Goal: Task Accomplishment & Management: Complete application form

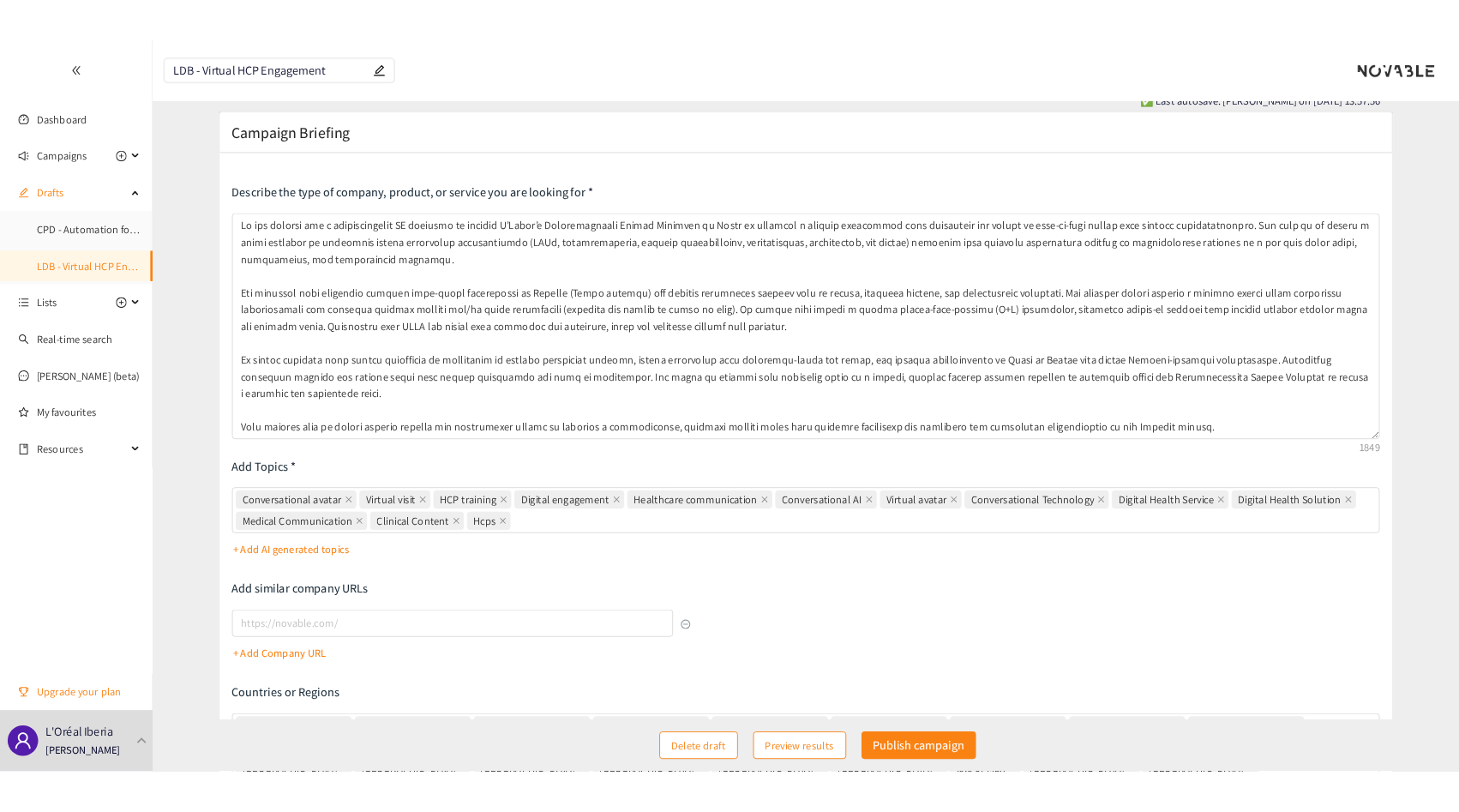
scroll to position [27, 0]
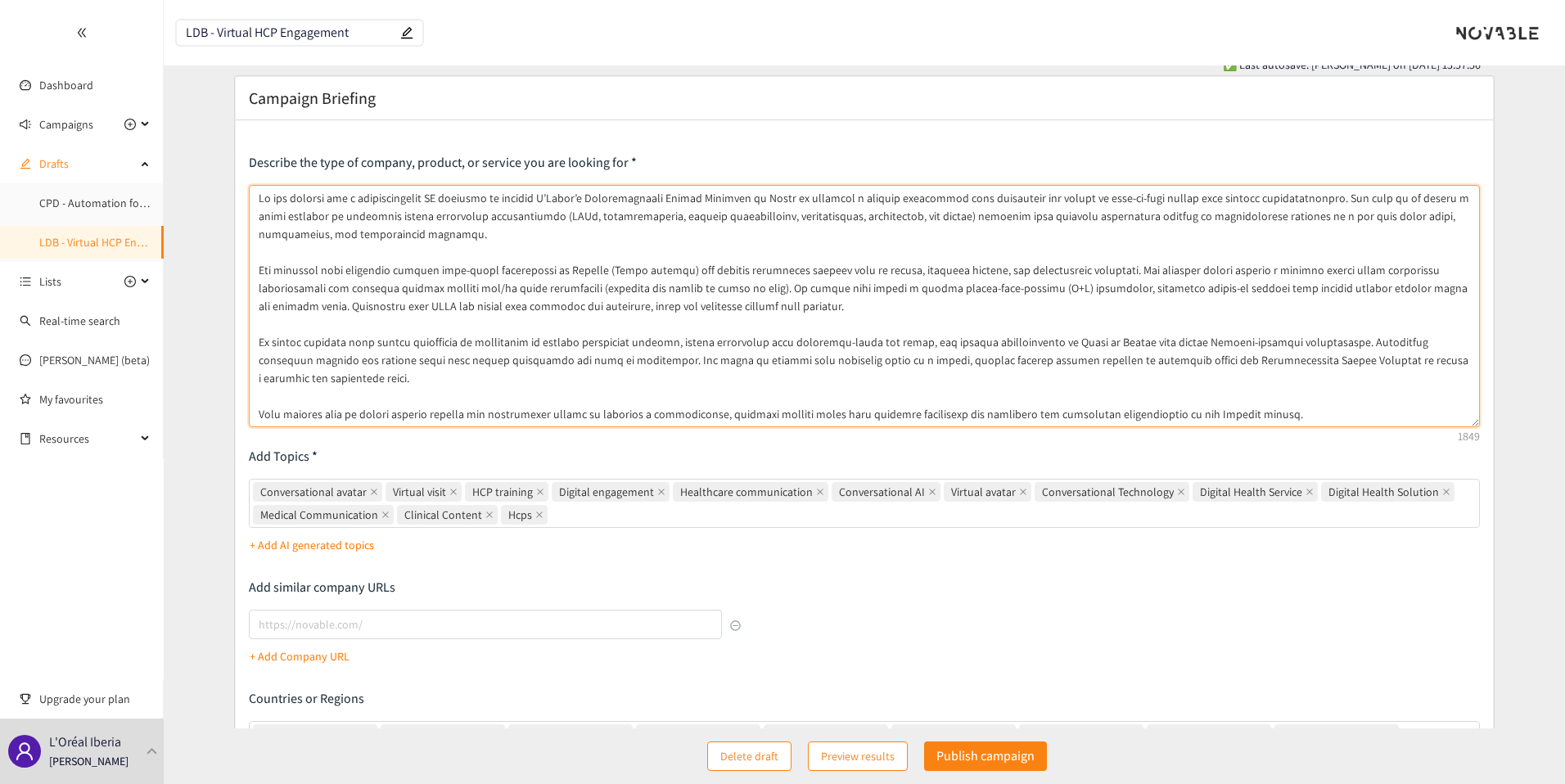
click at [515, 296] on textarea at bounding box center [865, 306] width 1232 height 242
click at [604, 306] on textarea at bounding box center [865, 306] width 1232 height 242
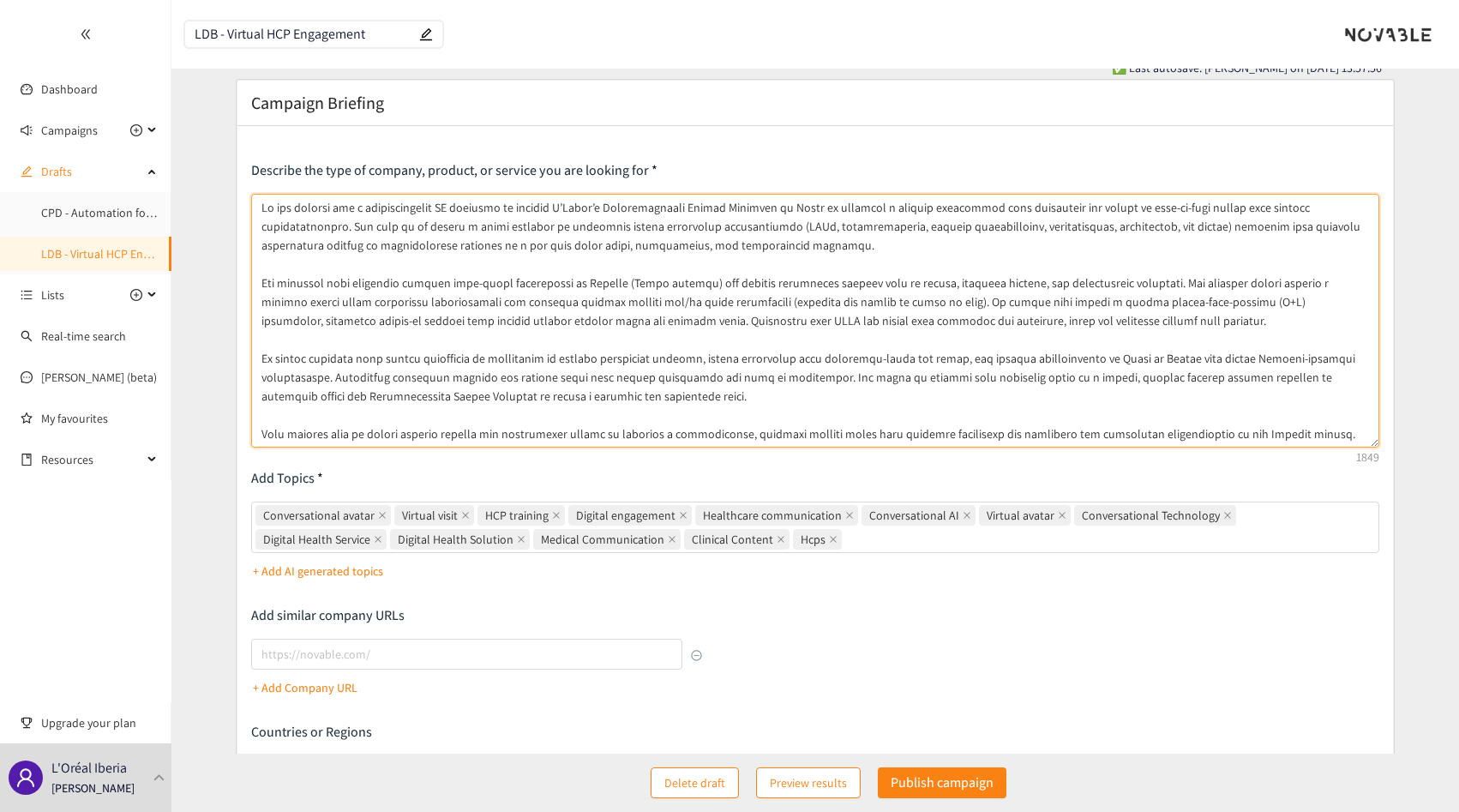
click at [701, 339] on textarea at bounding box center [815, 320] width 1128 height 254
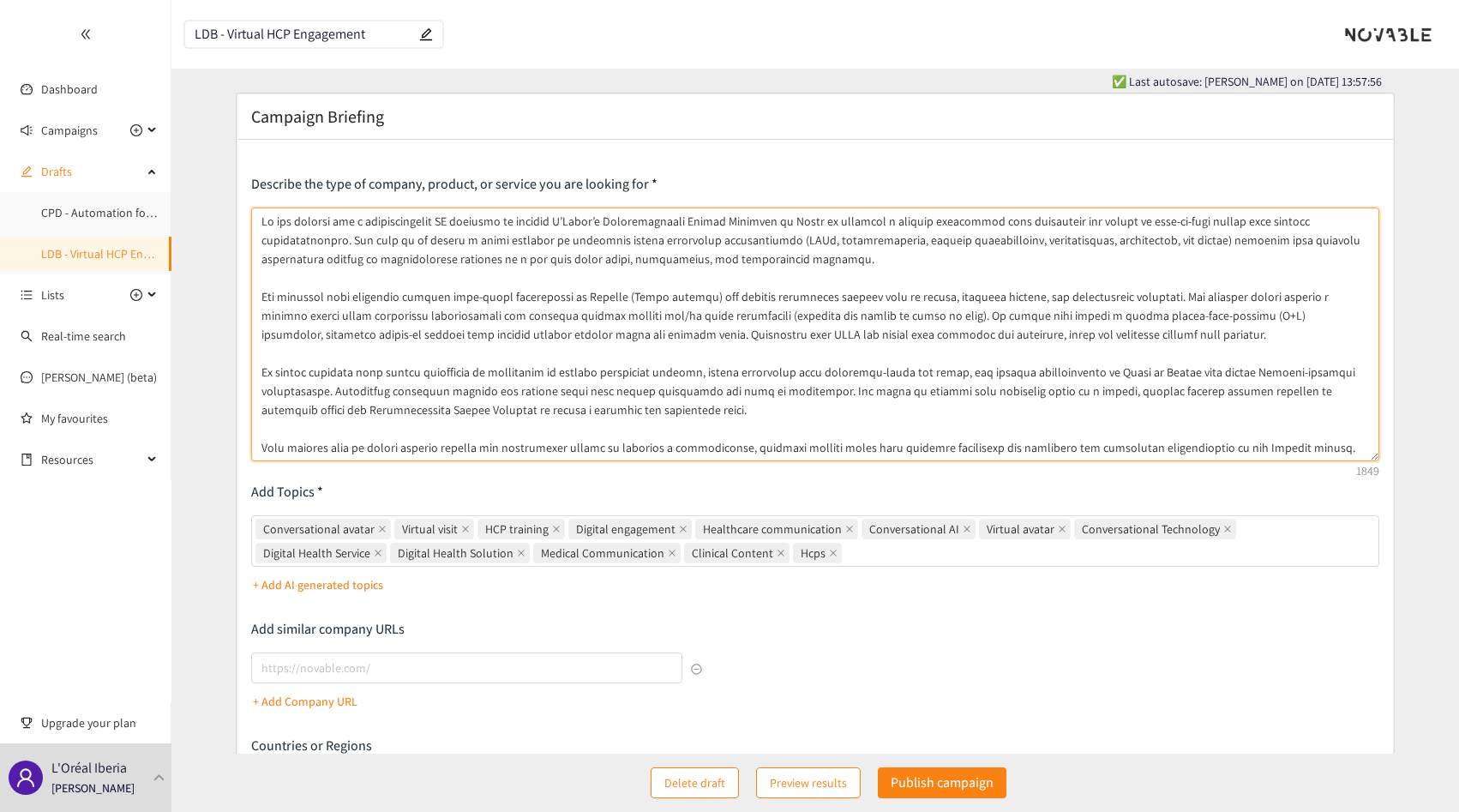
scroll to position [10, 0]
click at [564, 328] on textarea at bounding box center [815, 338] width 1128 height 254
click at [642, 333] on textarea at bounding box center [815, 338] width 1128 height 254
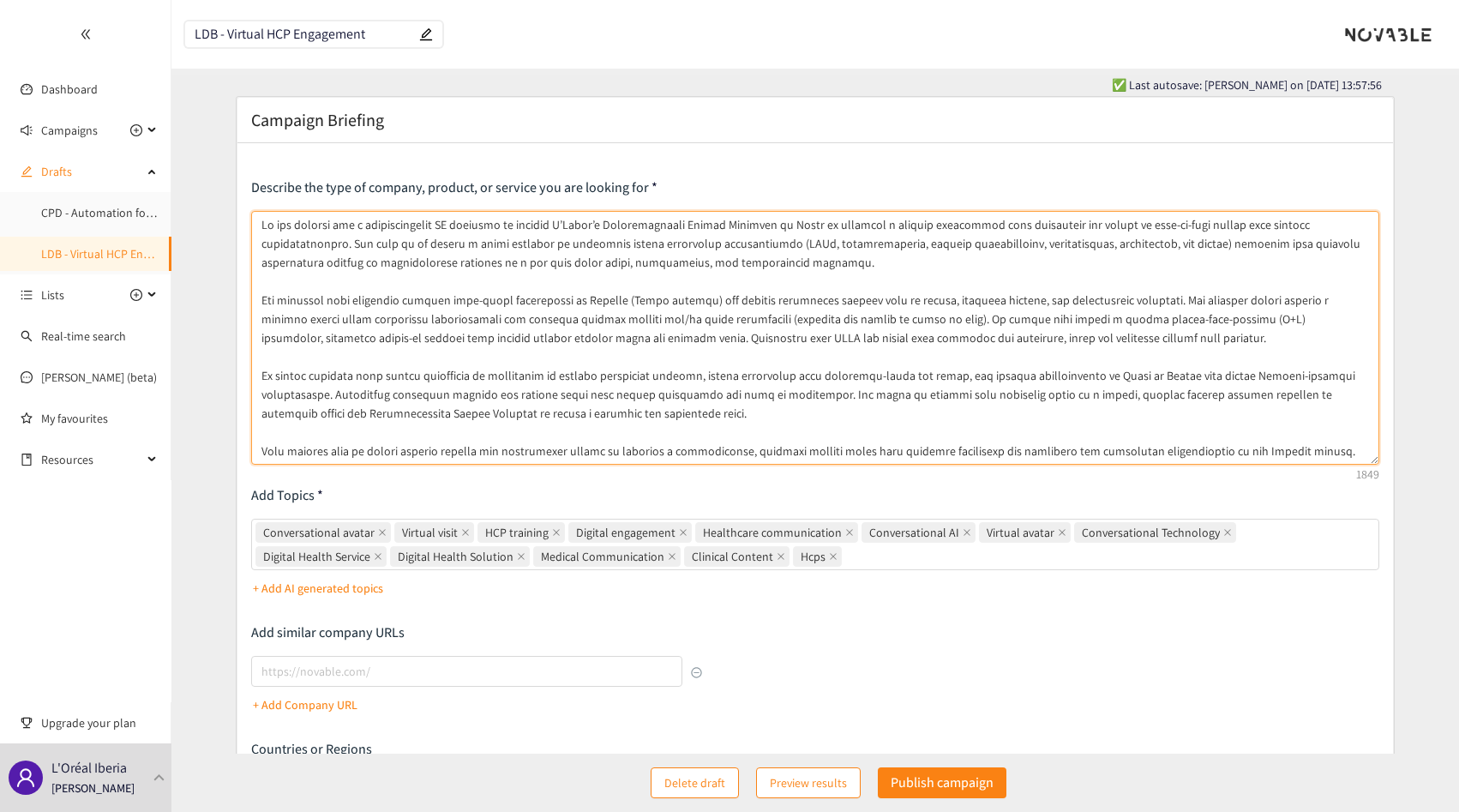
drag, startPoint x: 1063, startPoint y: 335, endPoint x: 494, endPoint y: 339, distance: 569.0
click at [494, 339] on textarea at bounding box center [815, 338] width 1128 height 254
paste textarea "is essential, with a preference for solutions whose databases and cloud service…"
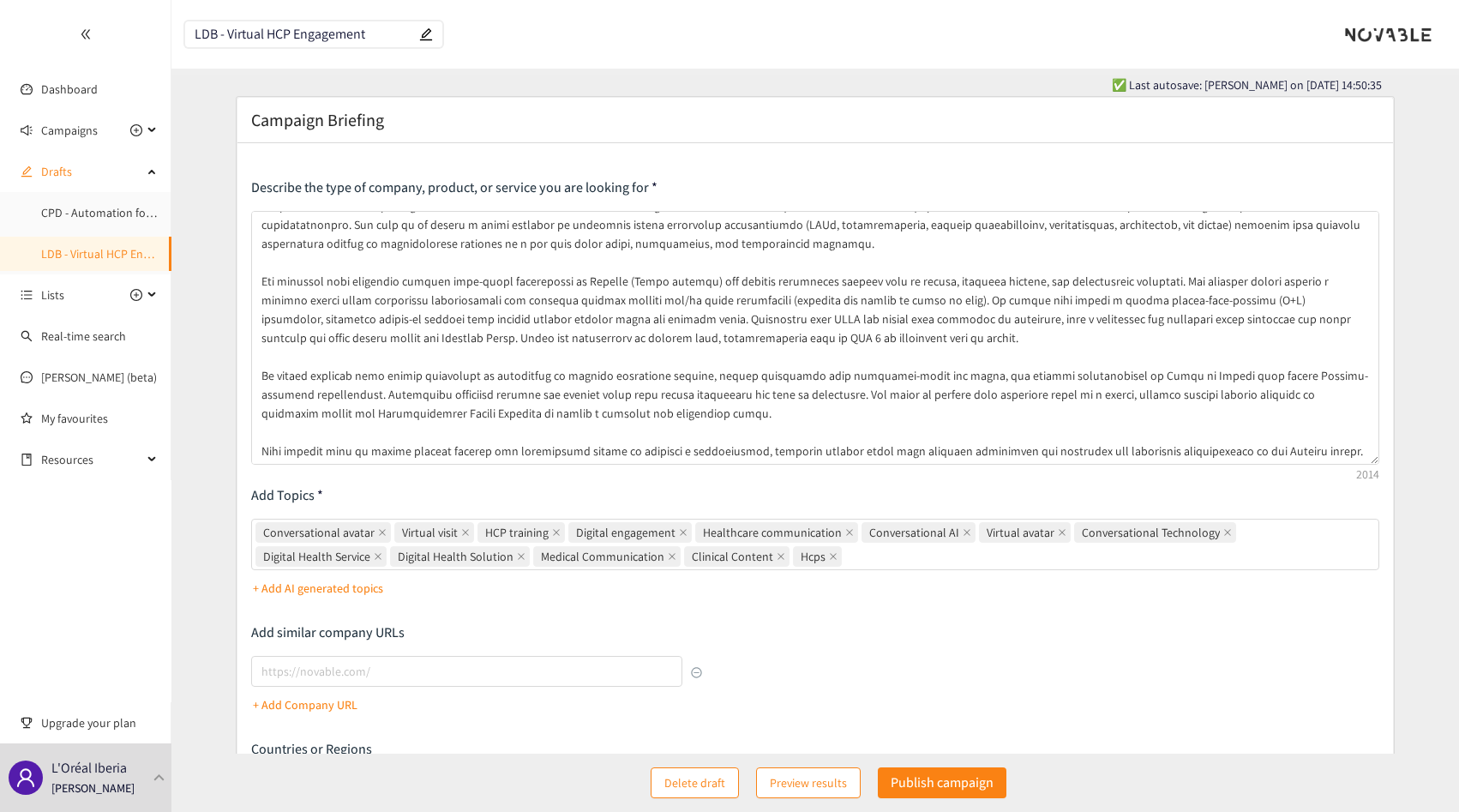
scroll to position [0, 0]
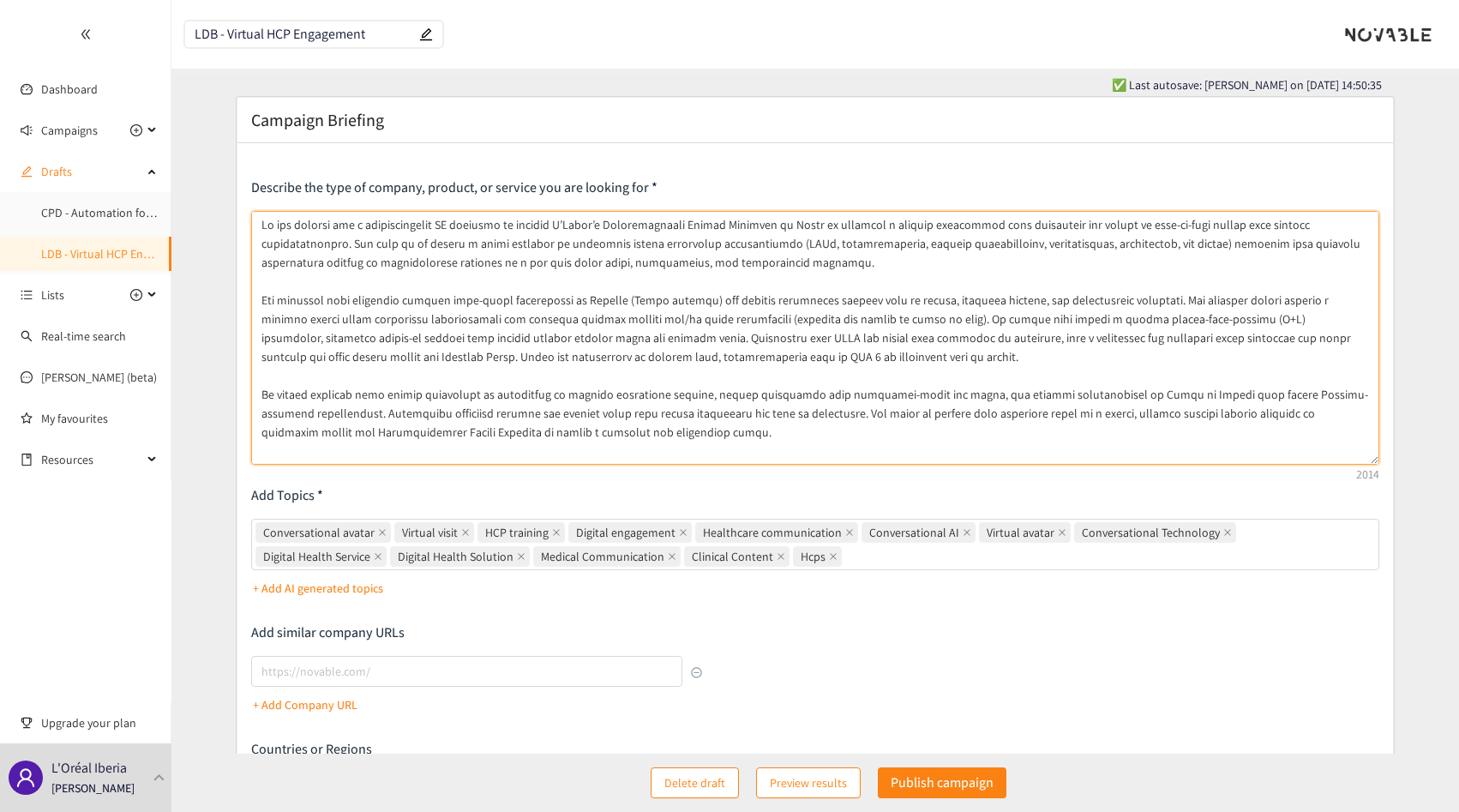
click at [795, 415] on textarea at bounding box center [815, 338] width 1128 height 254
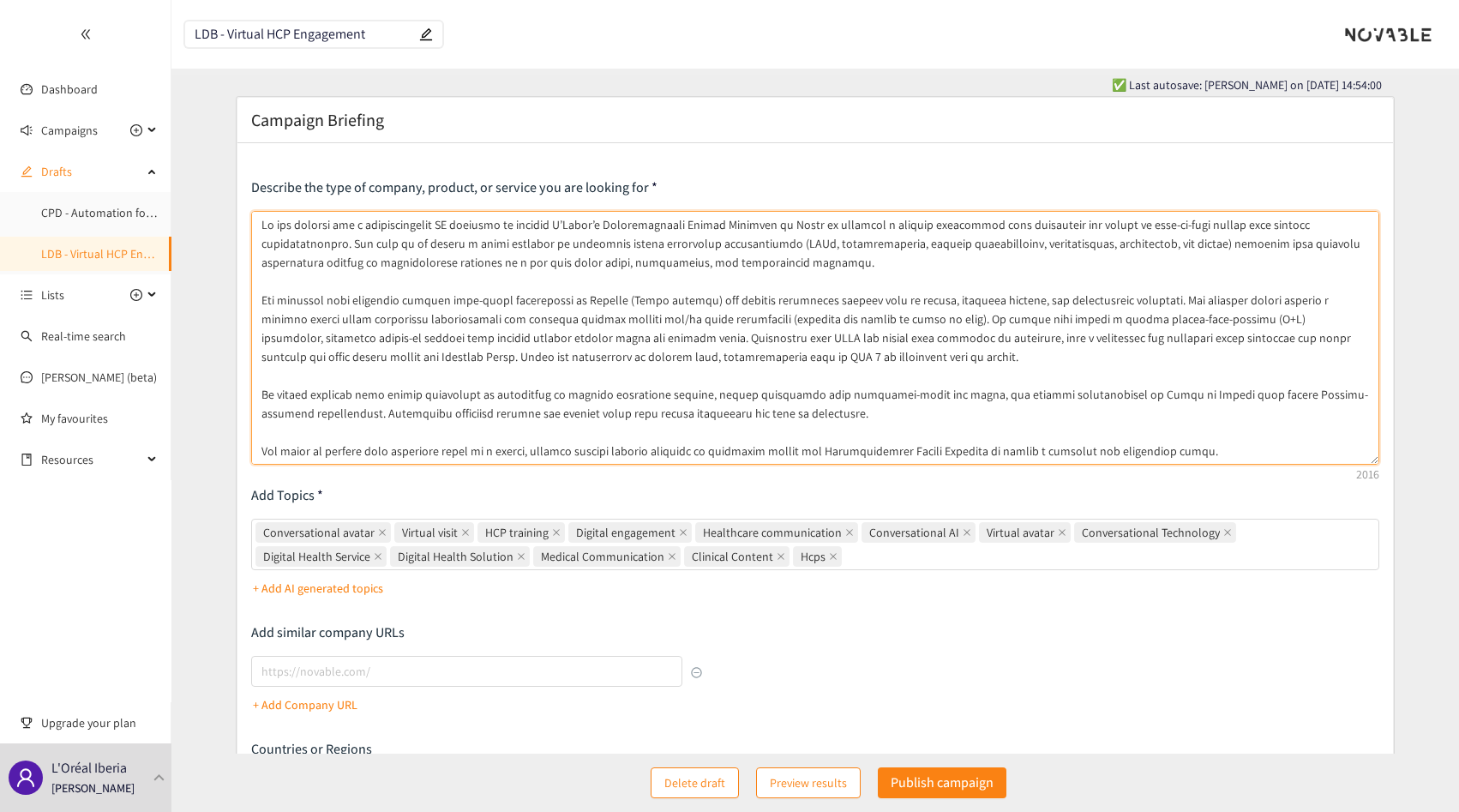
click at [818, 417] on textarea at bounding box center [815, 338] width 1128 height 254
paste textarea "Venture-backed companies are a plus. While conversational AI remains the main f…"
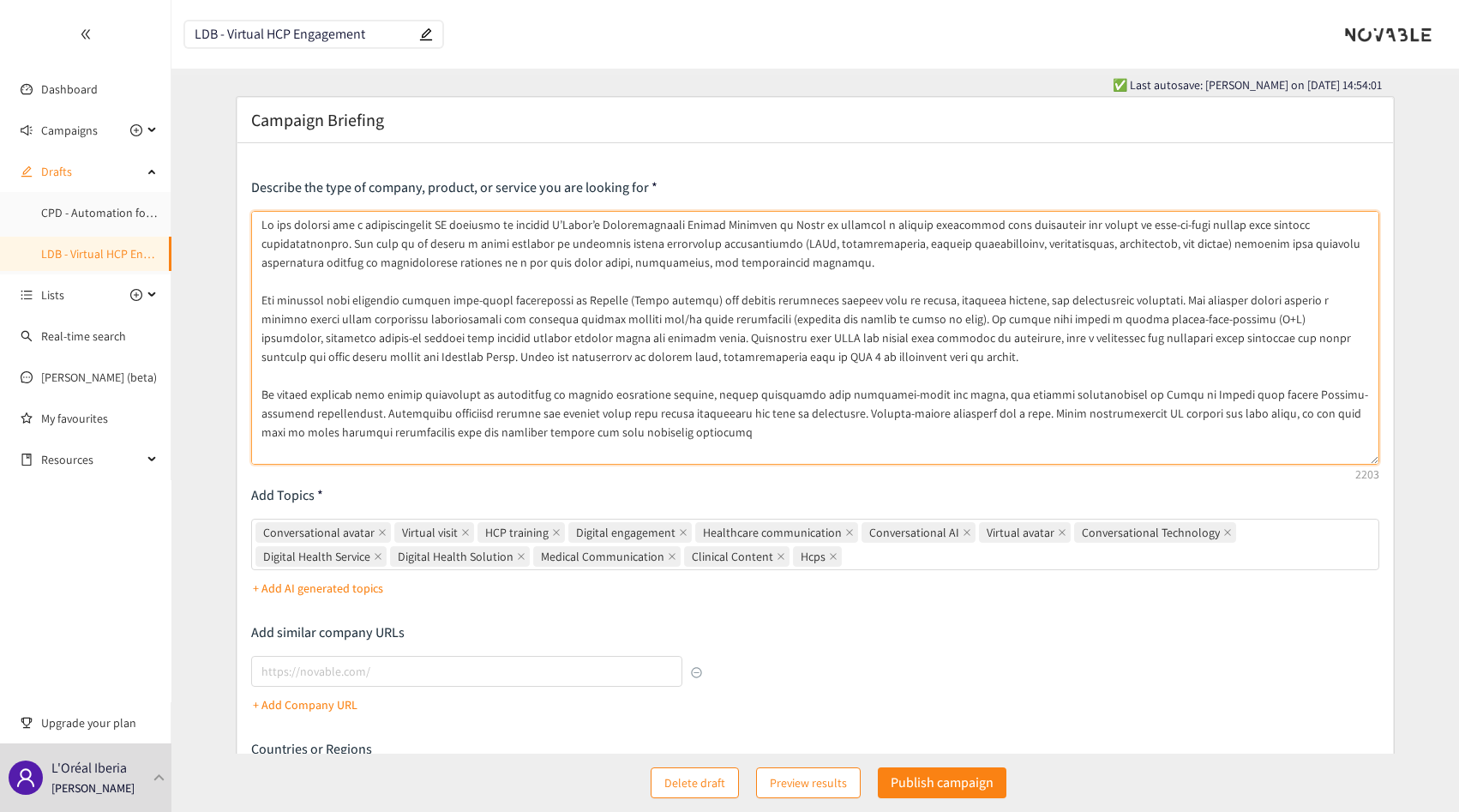
click at [993, 416] on textarea at bounding box center [815, 338] width 1128 height 254
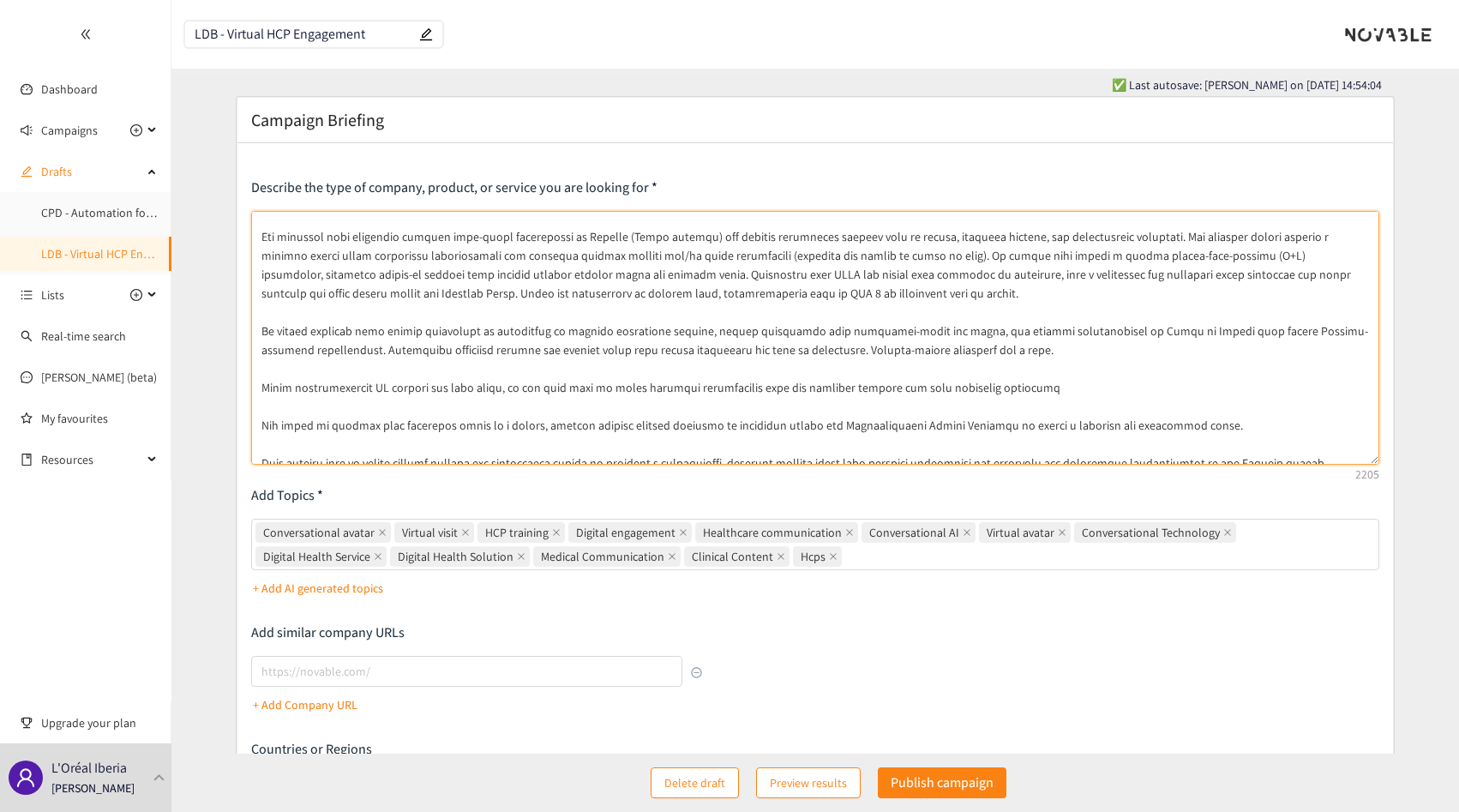
scroll to position [76, 0]
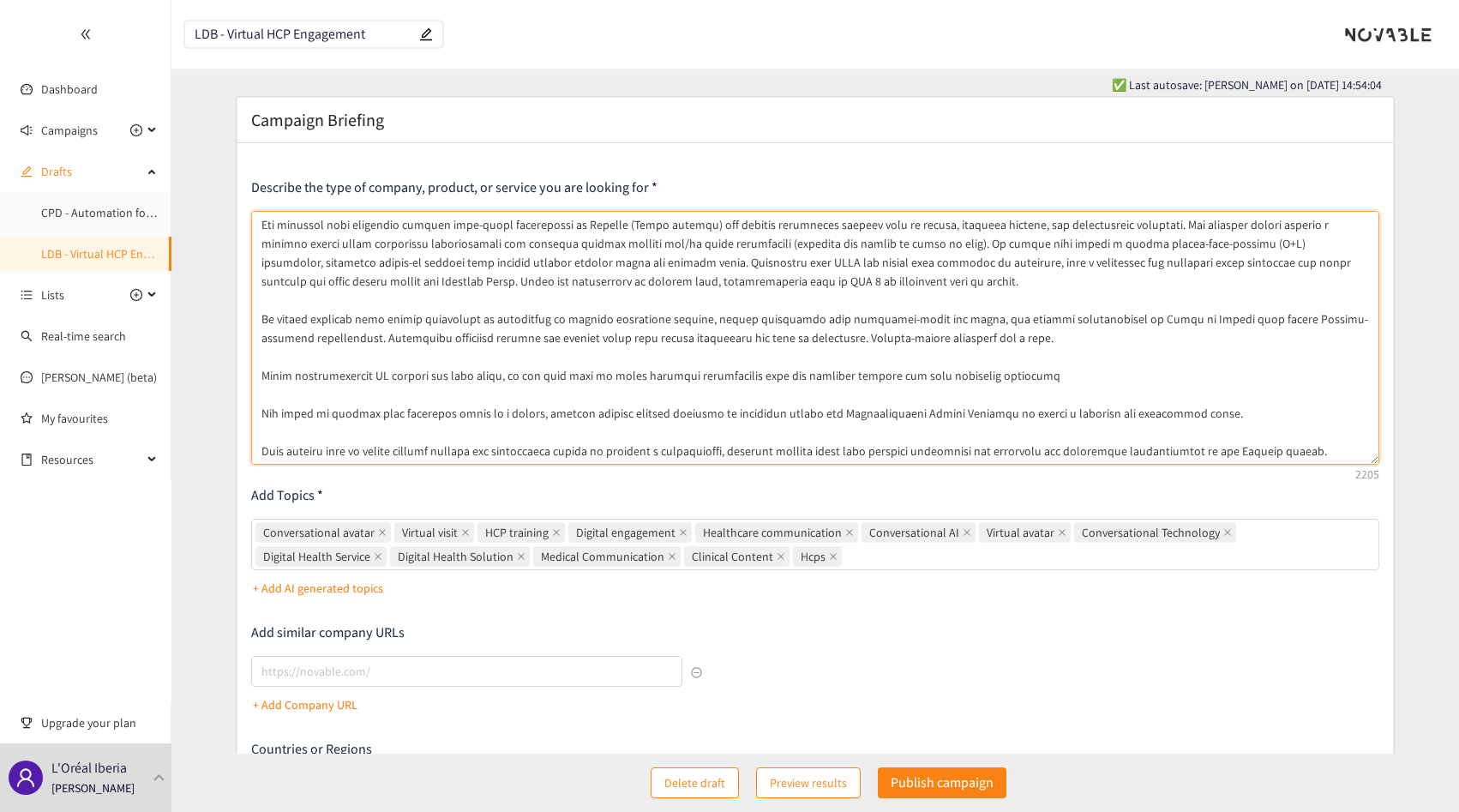
click at [261, 413] on textarea at bounding box center [815, 338] width 1128 height 254
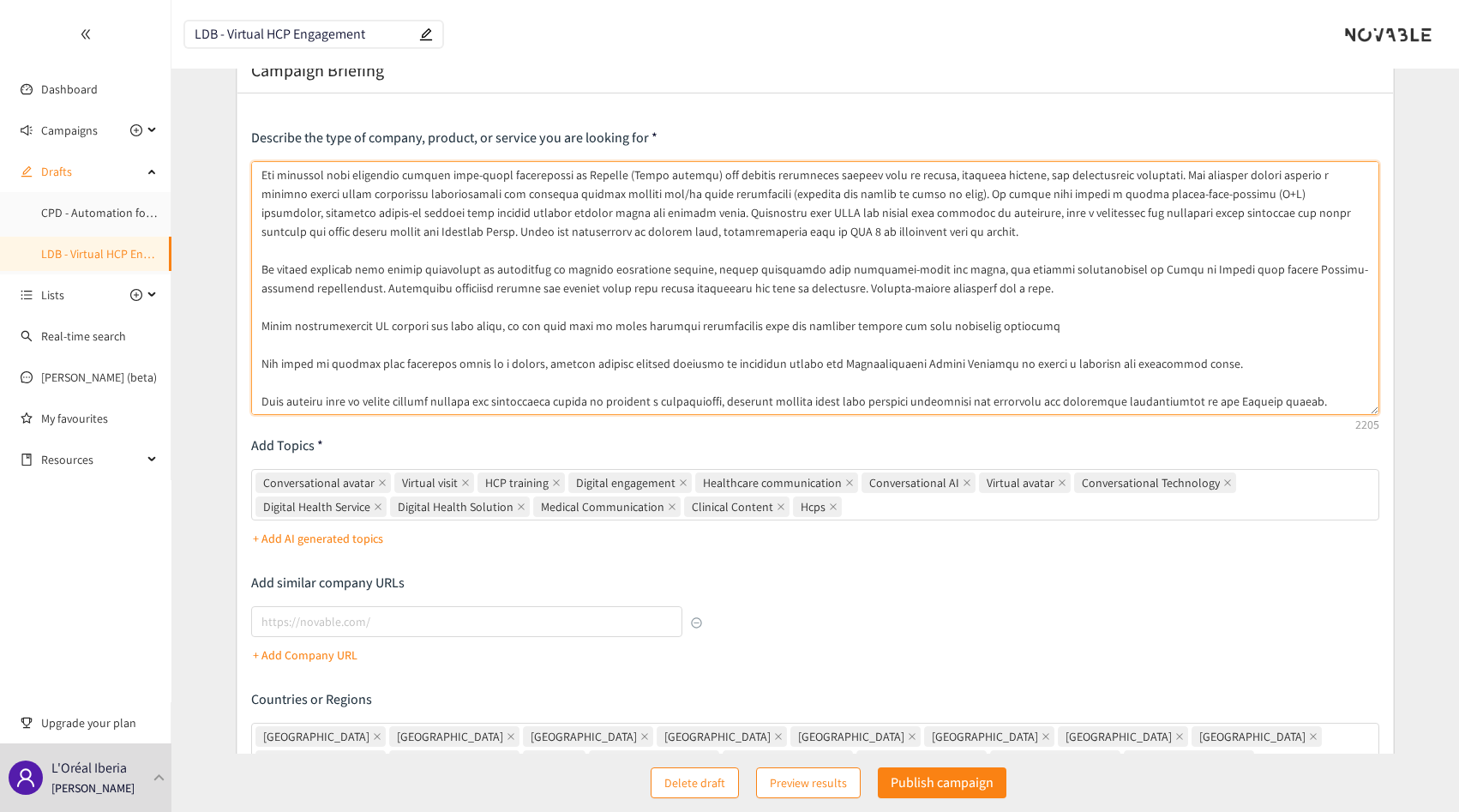
scroll to position [62, 0]
click at [635, 379] on textarea at bounding box center [815, 286] width 1128 height 254
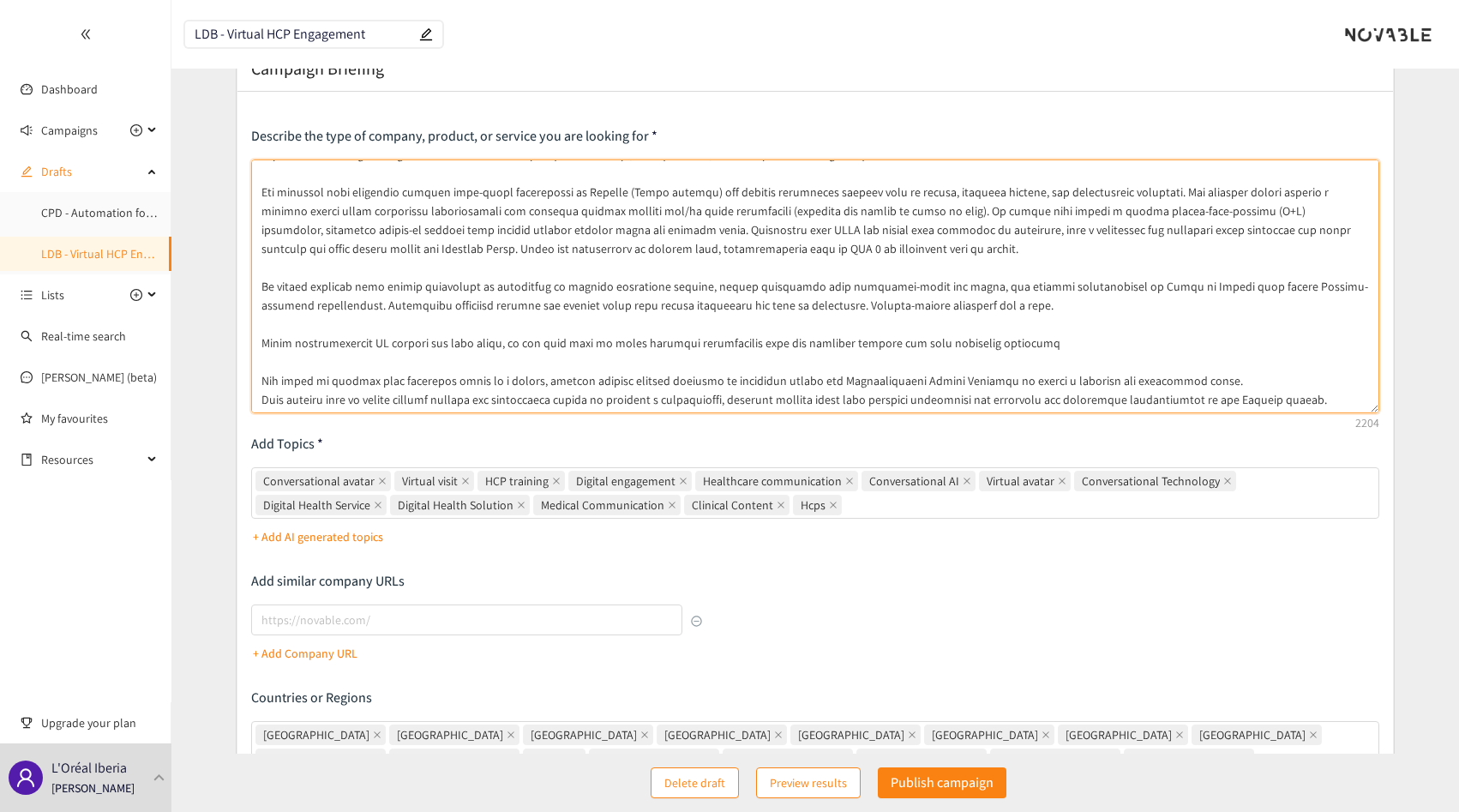
scroll to position [57, 0]
click at [262, 396] on textarea at bounding box center [815, 286] width 1128 height 254
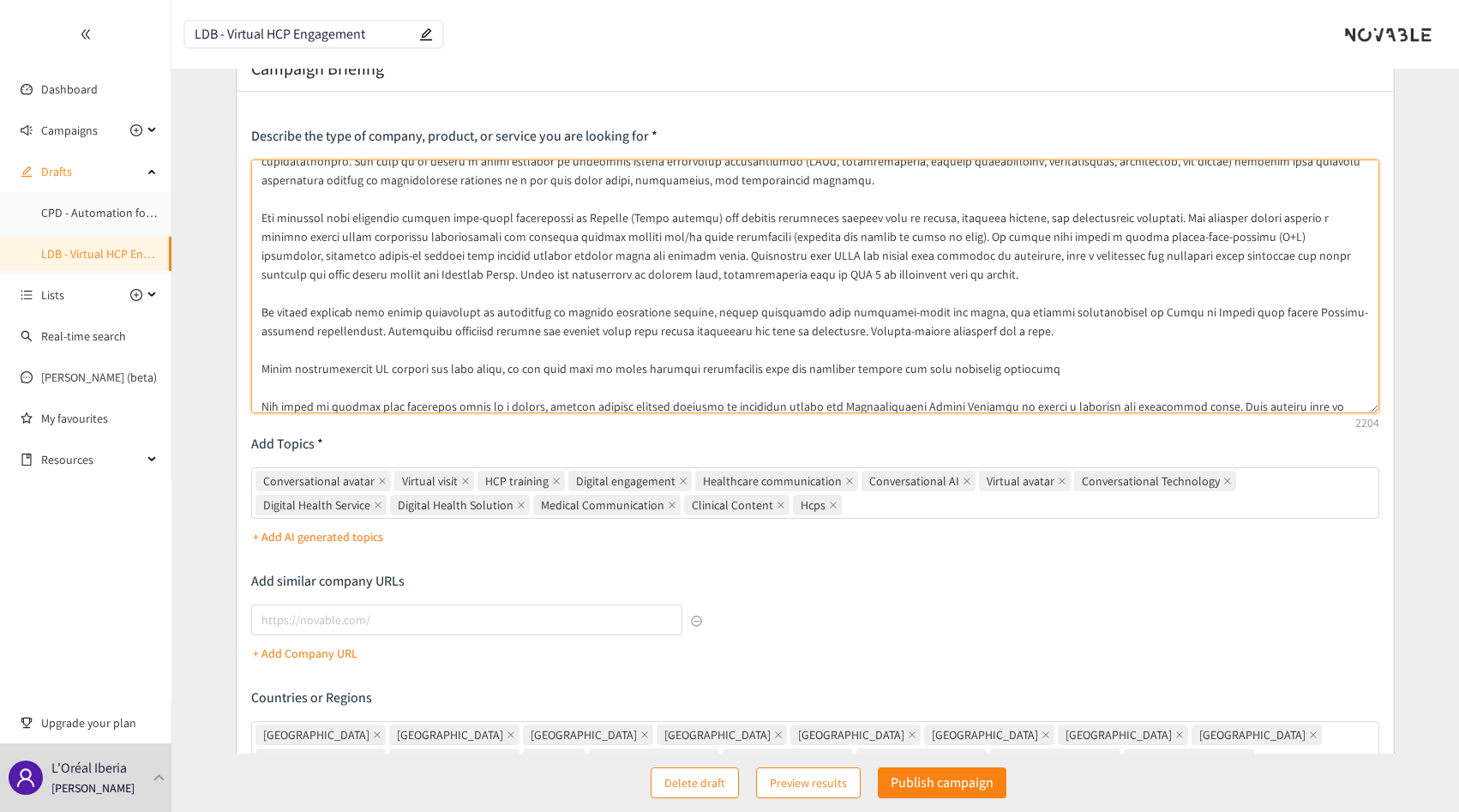
scroll to position [33, 0]
click at [1019, 322] on textarea at bounding box center [815, 286] width 1128 height 254
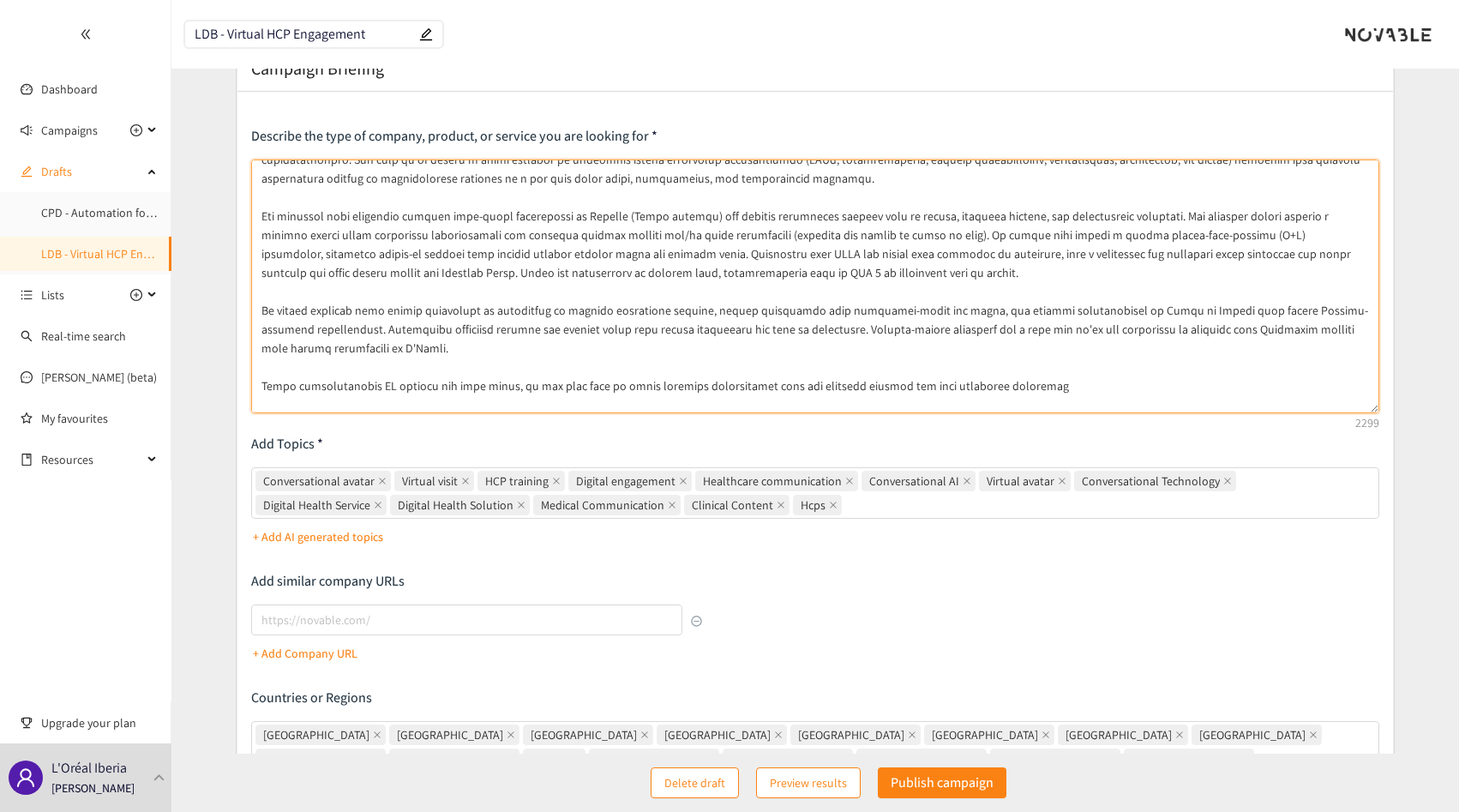
click at [255, 386] on textarea at bounding box center [815, 286] width 1128 height 254
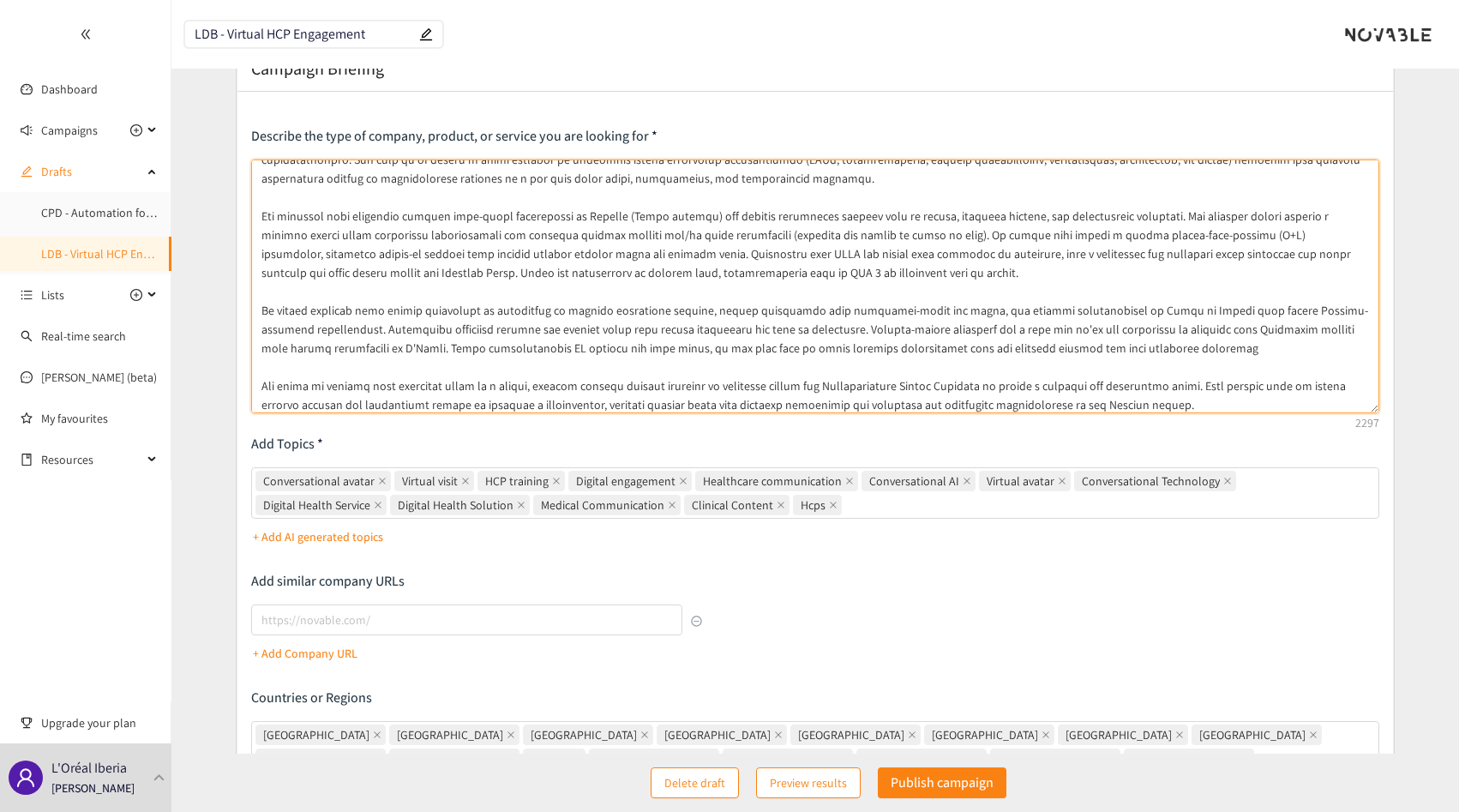
click at [558, 337] on textarea at bounding box center [815, 286] width 1128 height 254
click at [592, 346] on textarea at bounding box center [815, 286] width 1128 height 254
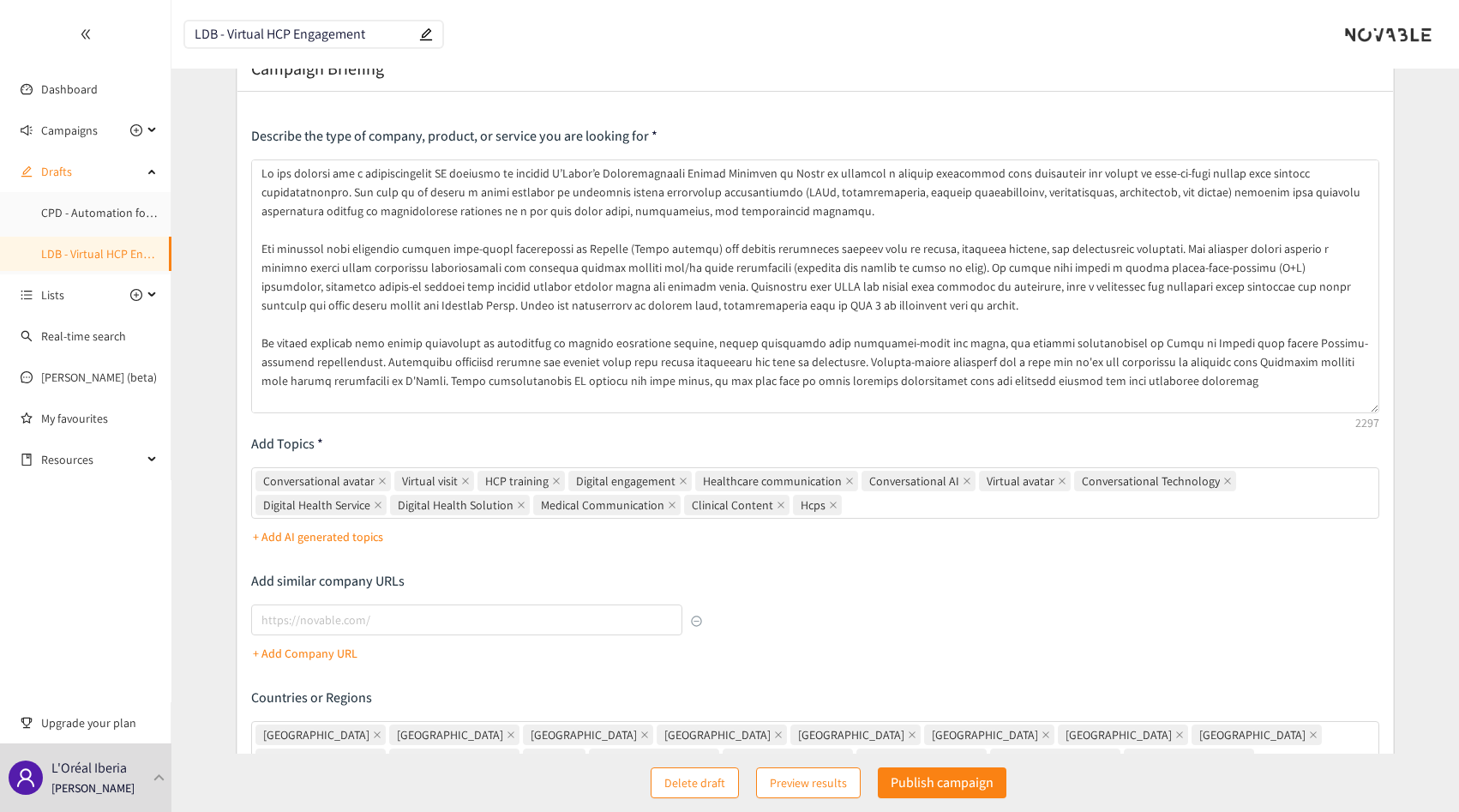
scroll to position [37, 0]
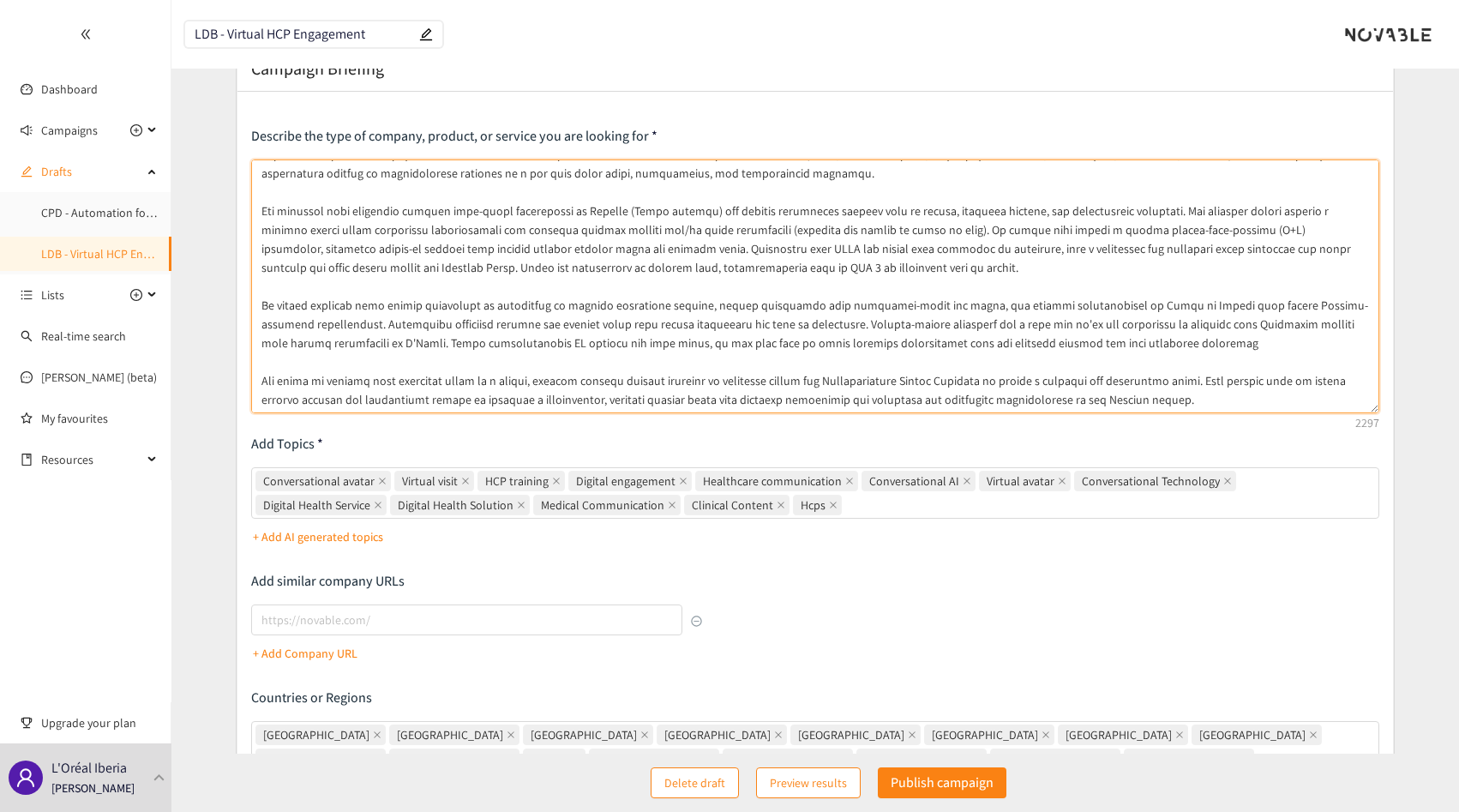
drag, startPoint x: 324, startPoint y: 327, endPoint x: 516, endPoint y: 318, distance: 192.2
click at [324, 327] on textarea at bounding box center [815, 286] width 1128 height 254
paste textarea "Venture-backed companies are a plus"
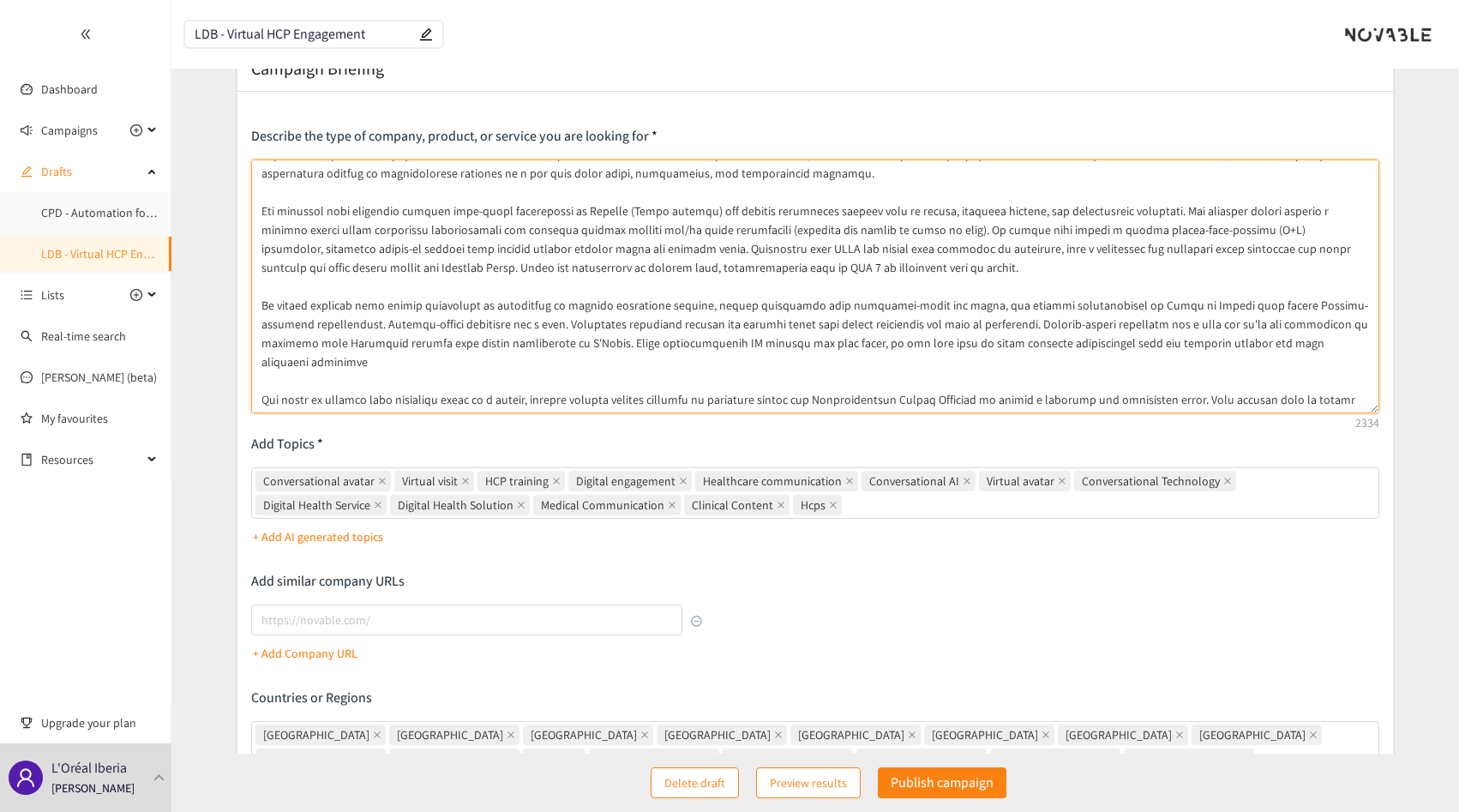
click at [612, 323] on textarea at bounding box center [815, 286] width 1128 height 254
drag, startPoint x: 612, startPoint y: 323, endPoint x: 857, endPoint y: 324, distance: 245.0
click at [862, 323] on textarea at bounding box center [815, 286] width 1128 height 254
click at [1012, 326] on textarea at bounding box center [815, 286] width 1128 height 254
drag, startPoint x: 1012, startPoint y: 326, endPoint x: 536, endPoint y: 342, distance: 476.3
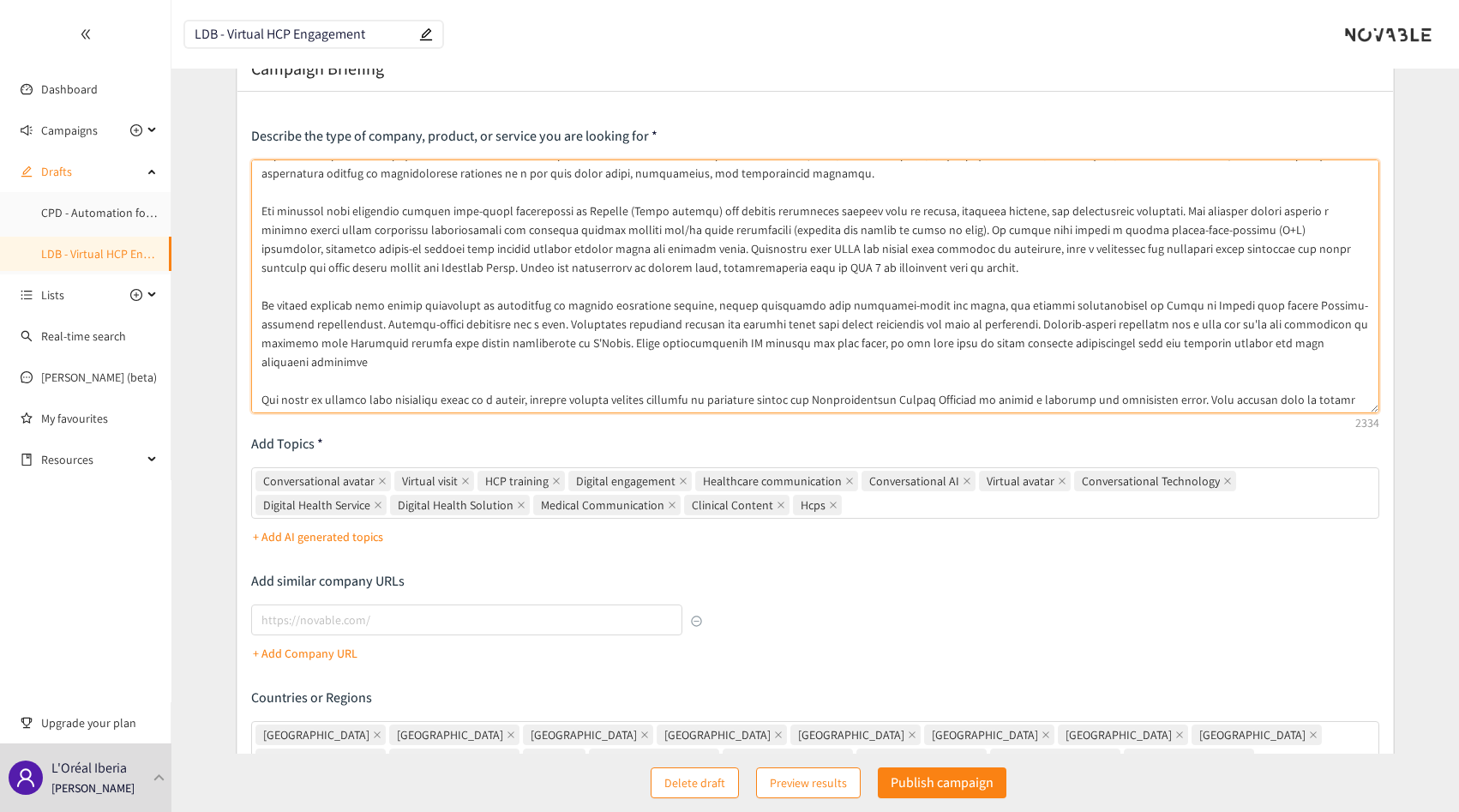
click at [536, 342] on textarea at bounding box center [815, 286] width 1128 height 254
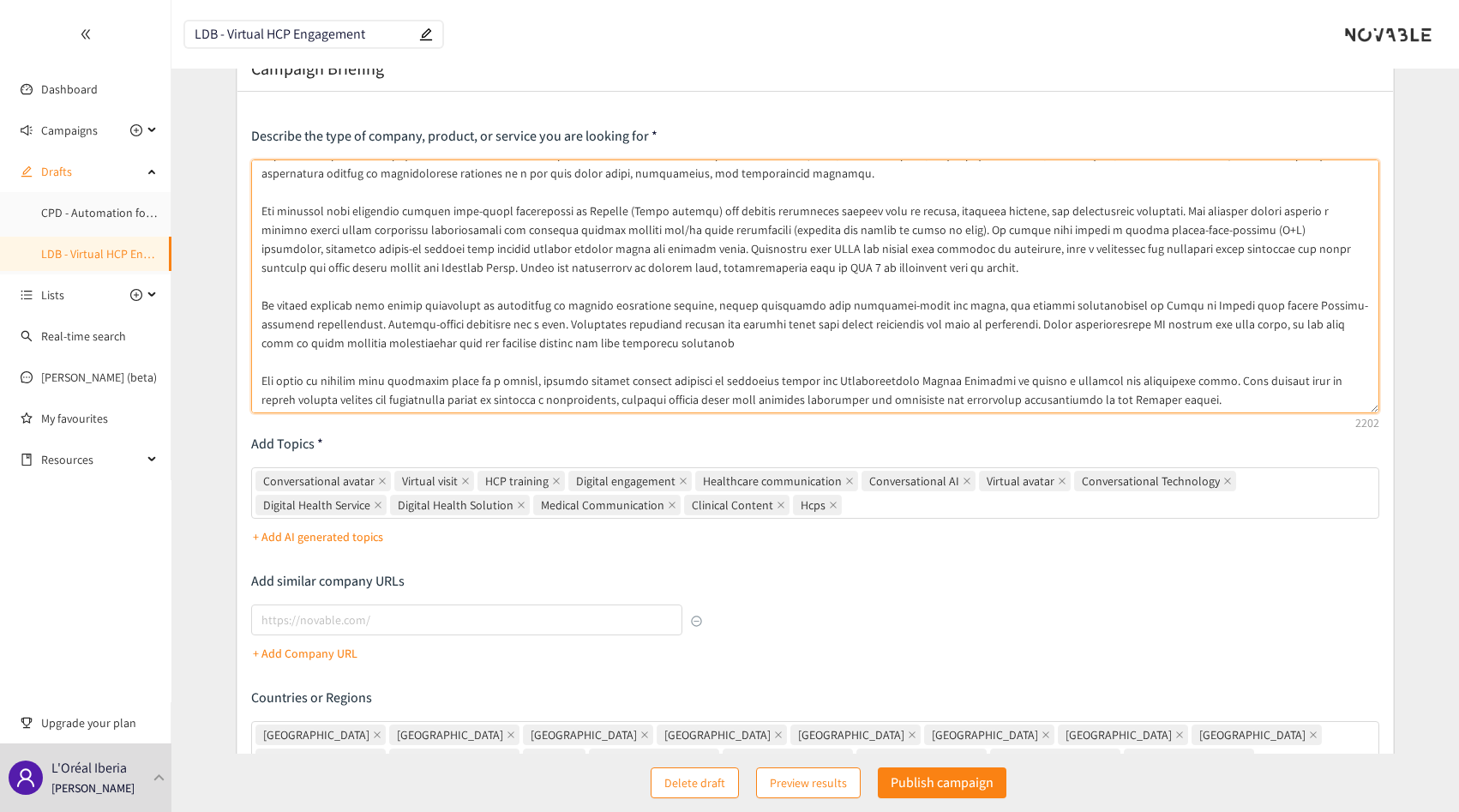
click at [715, 328] on textarea at bounding box center [815, 286] width 1128 height 254
click at [662, 323] on textarea at bounding box center [815, 286] width 1128 height 254
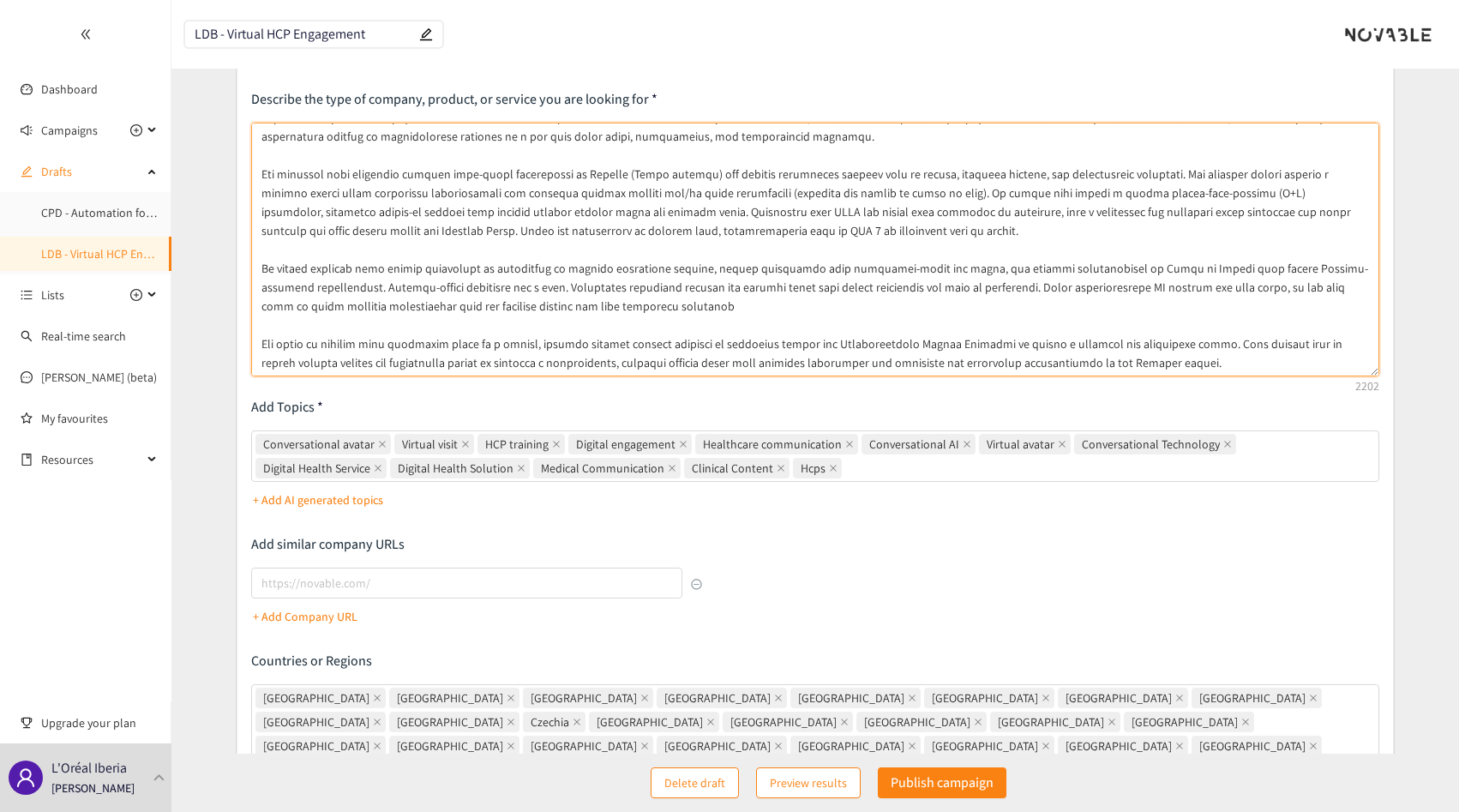
scroll to position [99, 0]
click at [670, 315] on textarea at bounding box center [815, 248] width 1128 height 254
click at [682, 310] on textarea at bounding box center [815, 248] width 1128 height 254
click at [629, 307] on textarea at bounding box center [815, 248] width 1128 height 254
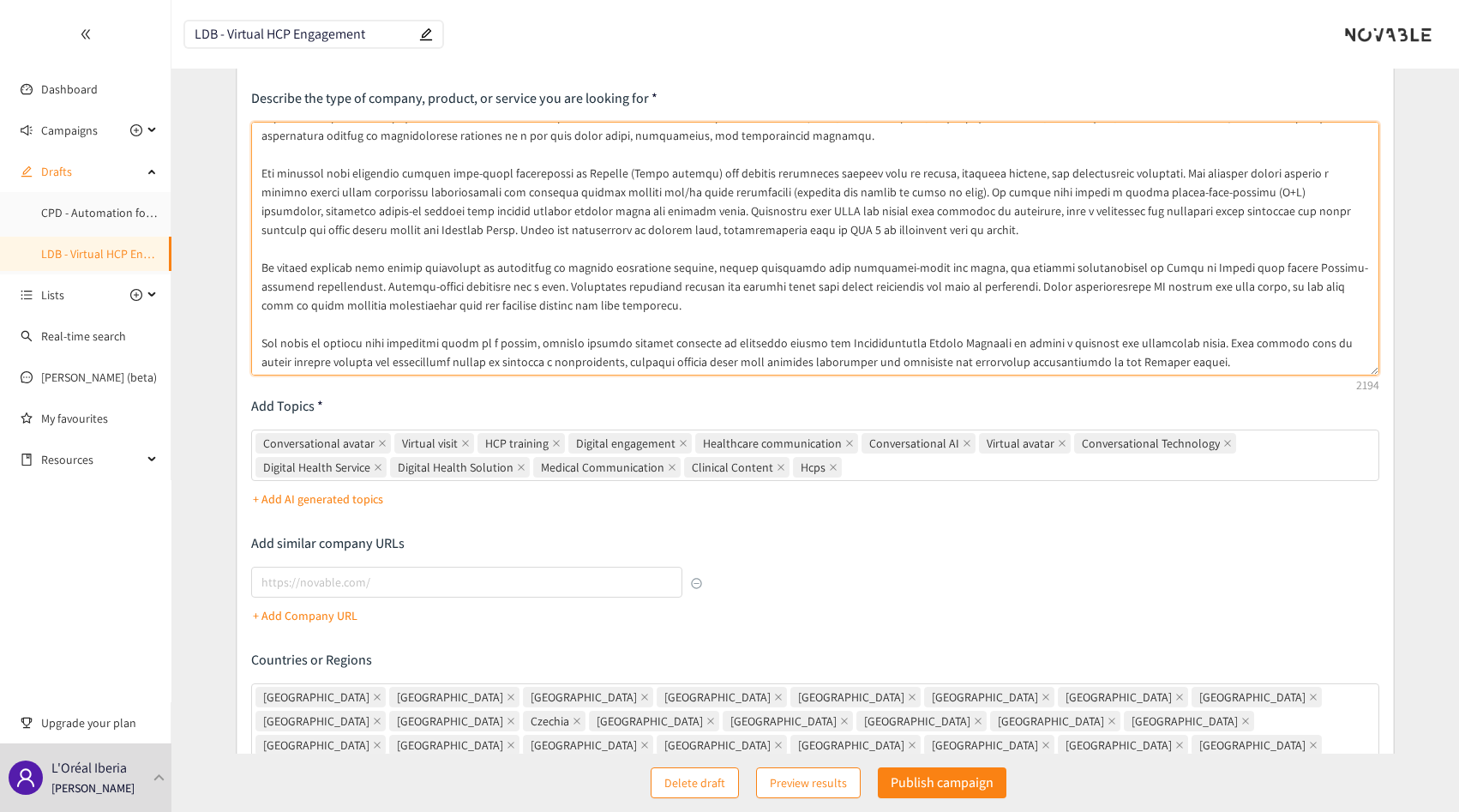
click at [505, 305] on textarea at bounding box center [815, 248] width 1128 height 254
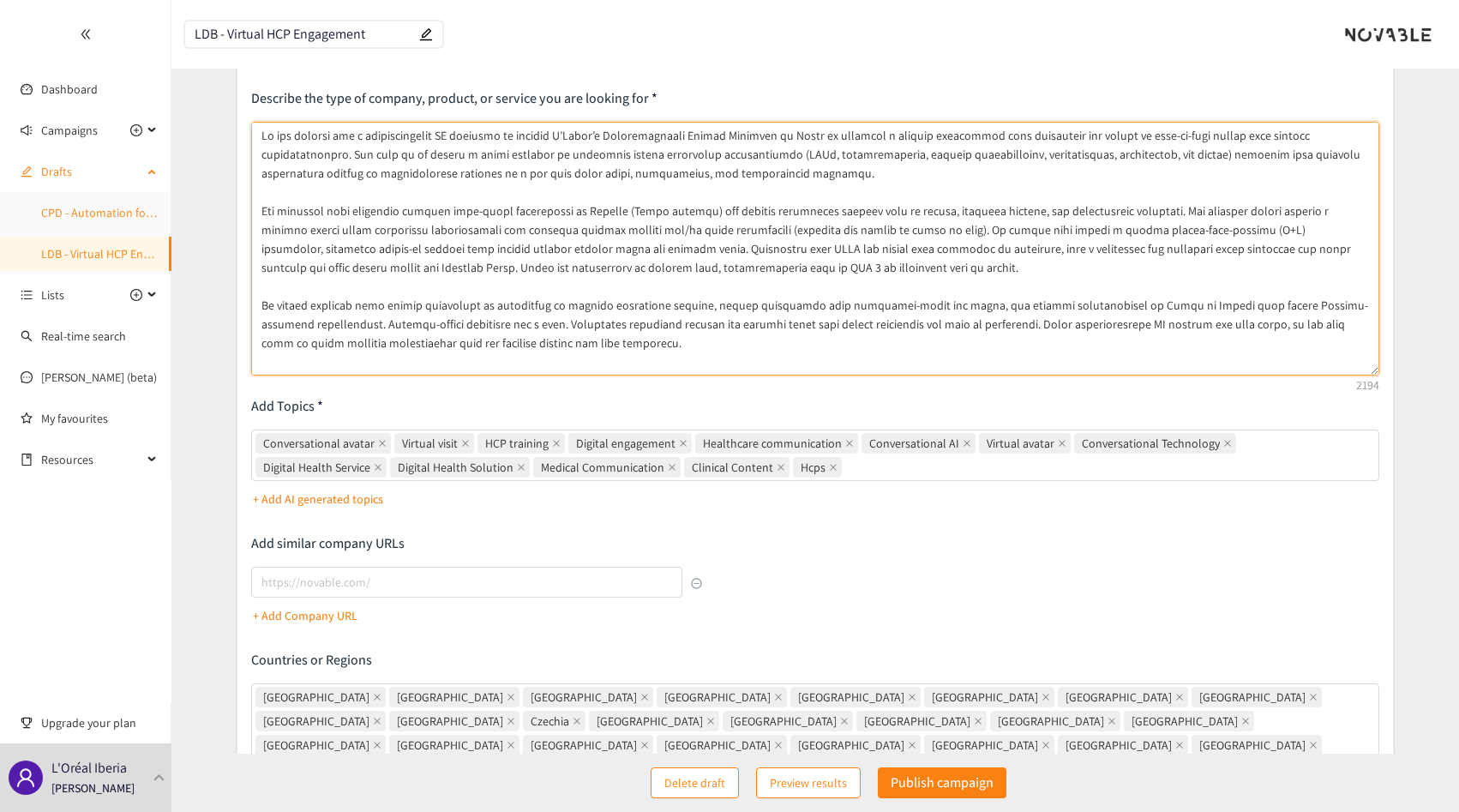
type textarea "Lo ips dolorsi ame c adipiscingelit SE doeiusmo te incidid U’Labor’e Doloremagn…"
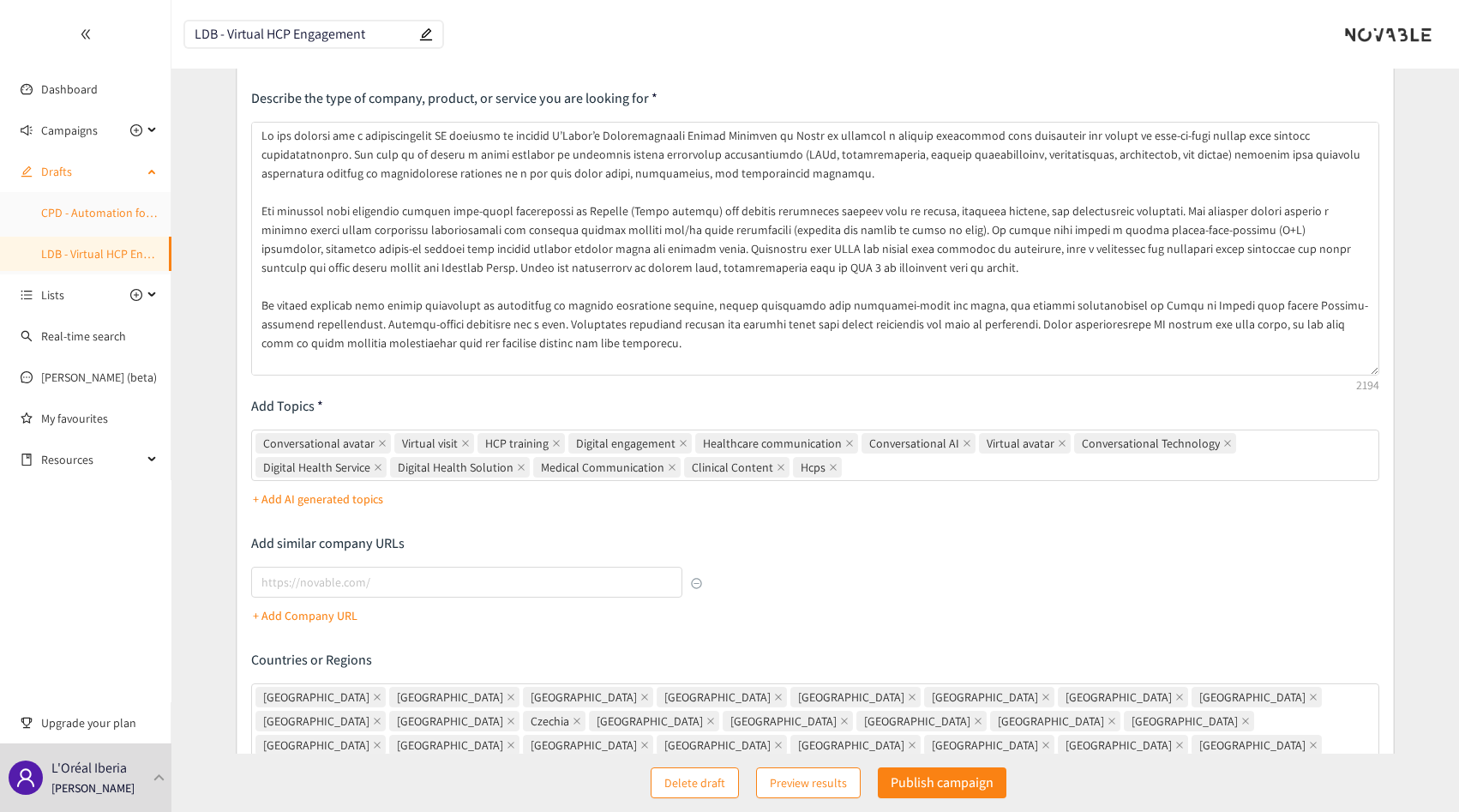
click at [92, 219] on link "CPD - Automation for Furniture Design" at bounding box center [139, 213] width 196 height 16
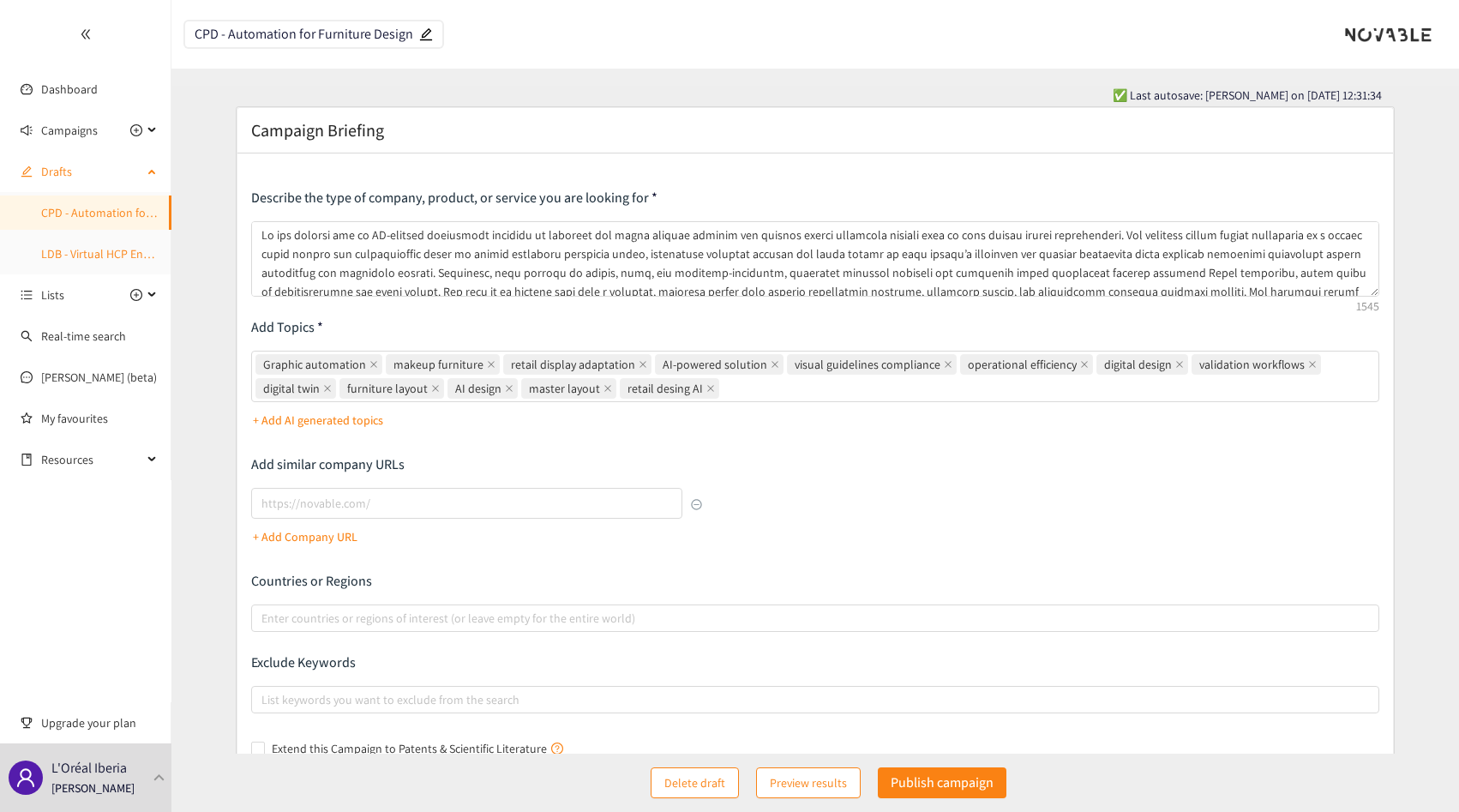
click at [68, 257] on link "LDB - Virtual HCP Engagement" at bounding box center [118, 254] width 153 height 16
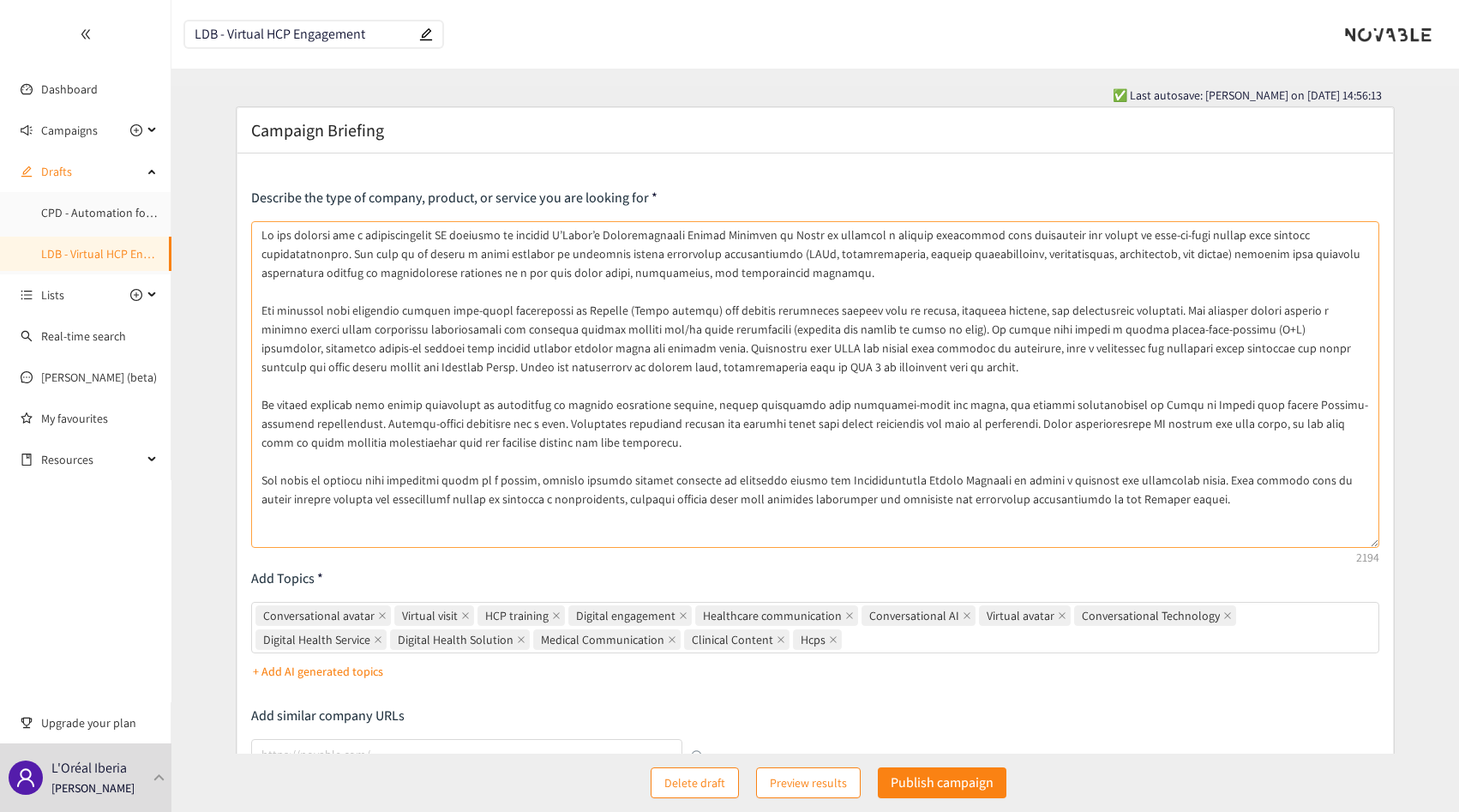
drag, startPoint x: 1375, startPoint y: 295, endPoint x: 1269, endPoint y: 547, distance: 273.4
click at [1269, 547] on textarea at bounding box center [815, 384] width 1128 height 327
click at [771, 289] on textarea at bounding box center [815, 384] width 1128 height 327
click at [1120, 489] on textarea at bounding box center [815, 384] width 1128 height 327
click at [647, 440] on textarea at bounding box center [815, 384] width 1128 height 327
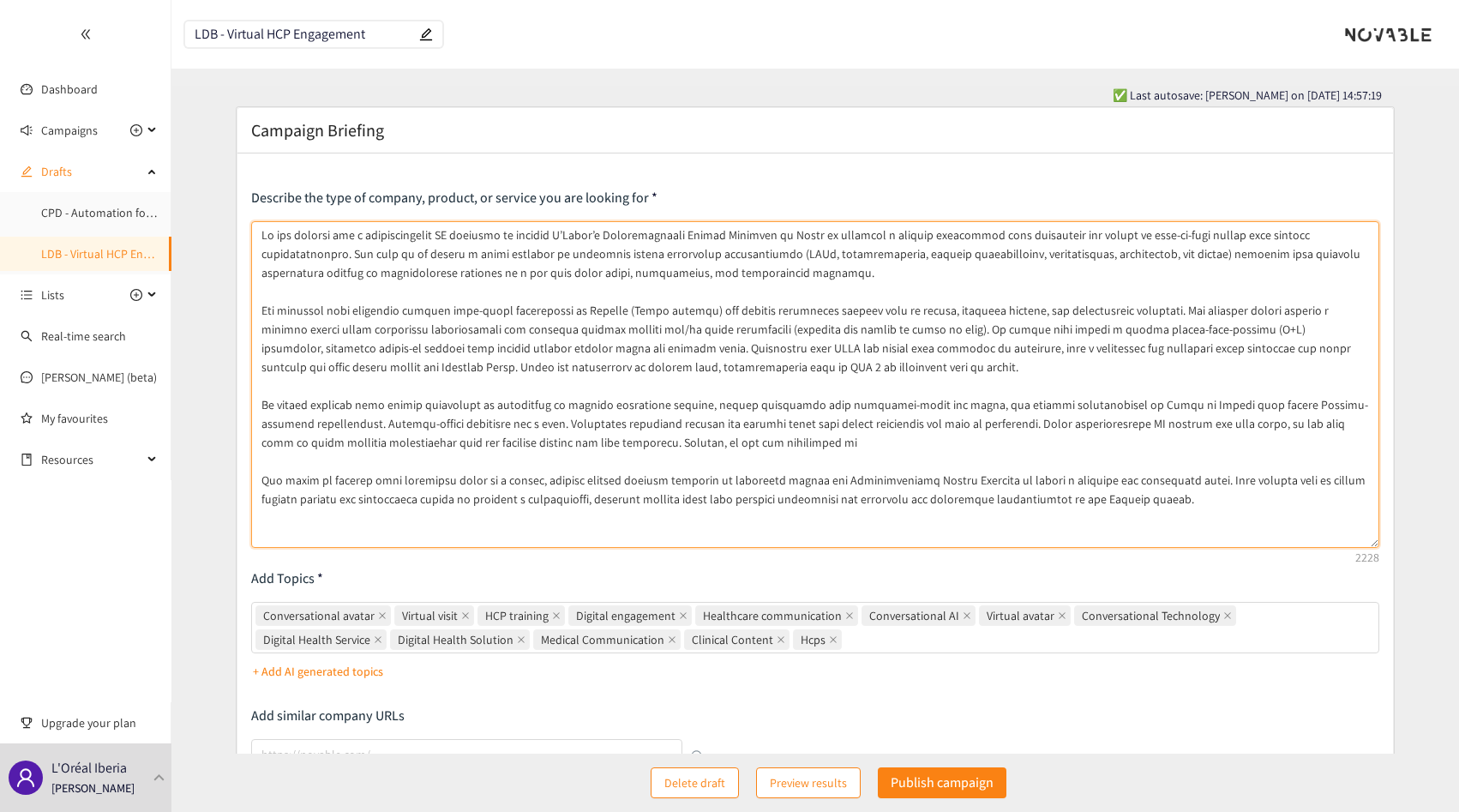
paste textarea "Solutions from companies working with L’Oréal’s direct competitors will not be …"
click at [772, 439] on textarea at bounding box center [815, 384] width 1128 height 327
click at [973, 443] on textarea at bounding box center [815, 384] width 1128 height 327
drag, startPoint x: 973, startPoint y: 443, endPoint x: 992, endPoint y: 442, distance: 19.0
click at [992, 442] on textarea at bounding box center [815, 384] width 1128 height 327
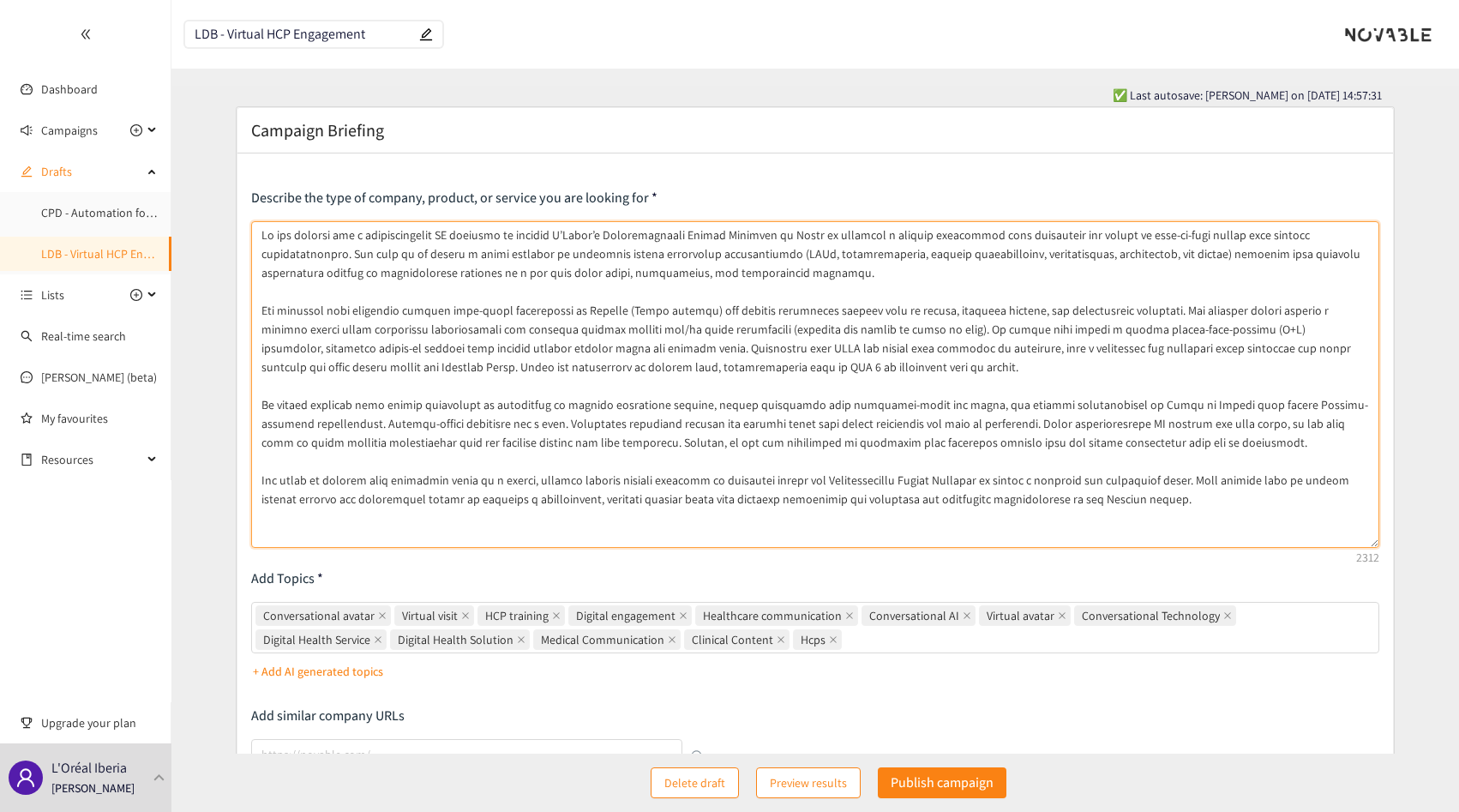
click at [1088, 446] on textarea at bounding box center [815, 384] width 1128 height 327
drag, startPoint x: 1088, startPoint y: 446, endPoint x: 1156, endPoint y: 446, distance: 68.0
click at [1156, 446] on textarea at bounding box center [815, 384] width 1128 height 327
click at [974, 438] on textarea at bounding box center [815, 384] width 1128 height 327
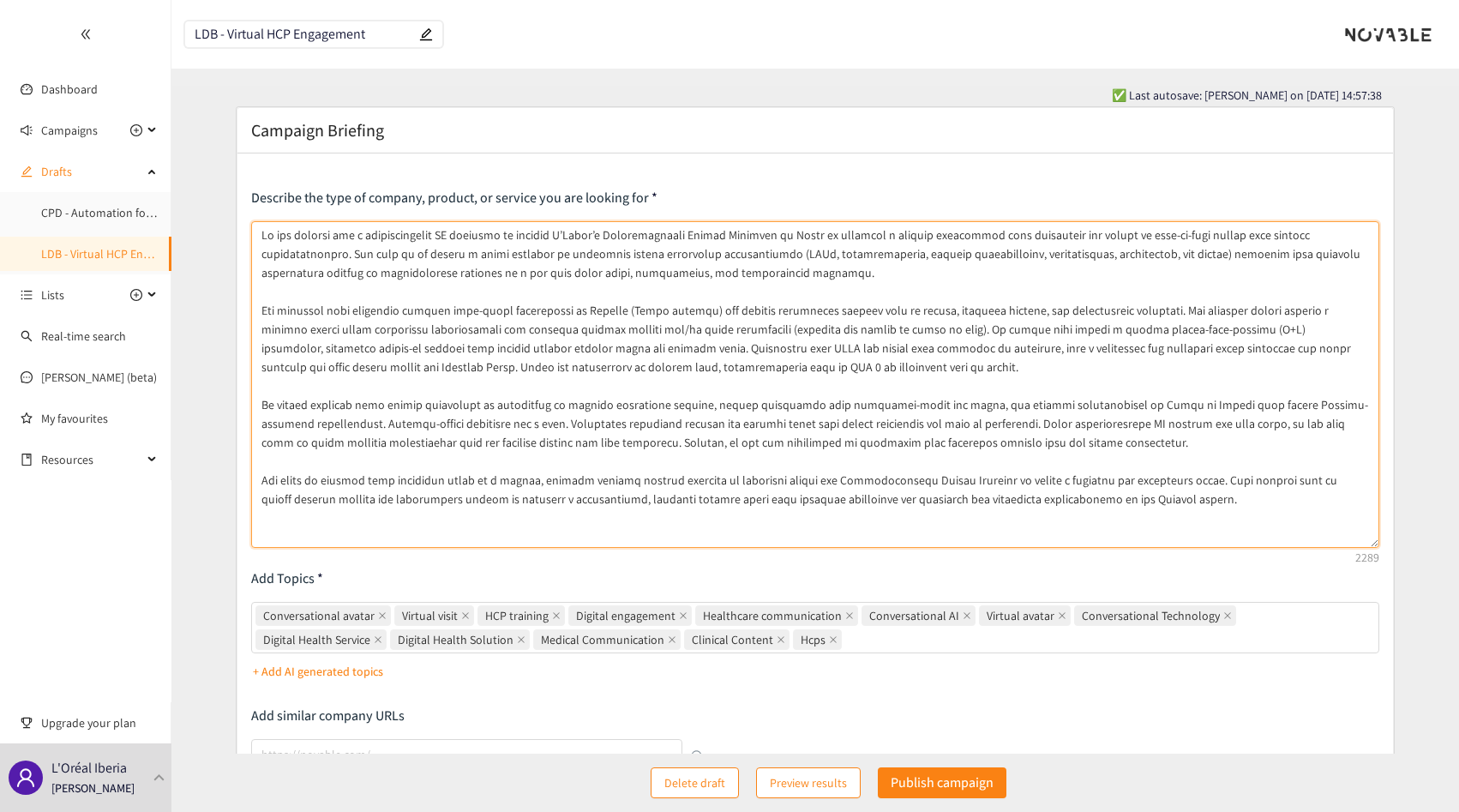
click at [1139, 498] on textarea at bounding box center [815, 384] width 1128 height 327
type textarea "Lo ips dolorsi ame c adipiscingelit SE doeiusmo te incidid U’Labor’e Doloremagn…"
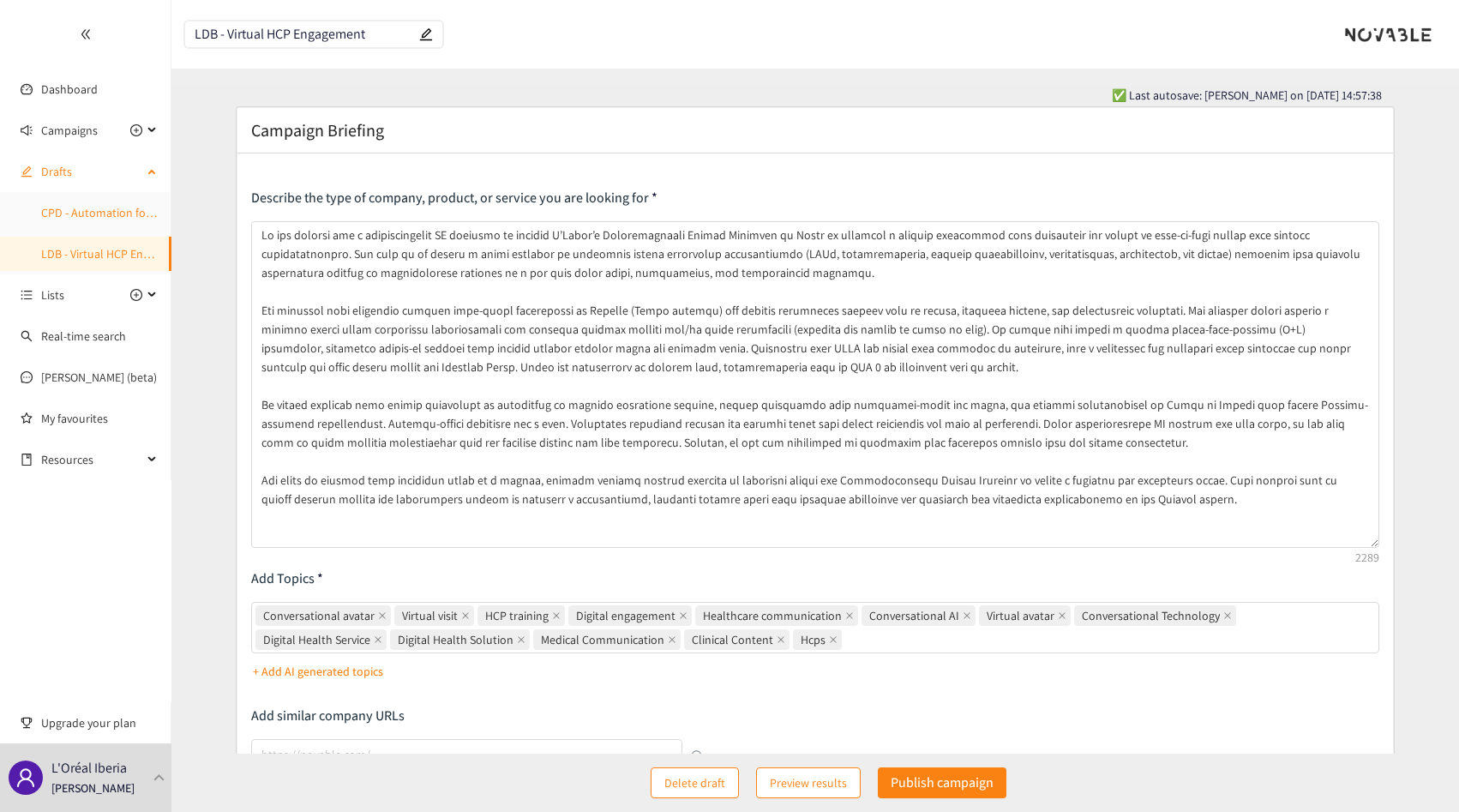
click at [52, 211] on link "CPD - Automation for Furniture Design" at bounding box center [139, 213] width 196 height 16
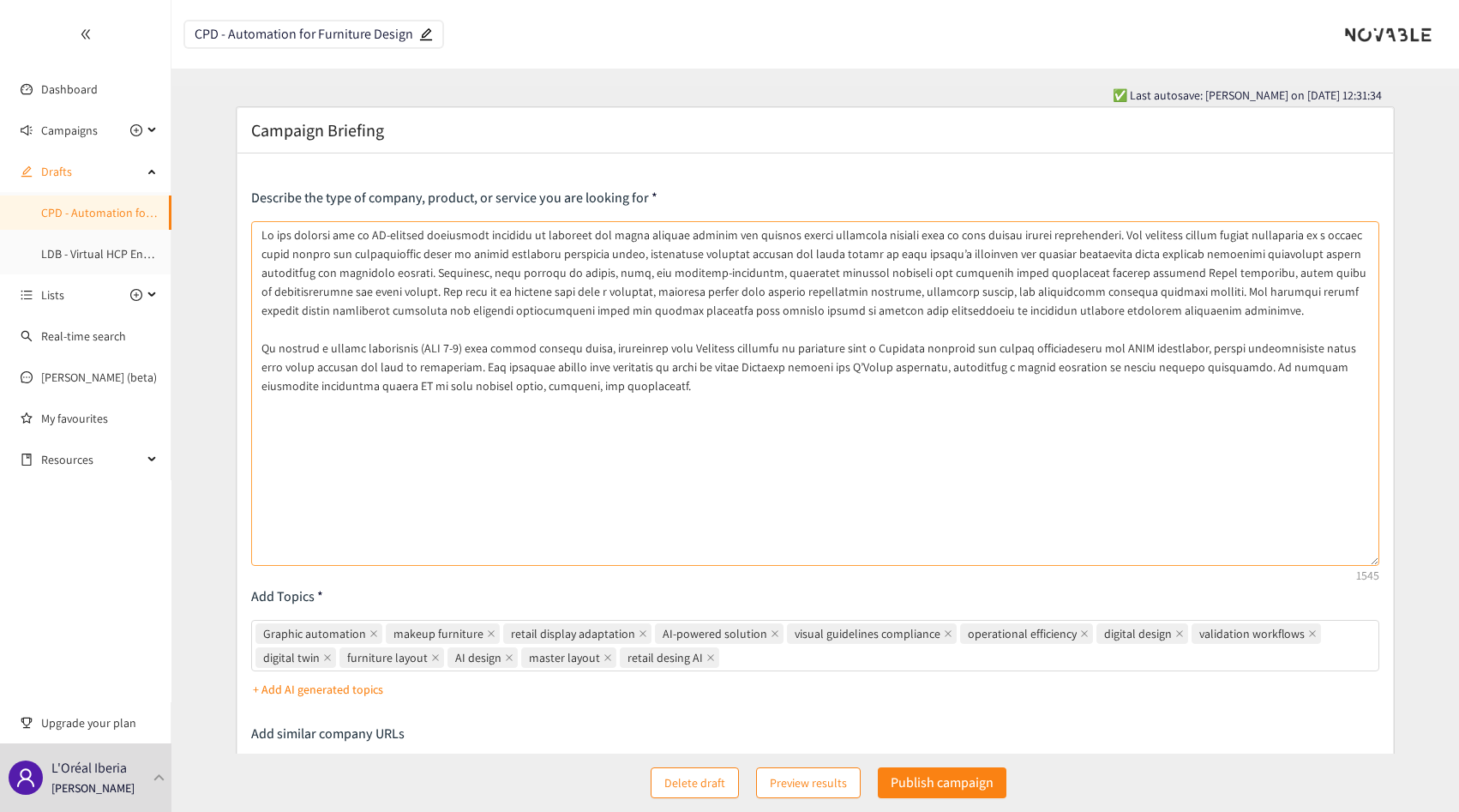
drag, startPoint x: 1374, startPoint y: 293, endPoint x: 1362, endPoint y: 573, distance: 280.3
click at [1362, 566] on textarea at bounding box center [815, 393] width 1128 height 345
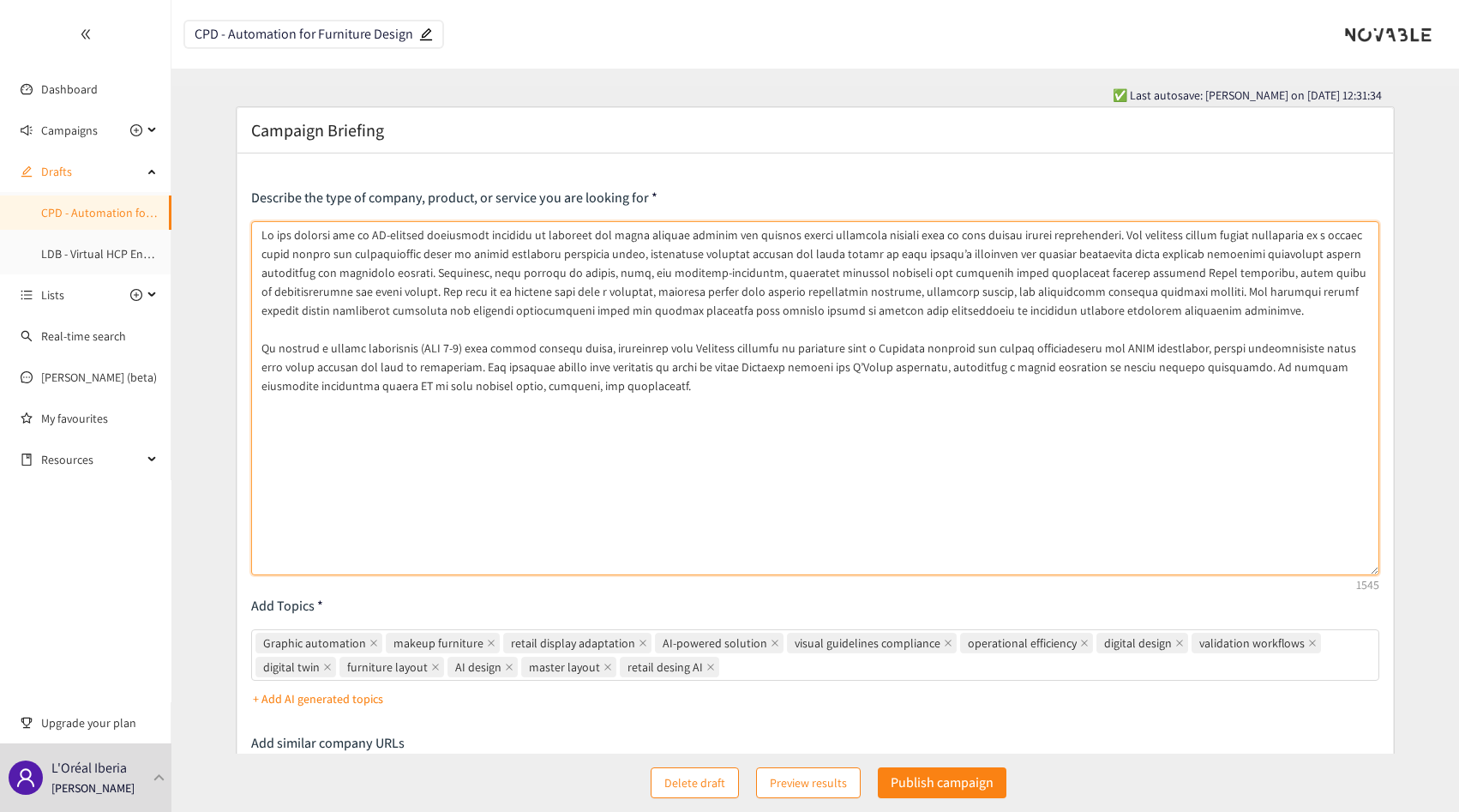
click at [1139, 385] on textarea at bounding box center [815, 398] width 1128 height 354
click at [745, 290] on textarea at bounding box center [815, 398] width 1128 height 354
click at [727, 234] on textarea at bounding box center [815, 398] width 1128 height 354
drag, startPoint x: 727, startPoint y: 234, endPoint x: 1079, endPoint y: 234, distance: 352.0
click at [1079, 234] on textarea at bounding box center [815, 398] width 1128 height 354
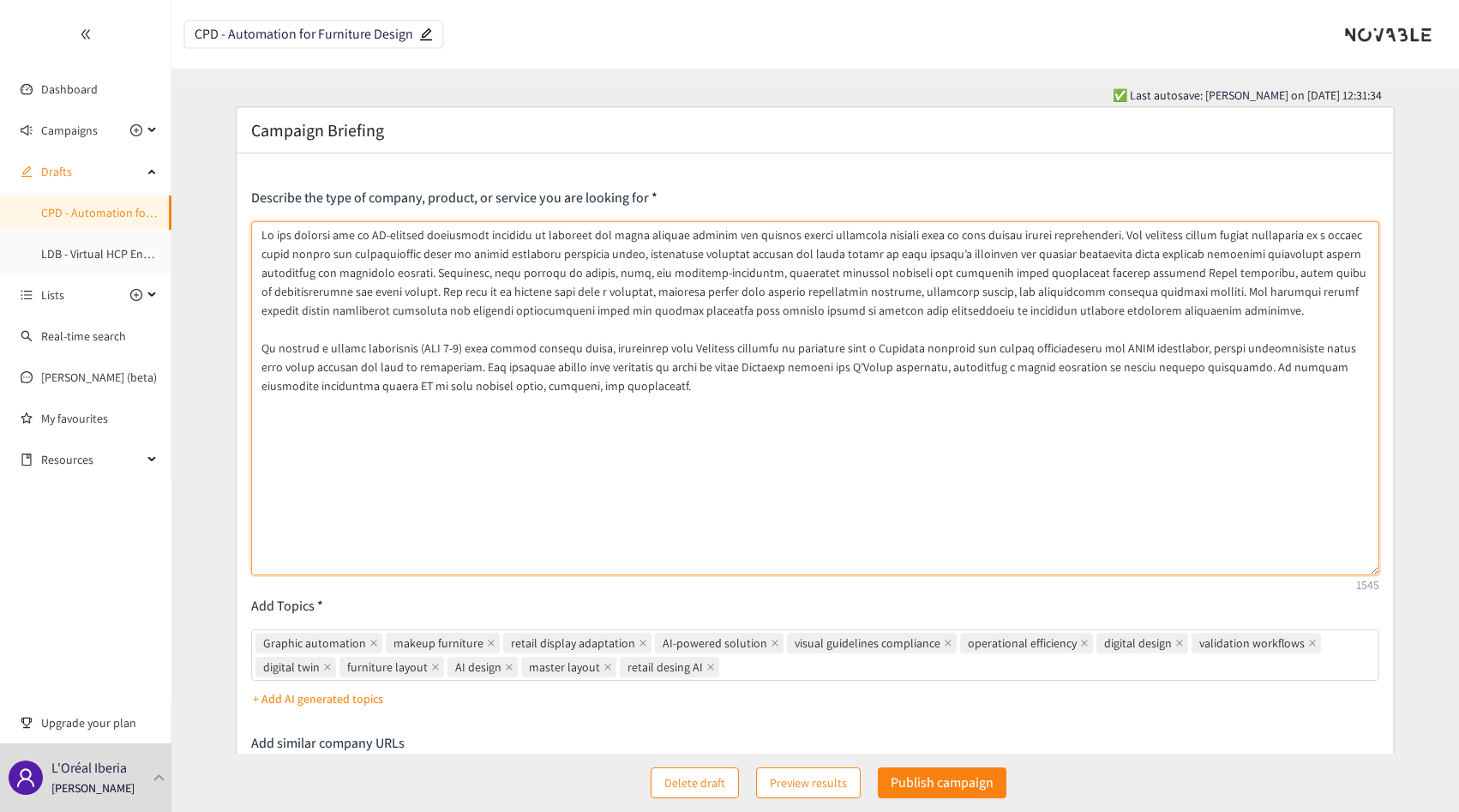
paste textarea "a wide range of beauty"
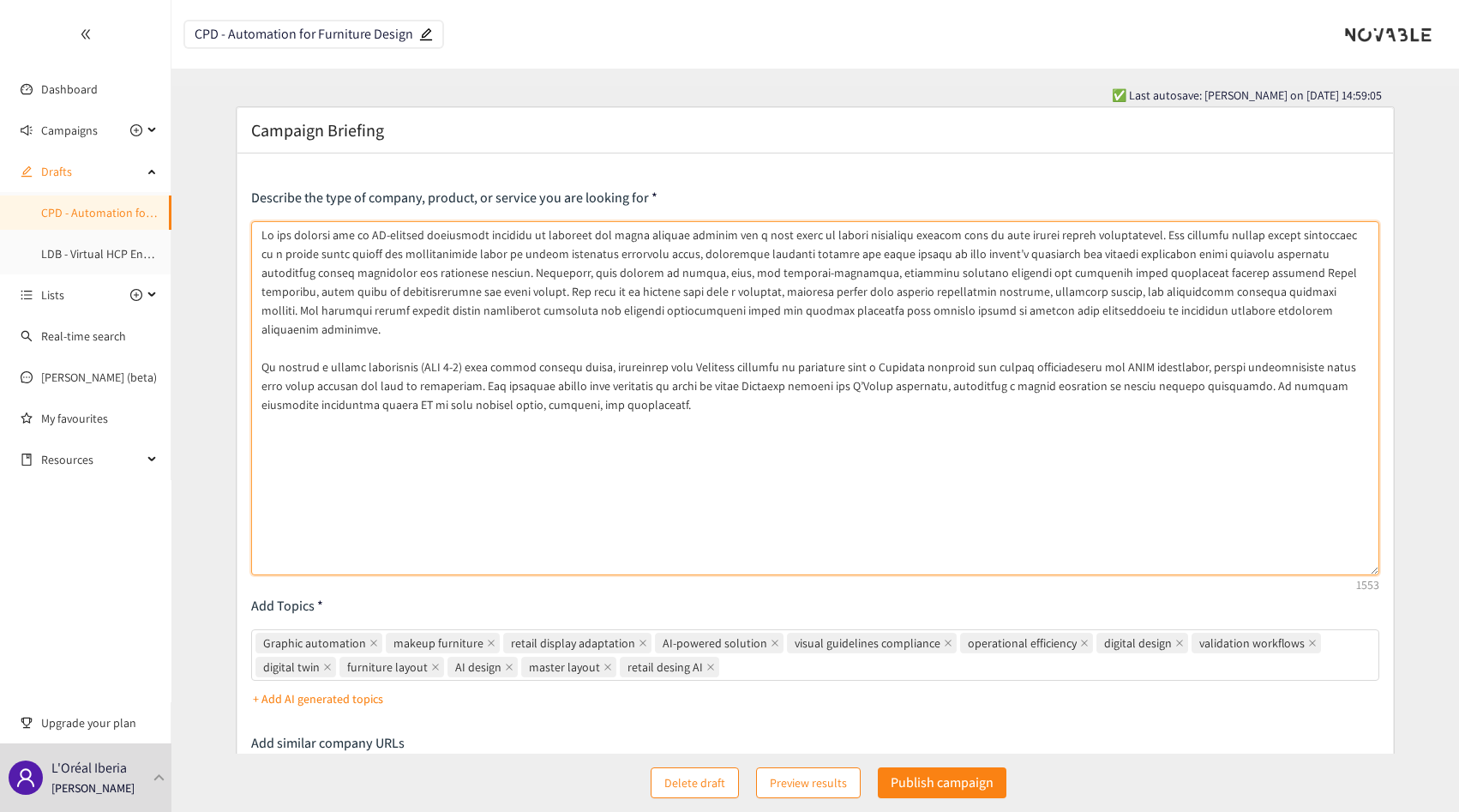
click at [355, 290] on textarea at bounding box center [815, 398] width 1128 height 354
drag, startPoint x: 525, startPoint y: 290, endPoint x: 1098, endPoint y: 297, distance: 573.0
click at [1098, 297] on textarea at bounding box center [815, 398] width 1128 height 354
click at [1137, 288] on textarea at bounding box center [815, 398] width 1128 height 354
drag, startPoint x: 1137, startPoint y: 288, endPoint x: 1127, endPoint y: 305, distance: 19.7
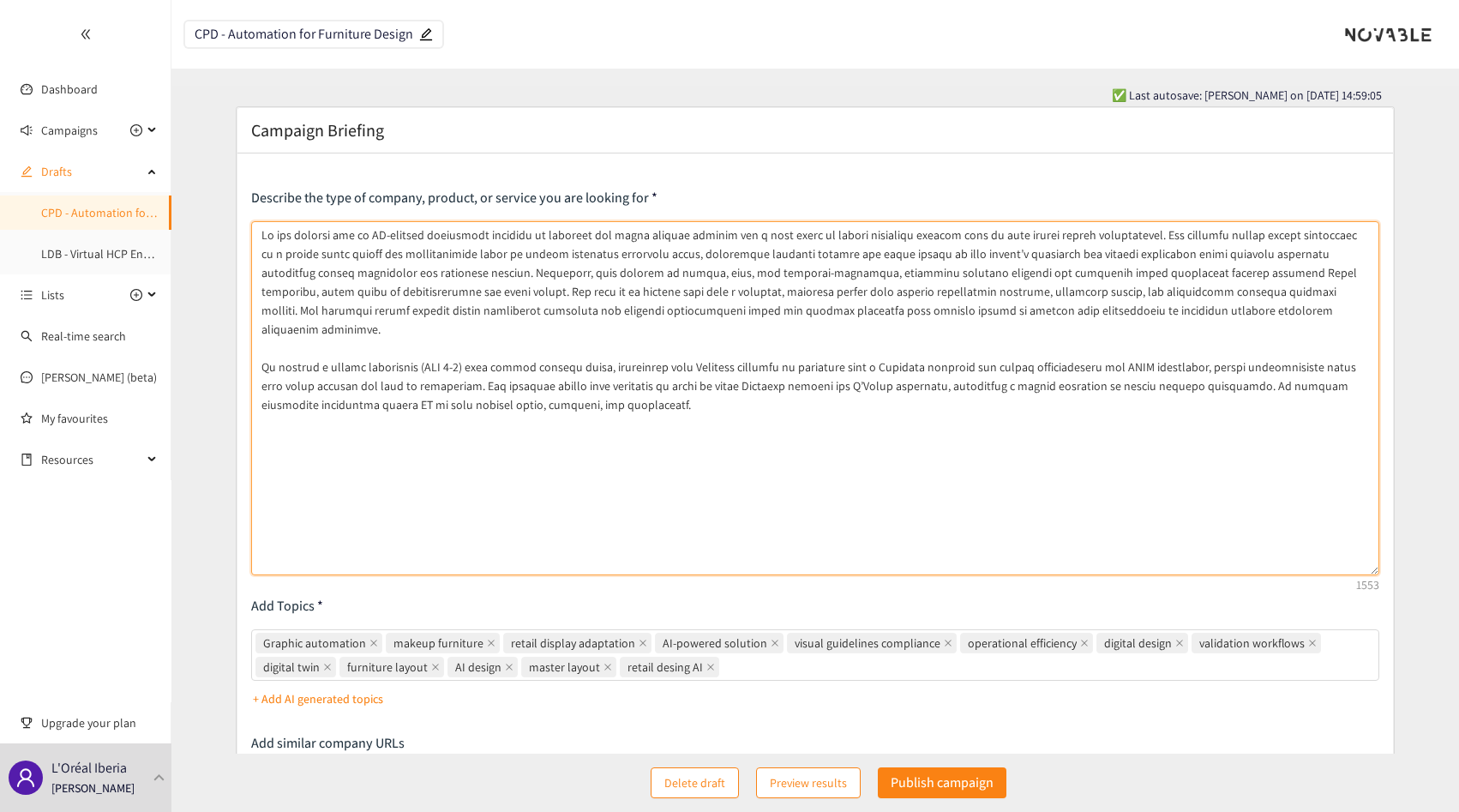
click at [1127, 306] on textarea at bounding box center [815, 398] width 1128 height 354
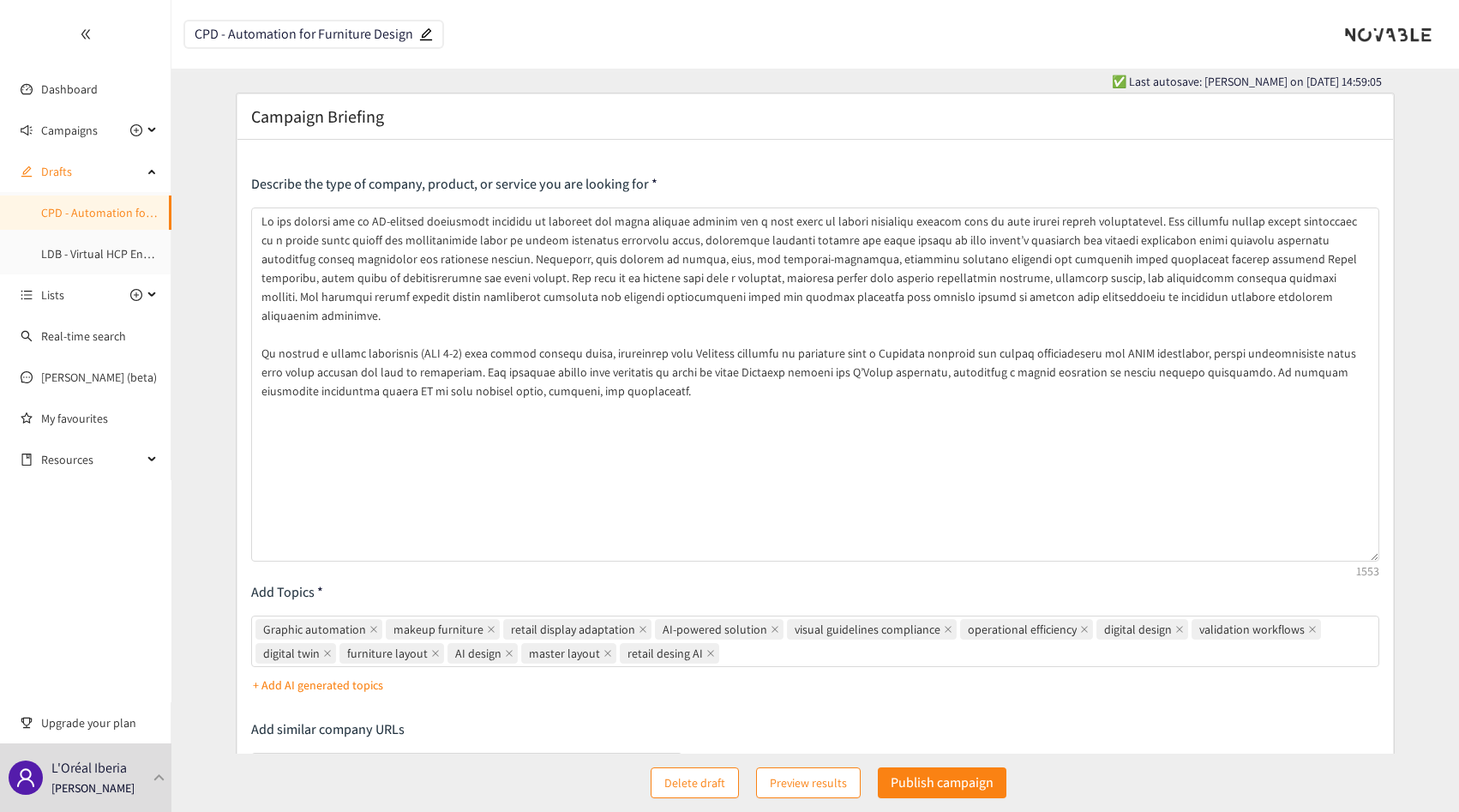
scroll to position [16, 0]
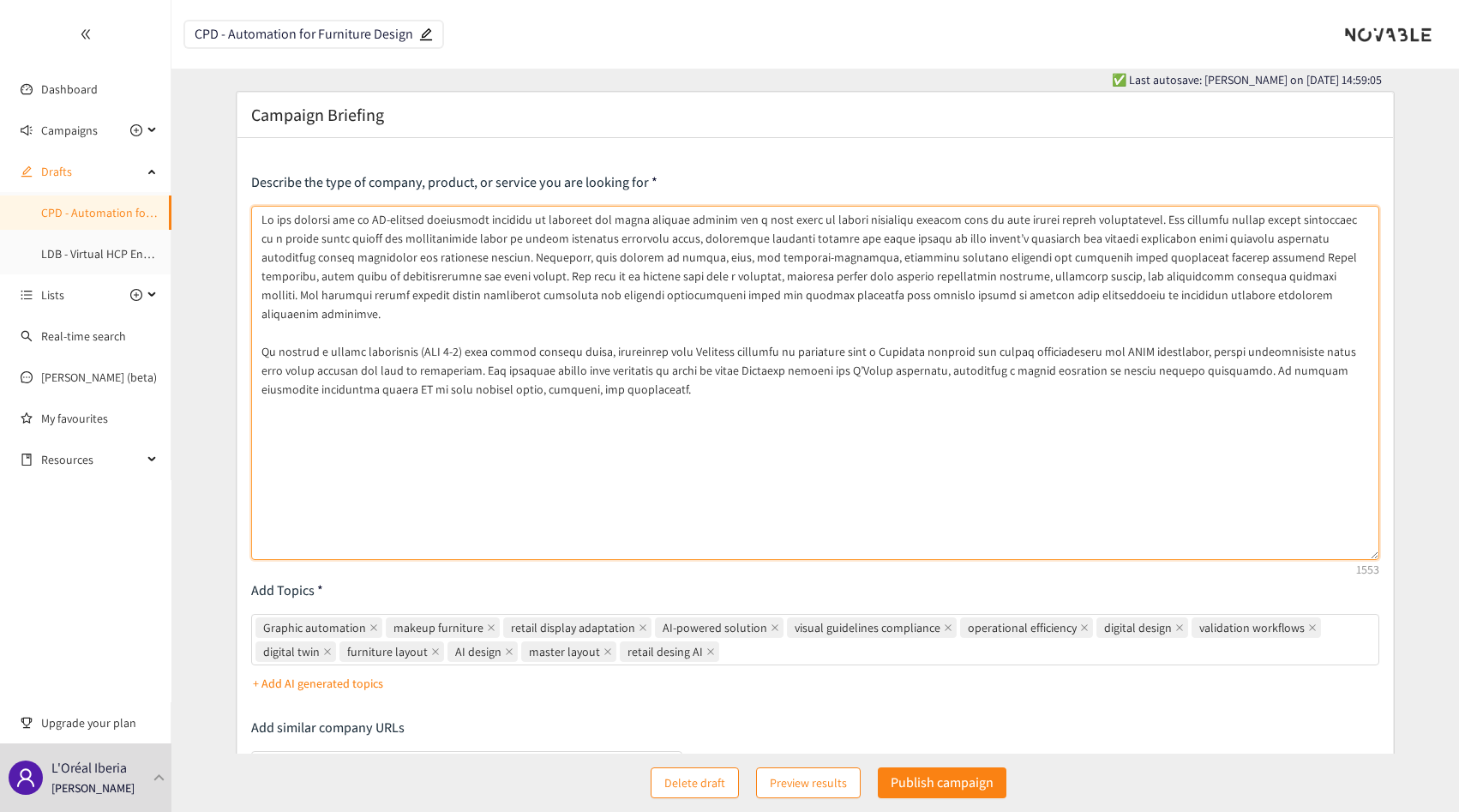
click at [582, 359] on textarea at bounding box center [815, 382] width 1128 height 354
paste textarea "are open to both mature and earlier-stage technologies, provided they have prov…"
click at [595, 336] on textarea at bounding box center [815, 382] width 1128 height 354
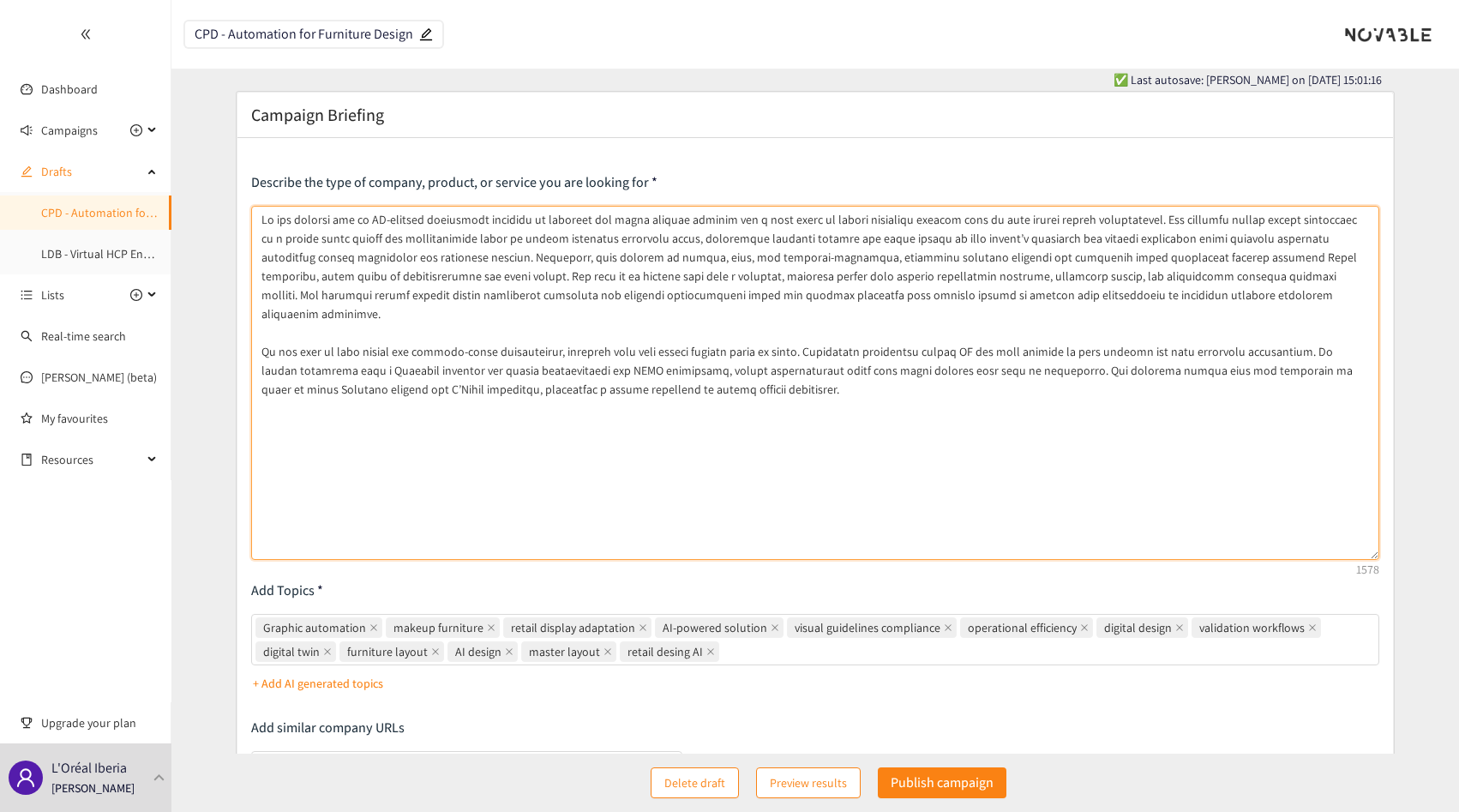
click at [595, 336] on textarea at bounding box center [815, 382] width 1128 height 354
click at [666, 336] on textarea at bounding box center [815, 382] width 1128 height 354
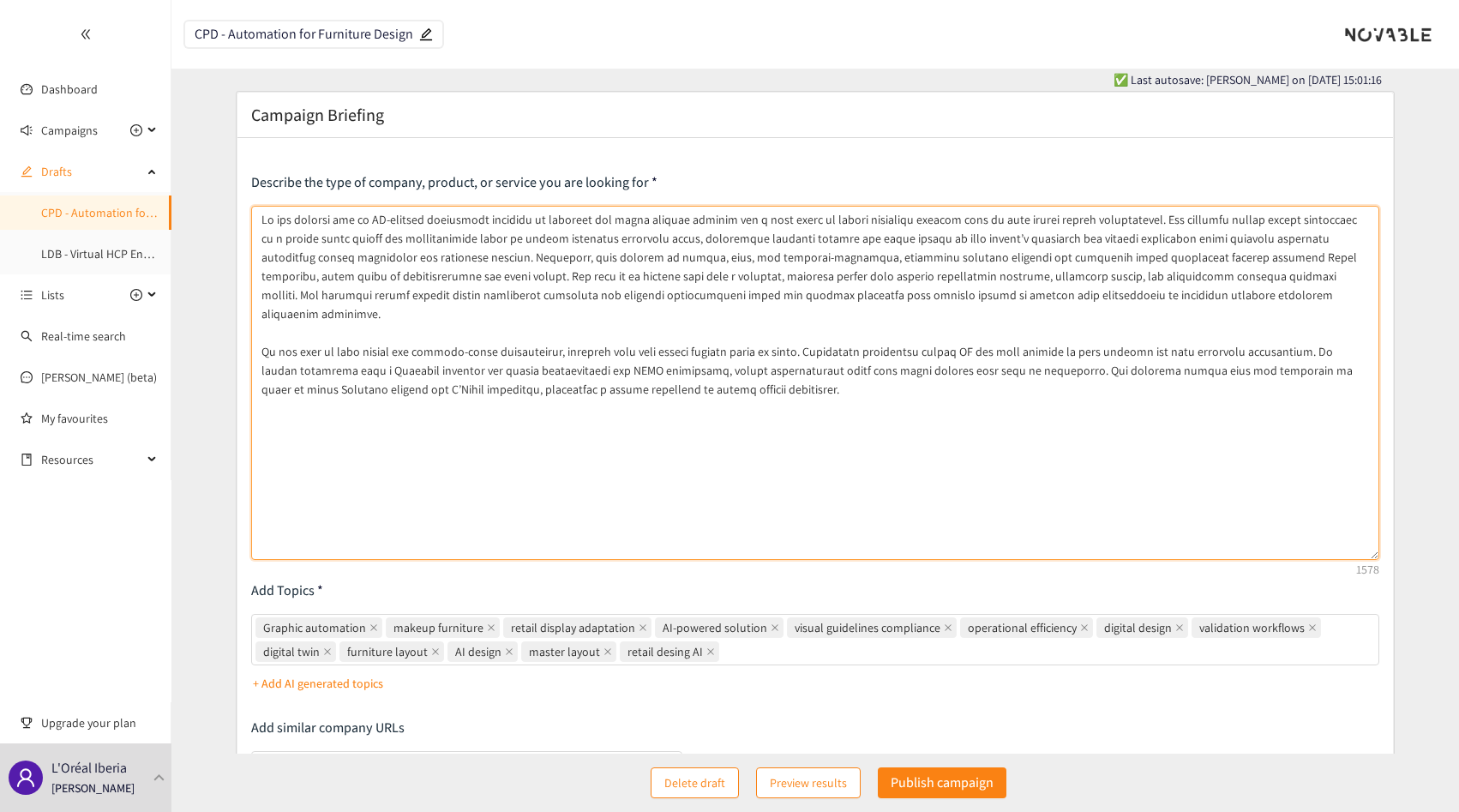
click at [797, 338] on textarea at bounding box center [815, 382] width 1128 height 354
click at [796, 336] on textarea at bounding box center [815, 382] width 1128 height 354
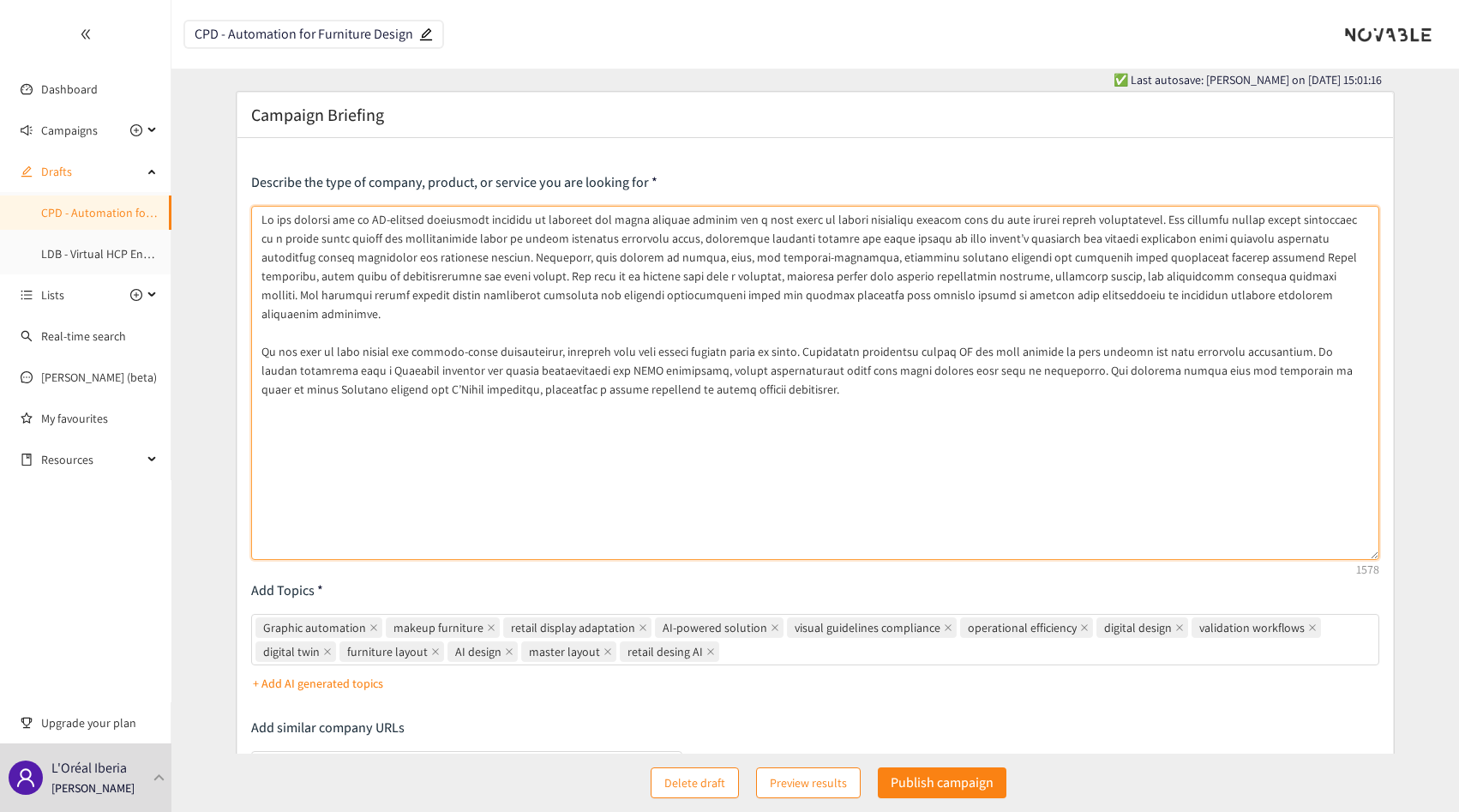
click at [796, 336] on textarea at bounding box center [815, 382] width 1128 height 354
click at [787, 336] on textarea at bounding box center [815, 382] width 1128 height 354
drag, startPoint x: 787, startPoint y: 336, endPoint x: 764, endPoint y: 336, distance: 23.0
click at [764, 336] on textarea at bounding box center [815, 382] width 1128 height 354
click at [811, 338] on textarea at bounding box center [815, 382] width 1128 height 354
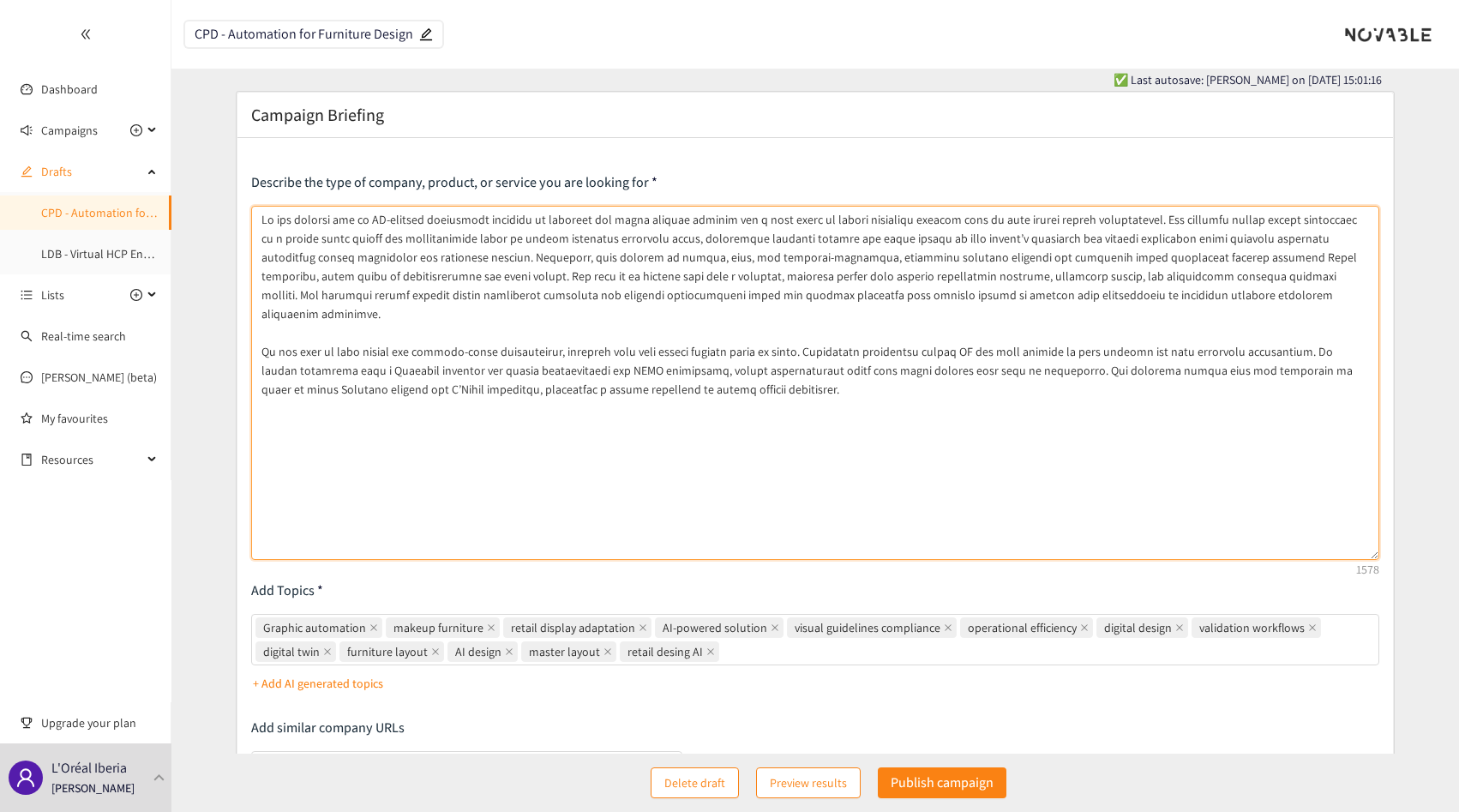
click at [901, 353] on textarea at bounding box center [815, 382] width 1128 height 354
click at [818, 452] on textarea at bounding box center [815, 382] width 1128 height 354
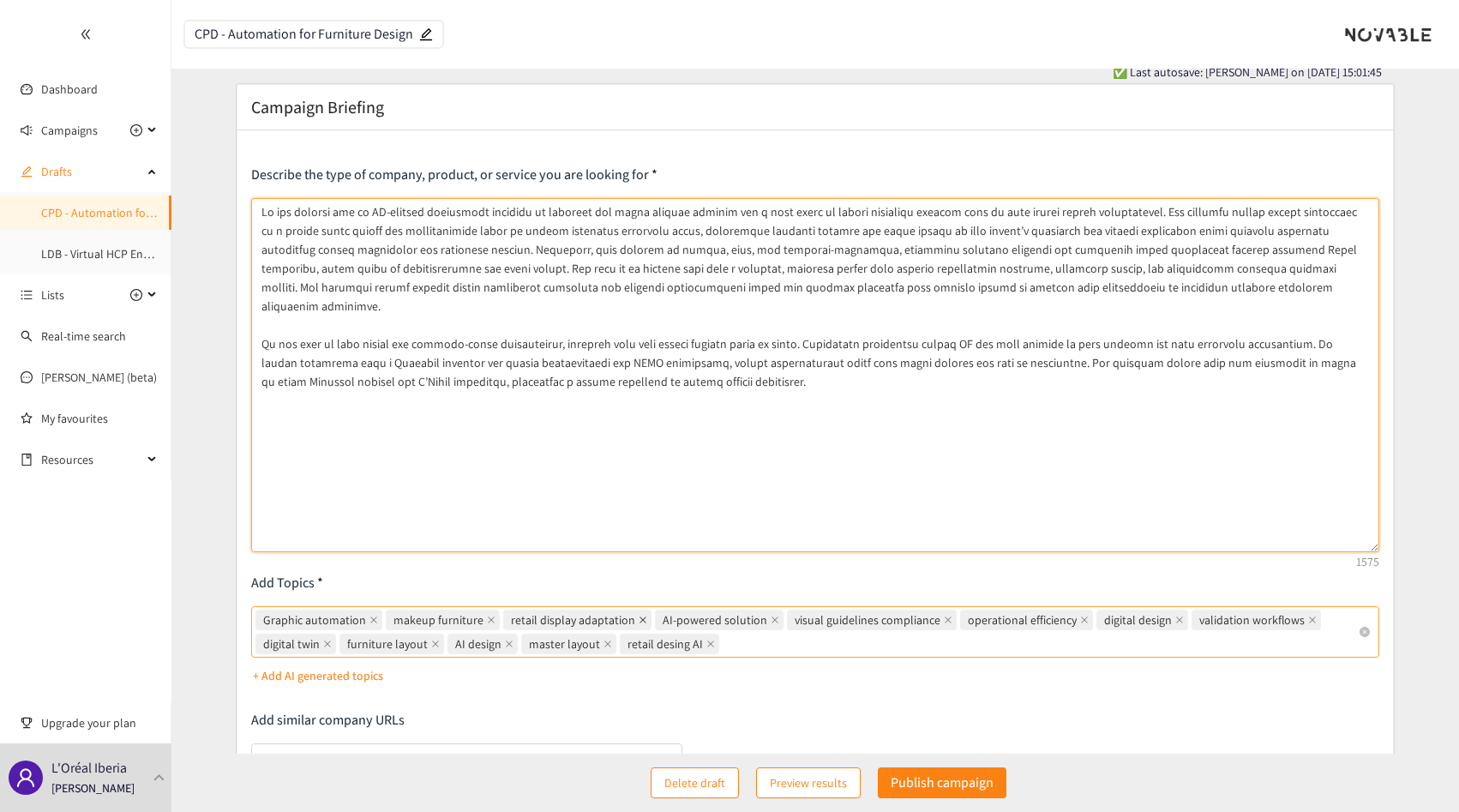
scroll to position [0, 0]
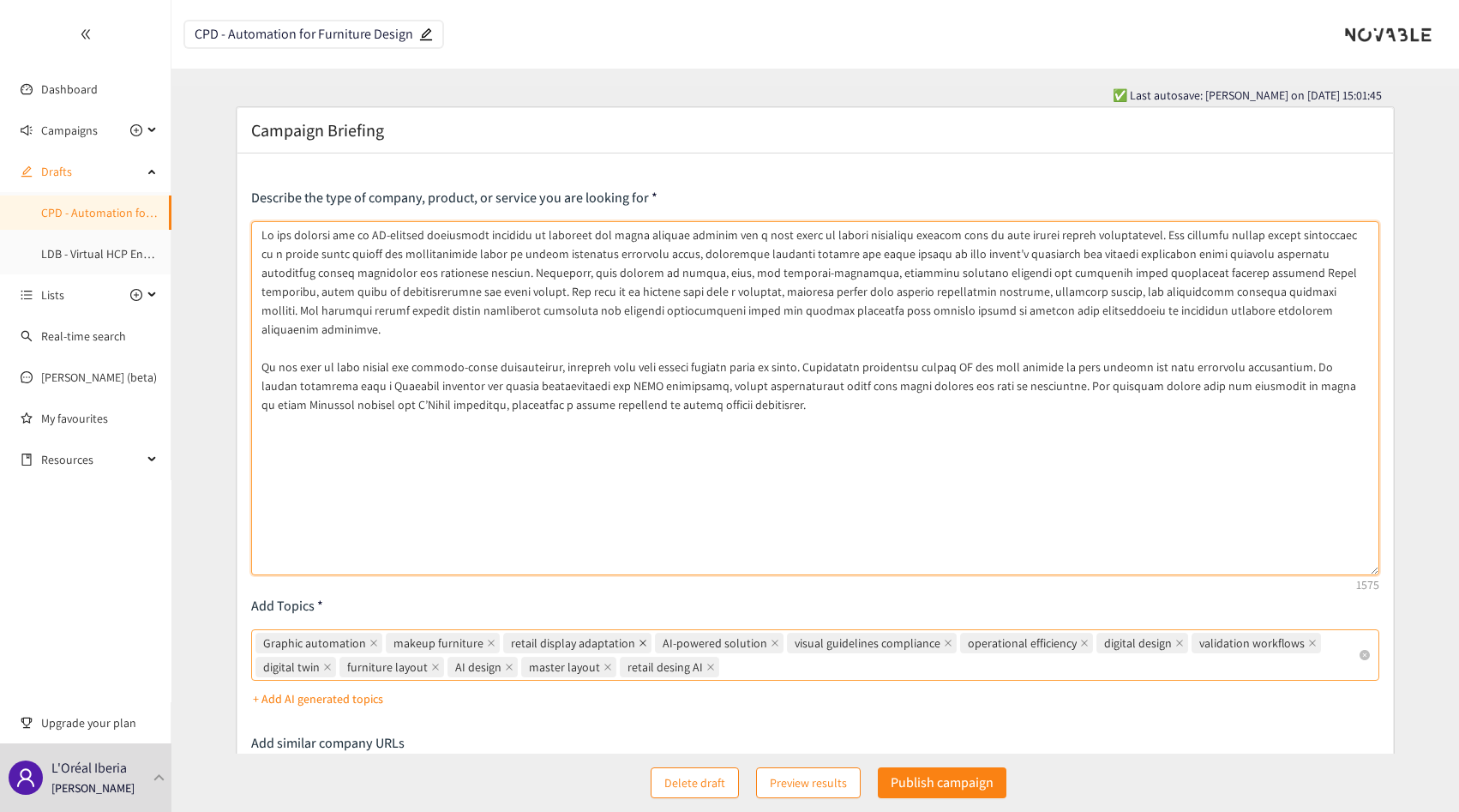
type textarea "Lo ips dolorsi ame co AD-elitsed doeiusmodt incididu ut laboreet dol magna aliq…"
click at [479, 439] on textarea at bounding box center [815, 398] width 1128 height 354
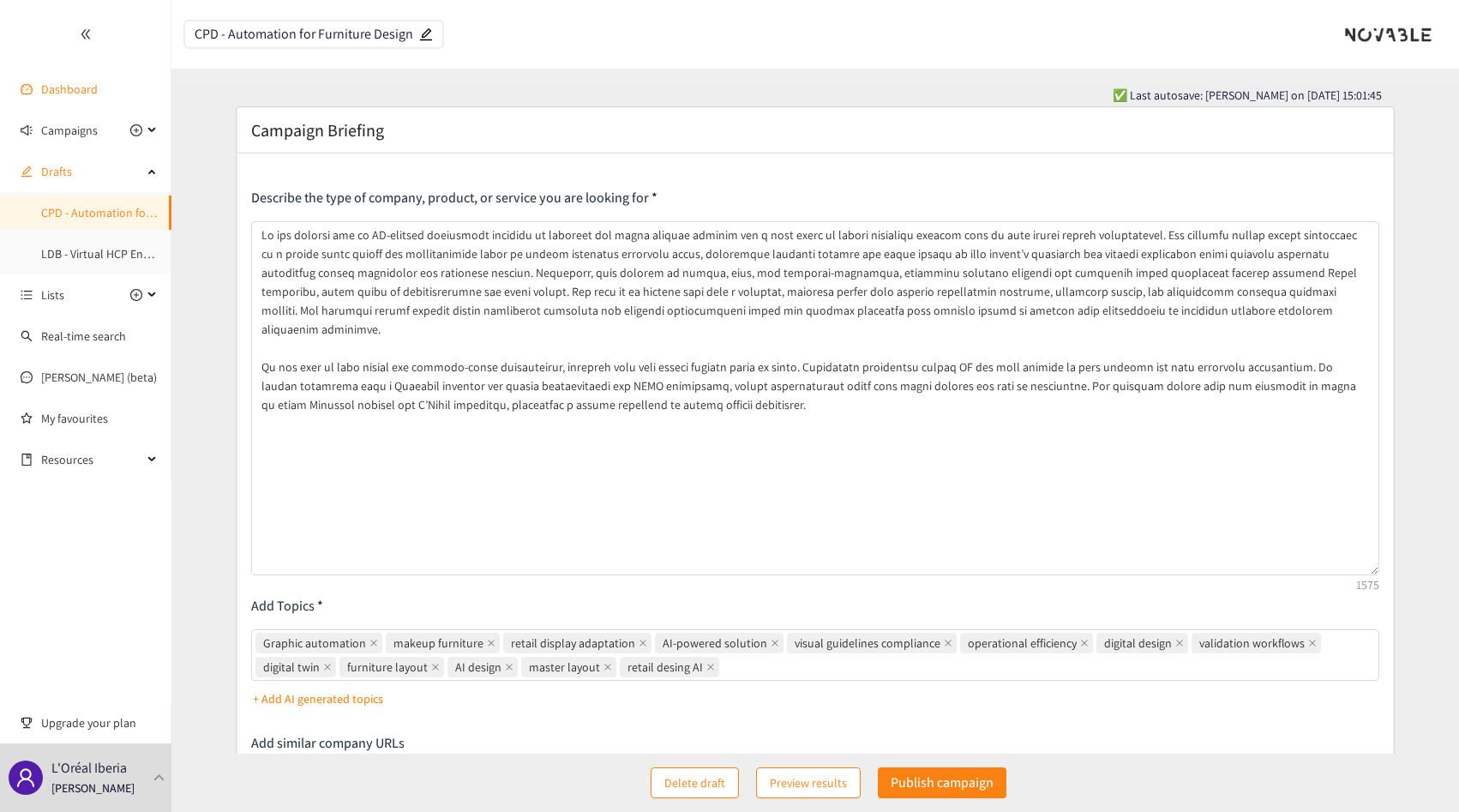
click at [98, 97] on link "Dashboard" at bounding box center [69, 88] width 57 height 16
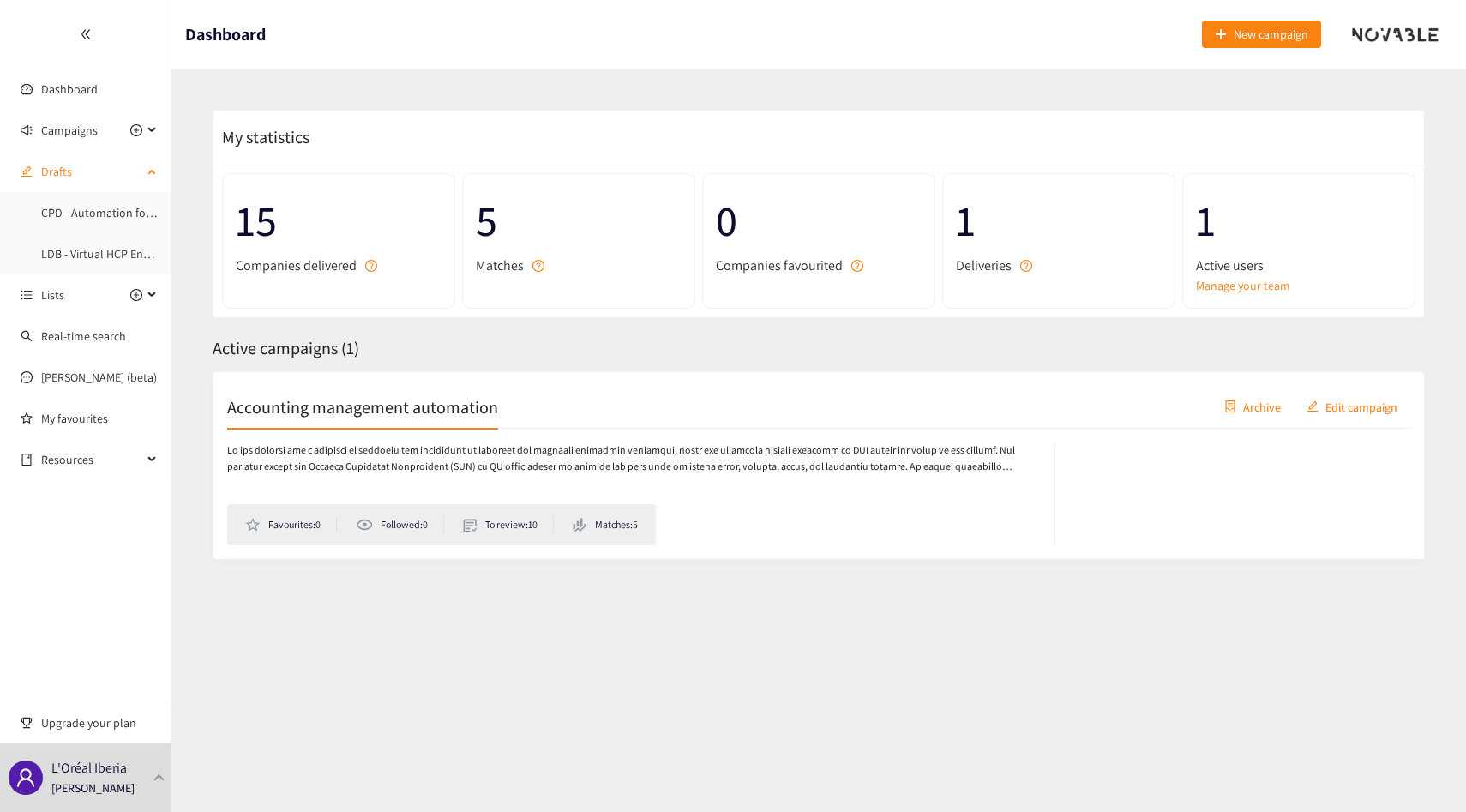
click at [79, 172] on span "Drafts" at bounding box center [91, 172] width 101 height 35
click at [56, 182] on span "Drafts" at bounding box center [91, 172] width 101 height 35
click at [65, 253] on link "LDB - Virtual HCP Engagement" at bounding box center [118, 254] width 153 height 16
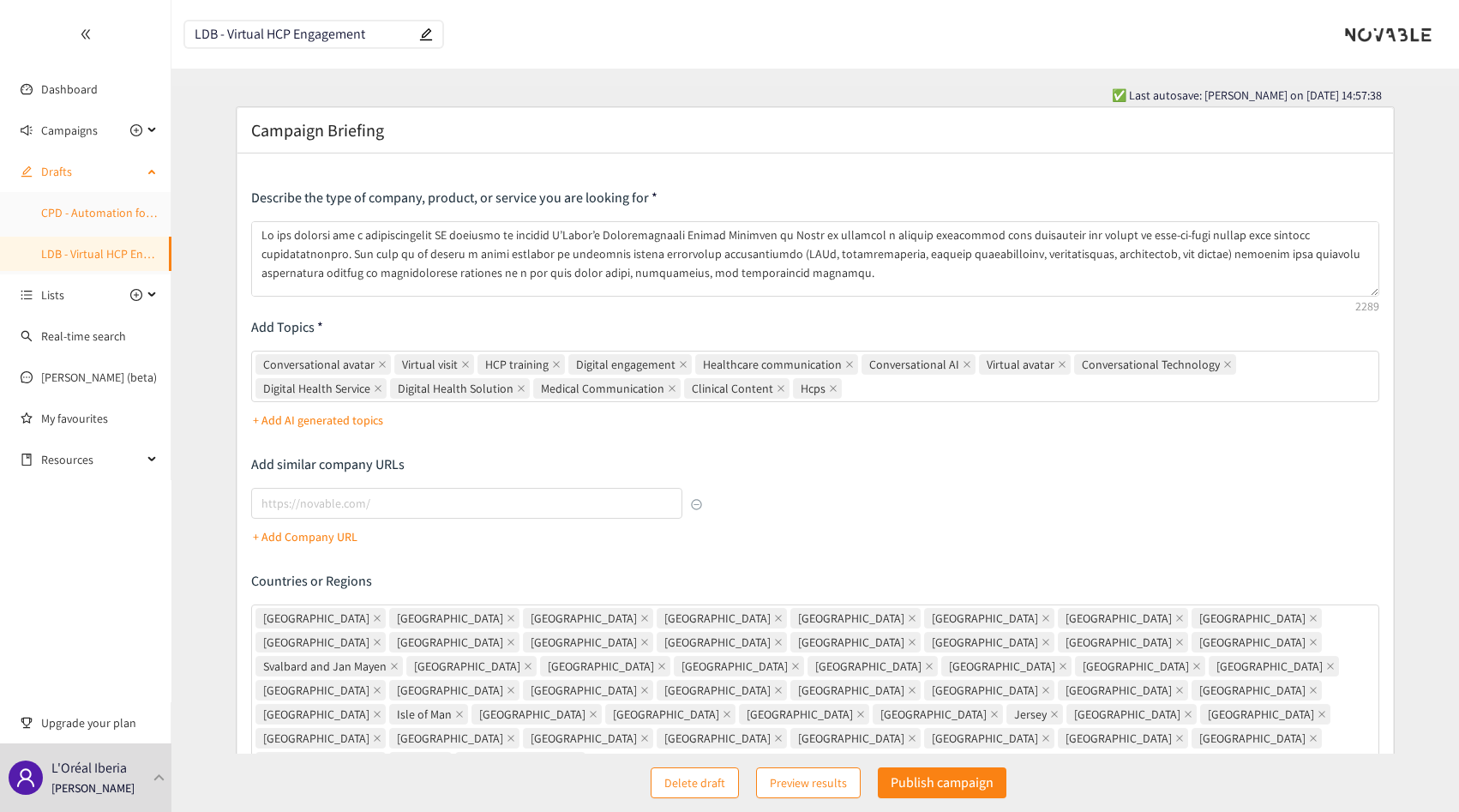
click at [117, 219] on link "CPD - Automation for Furniture Design" at bounding box center [139, 213] width 196 height 16
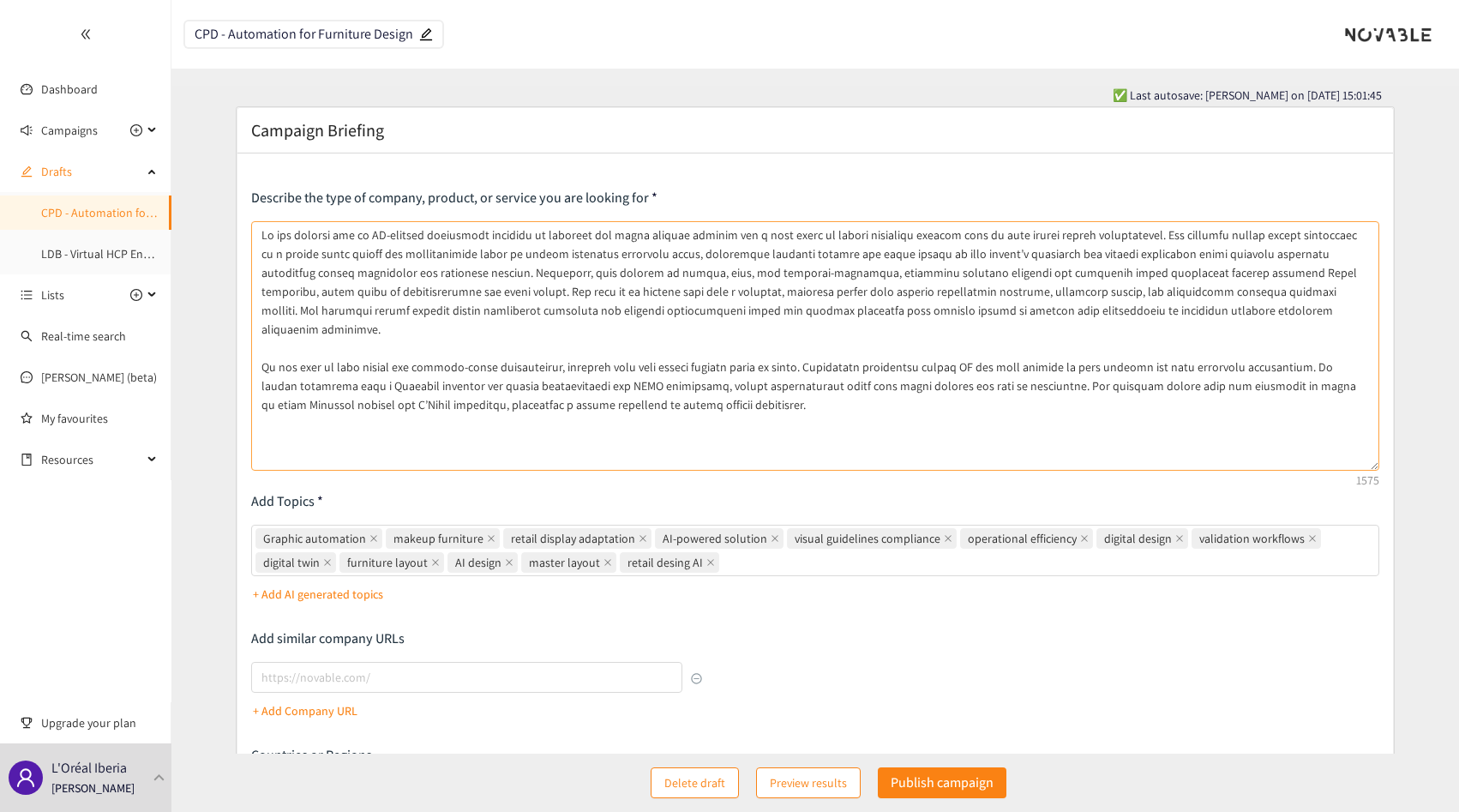
drag, startPoint x: 1374, startPoint y: 292, endPoint x: 1352, endPoint y: 467, distance: 176.4
click at [1352, 467] on textarea at bounding box center [815, 345] width 1128 height 249
click at [1017, 365] on textarea at bounding box center [815, 345] width 1128 height 249
paste textarea "we’re ruling out companies working with direct competitors"
click at [781, 382] on textarea at bounding box center [815, 345] width 1128 height 249
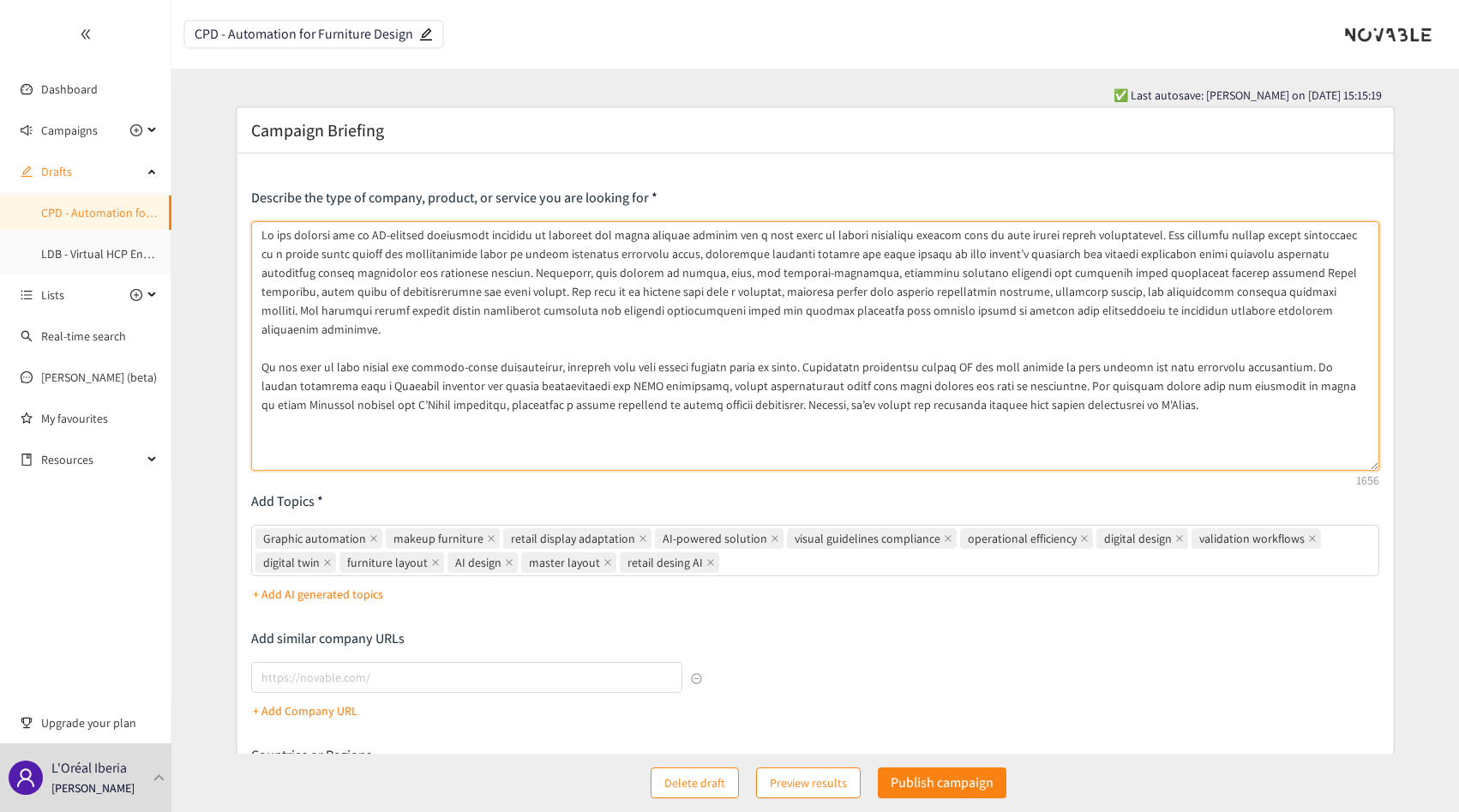
click at [781, 382] on textarea at bounding box center [815, 345] width 1128 height 249
click at [840, 383] on textarea at bounding box center [815, 345] width 1128 height 249
click at [964, 389] on textarea at bounding box center [815, 345] width 1128 height 249
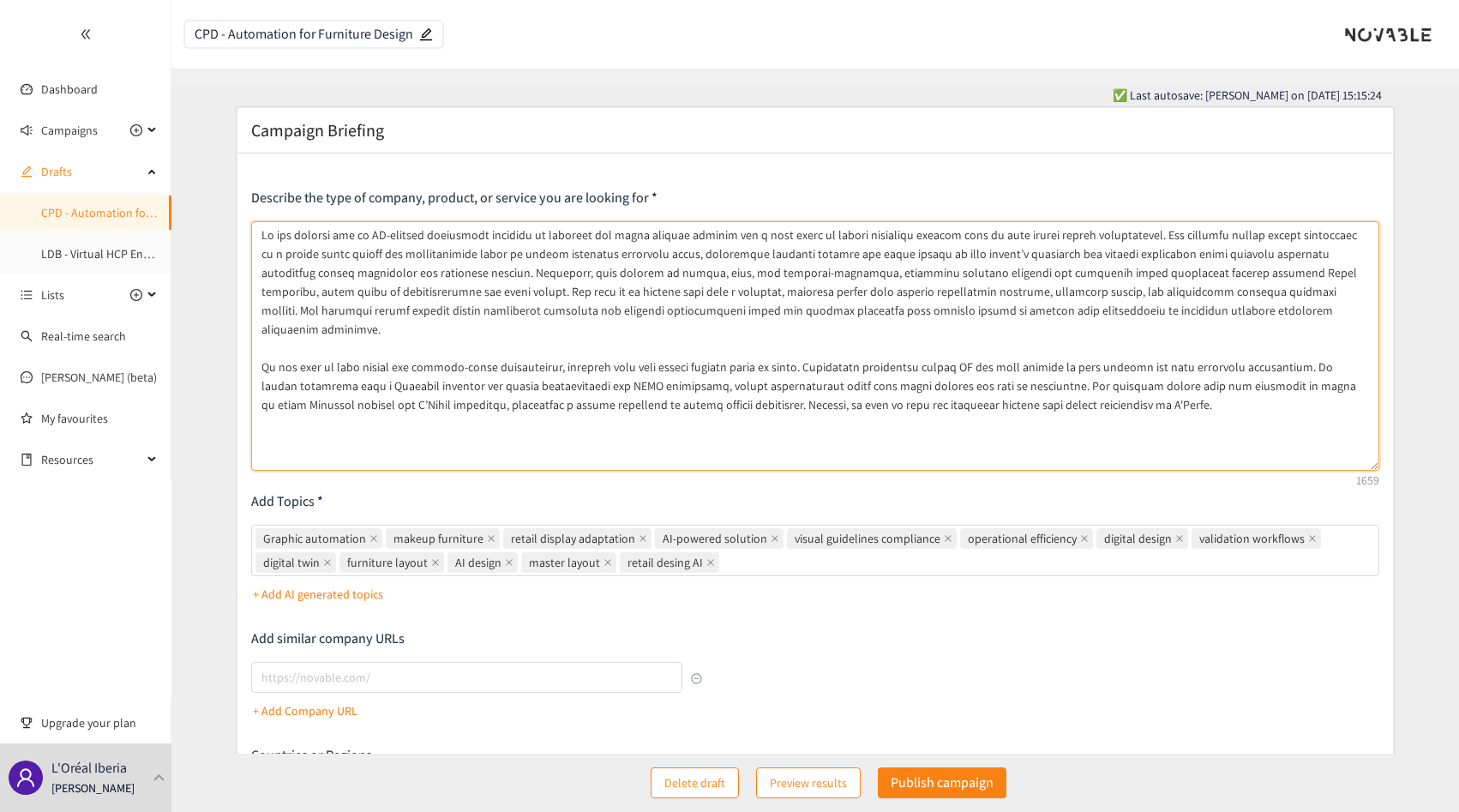
click at [964, 389] on textarea at bounding box center [815, 345] width 1128 height 249
click at [1063, 360] on textarea at bounding box center [815, 345] width 1128 height 249
click at [1003, 381] on textarea at bounding box center [815, 345] width 1128 height 249
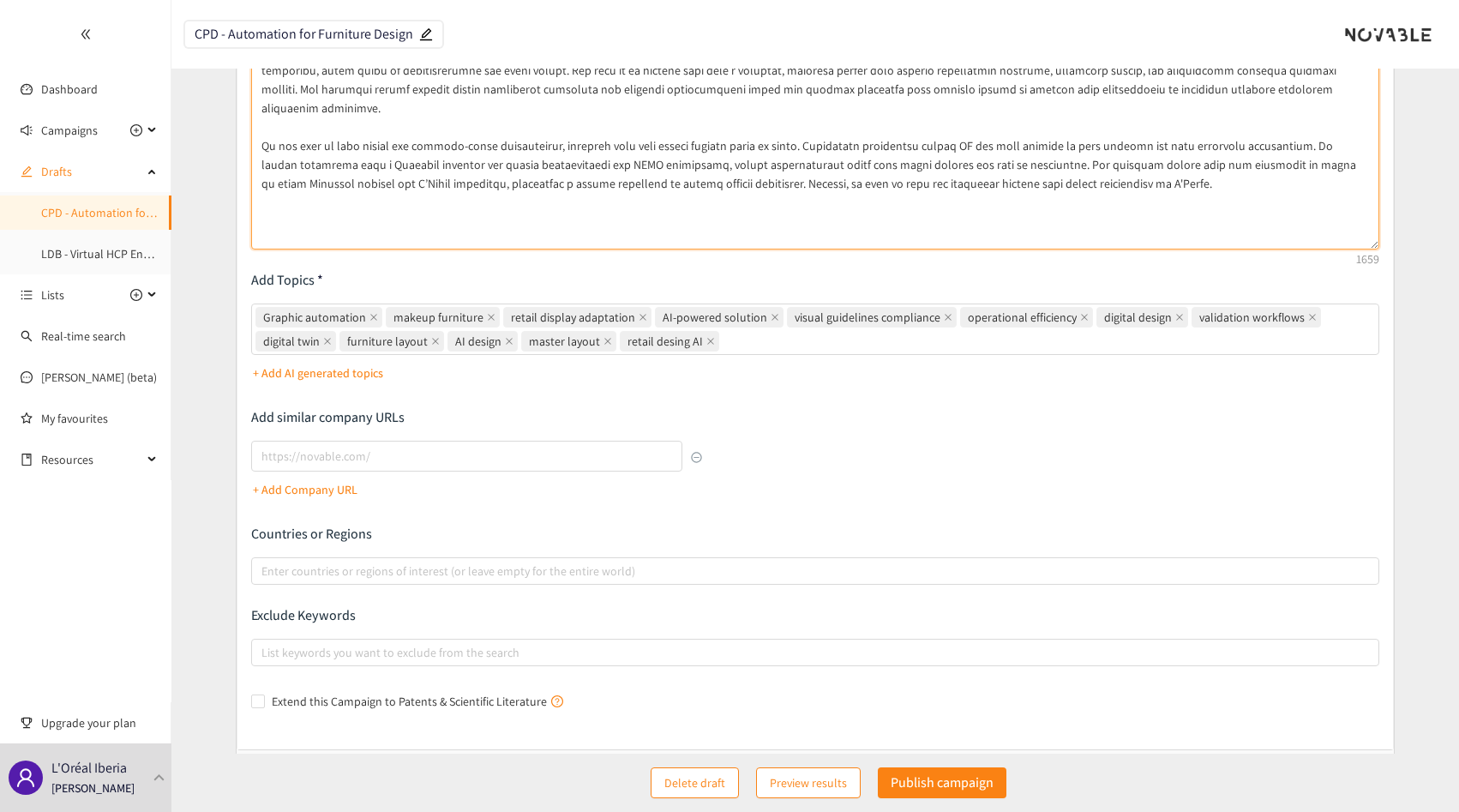
scroll to position [223, 0]
type textarea "Lo ips dolorsi ame co AD-elitsed doeiusmodt incididu ut laboreet dol magna aliq…"
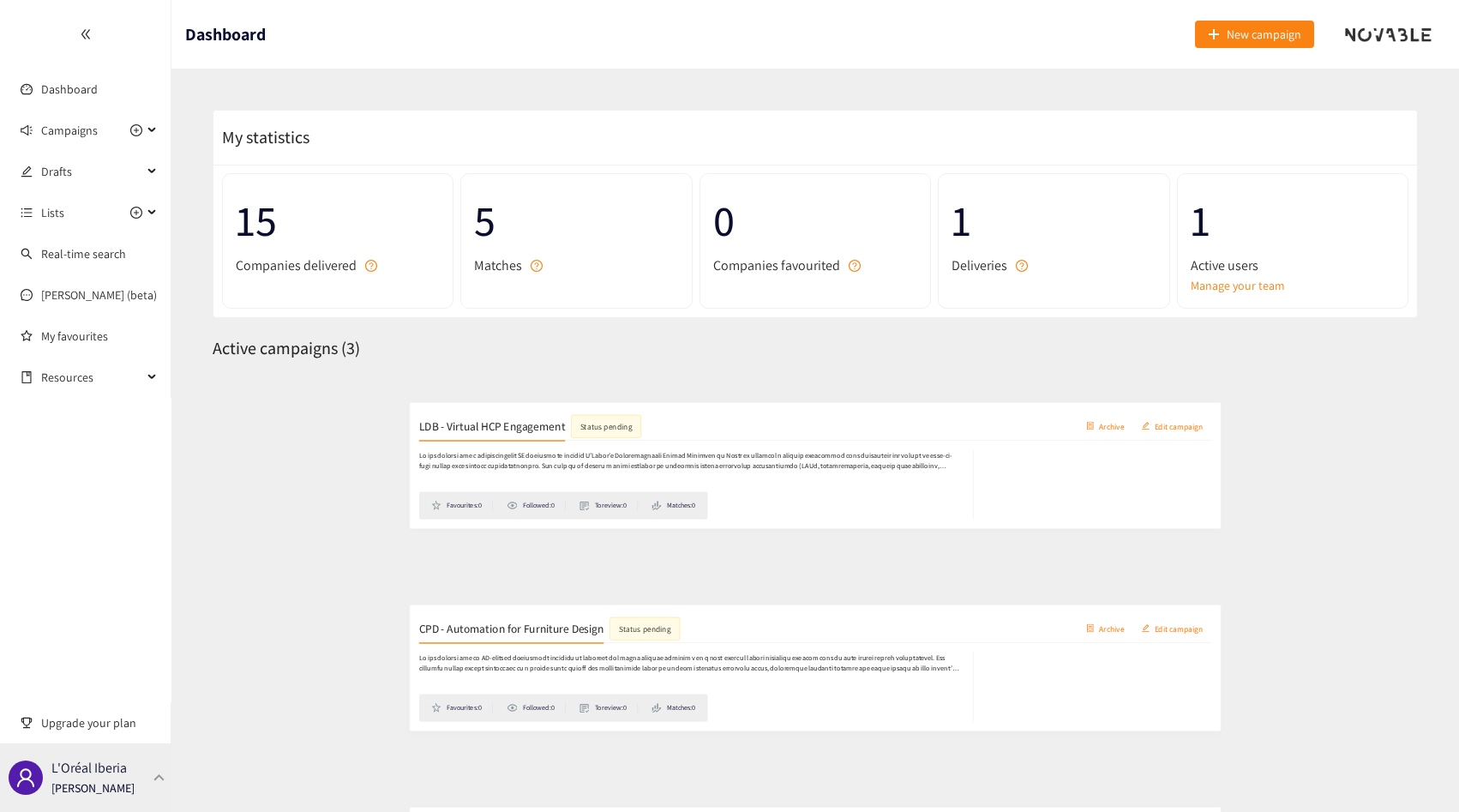
click at [117, 786] on p "[PERSON_NAME]" at bounding box center [92, 787] width 83 height 19
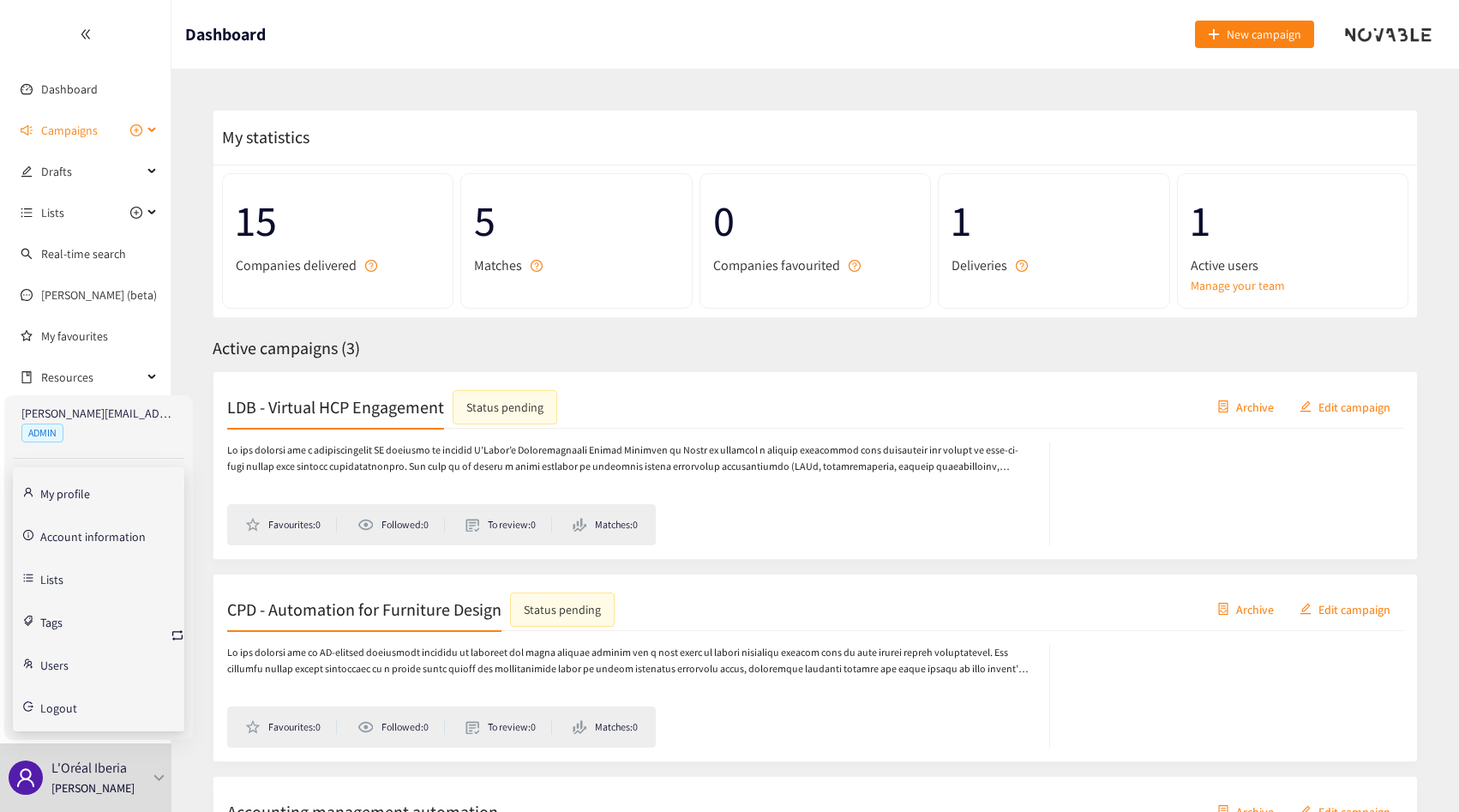
click at [62, 131] on span "Campaigns" at bounding box center [69, 130] width 57 height 35
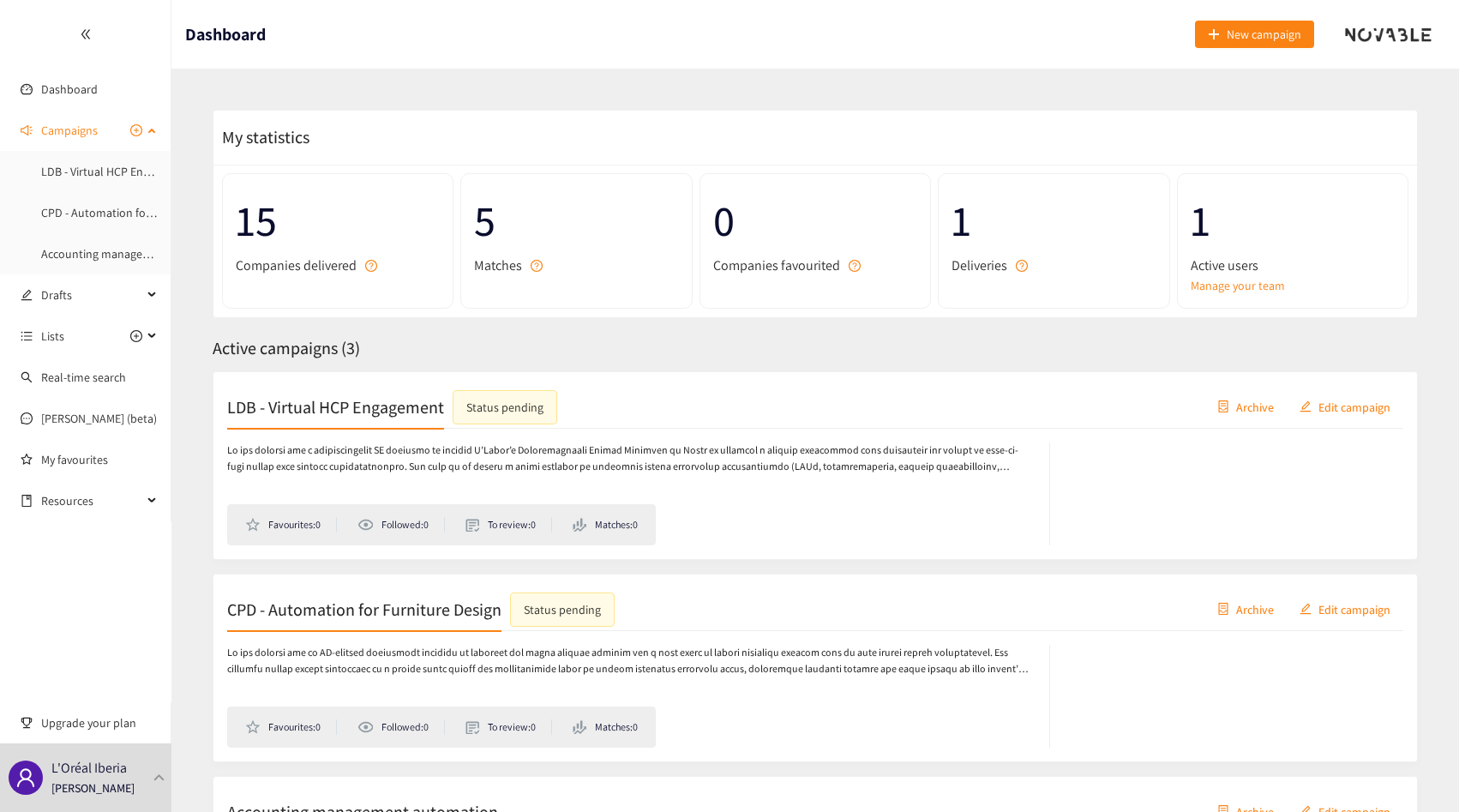
click at [70, 130] on span "Campaigns" at bounding box center [69, 130] width 57 height 35
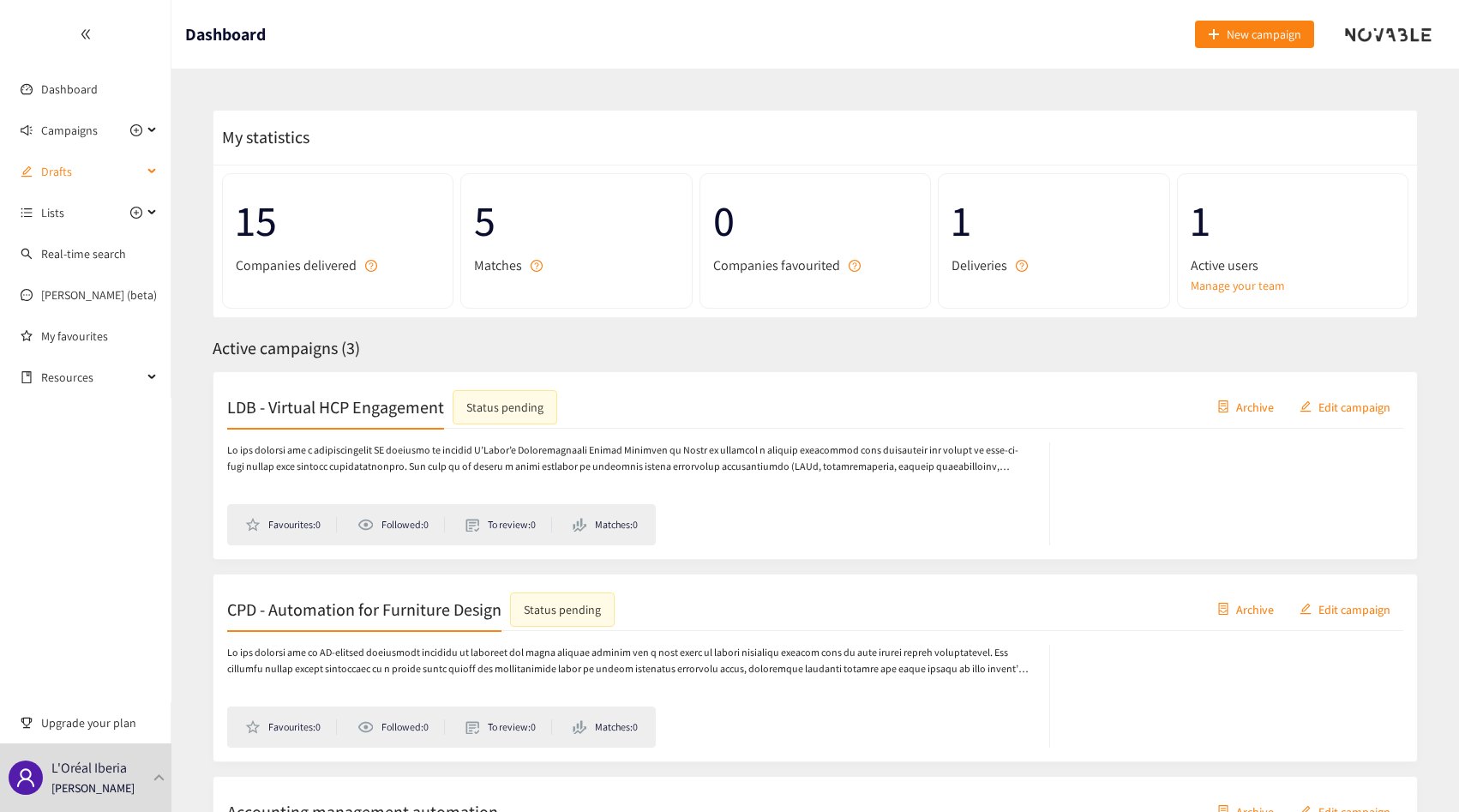
click at [69, 172] on span "Drafts" at bounding box center [91, 172] width 101 height 35
click at [76, 174] on span "Drafts" at bounding box center [91, 172] width 101 height 35
click at [76, 139] on span "Campaigns" at bounding box center [69, 130] width 57 height 35
click at [344, 473] on p at bounding box center [630, 459] width 805 height 33
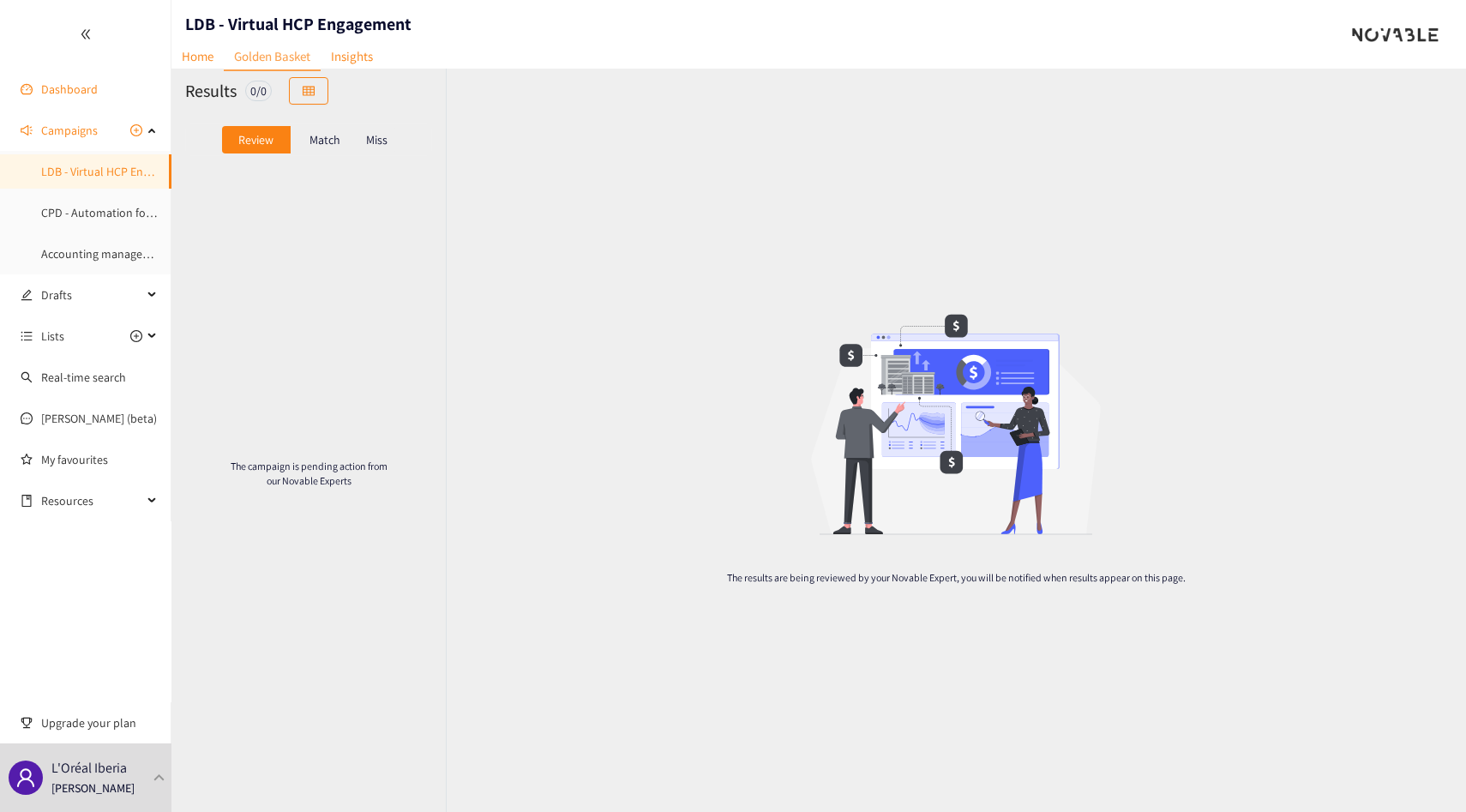
click at [67, 81] on link "Dashboard" at bounding box center [69, 88] width 57 height 16
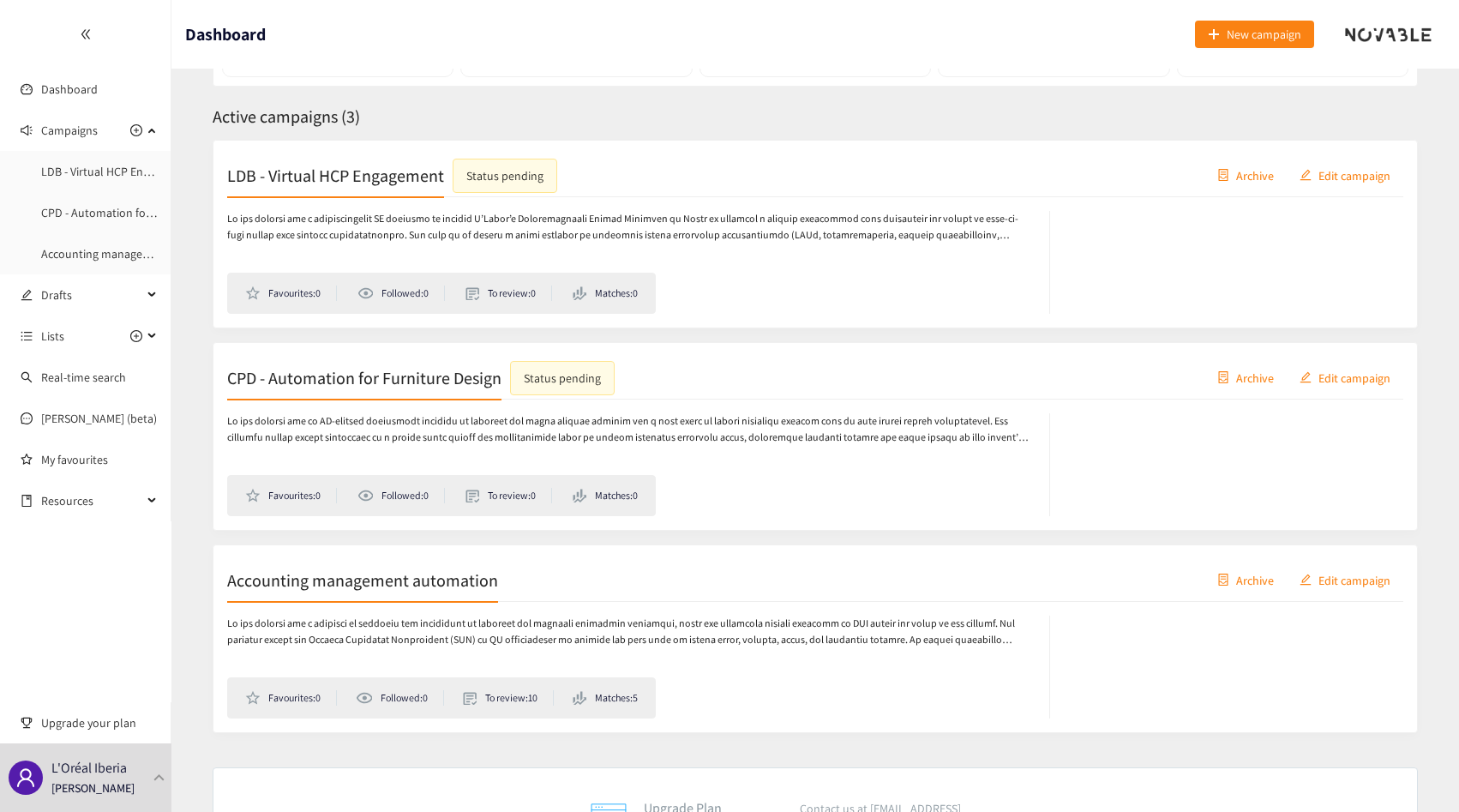
scroll to position [234, 0]
click at [332, 428] on p at bounding box center [630, 427] width 805 height 33
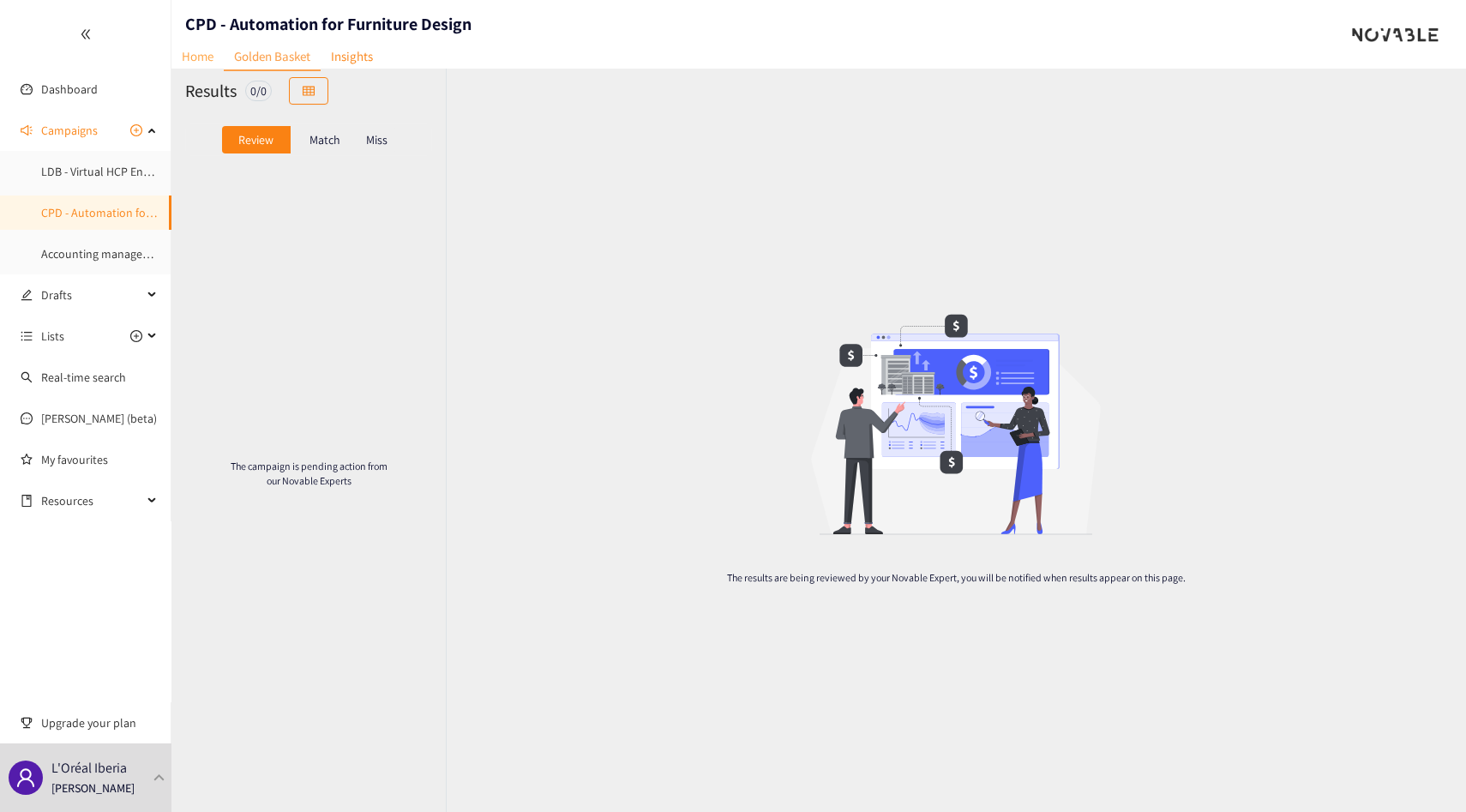
click at [198, 59] on link "Home" at bounding box center [197, 56] width 52 height 26
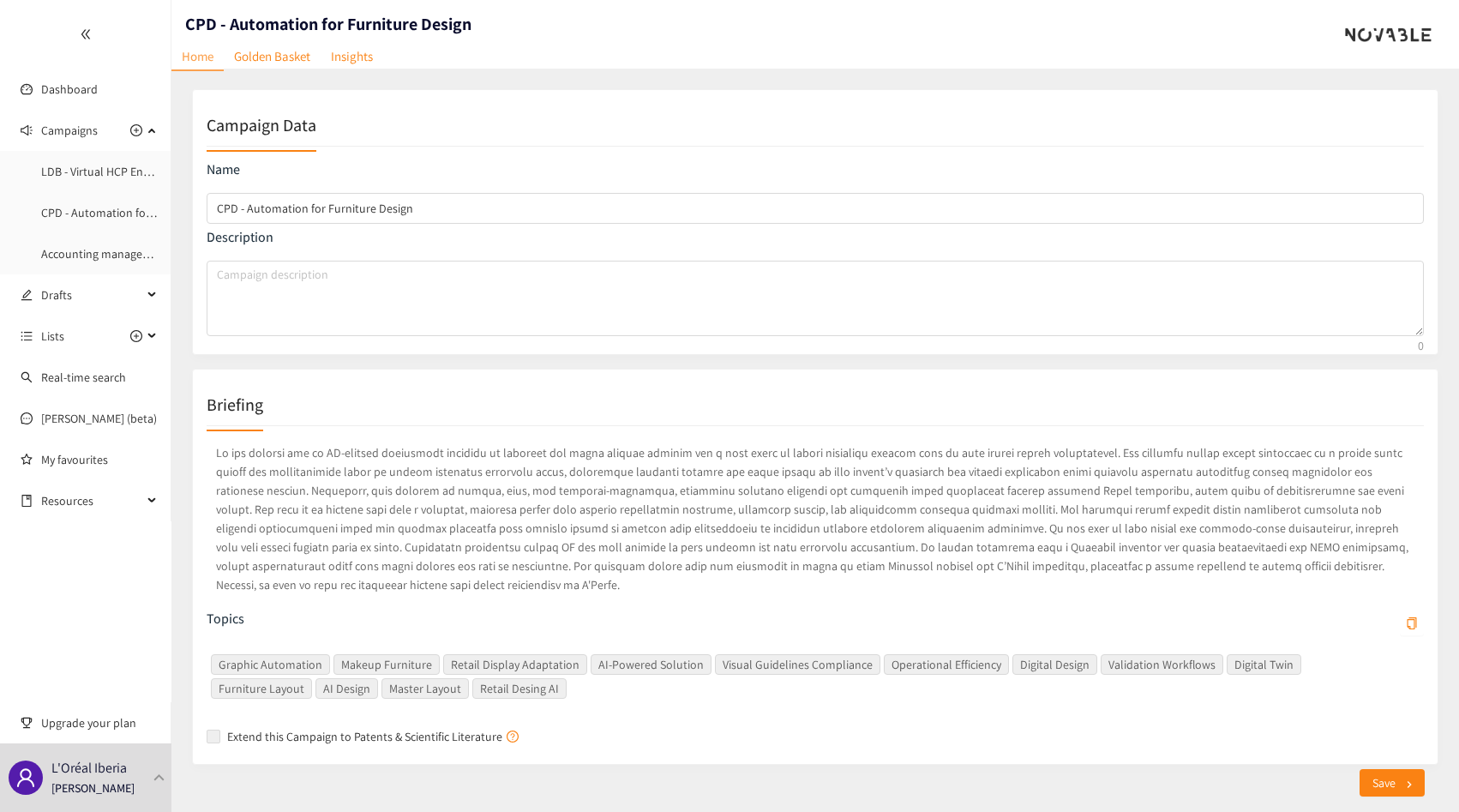
scroll to position [6, 0]
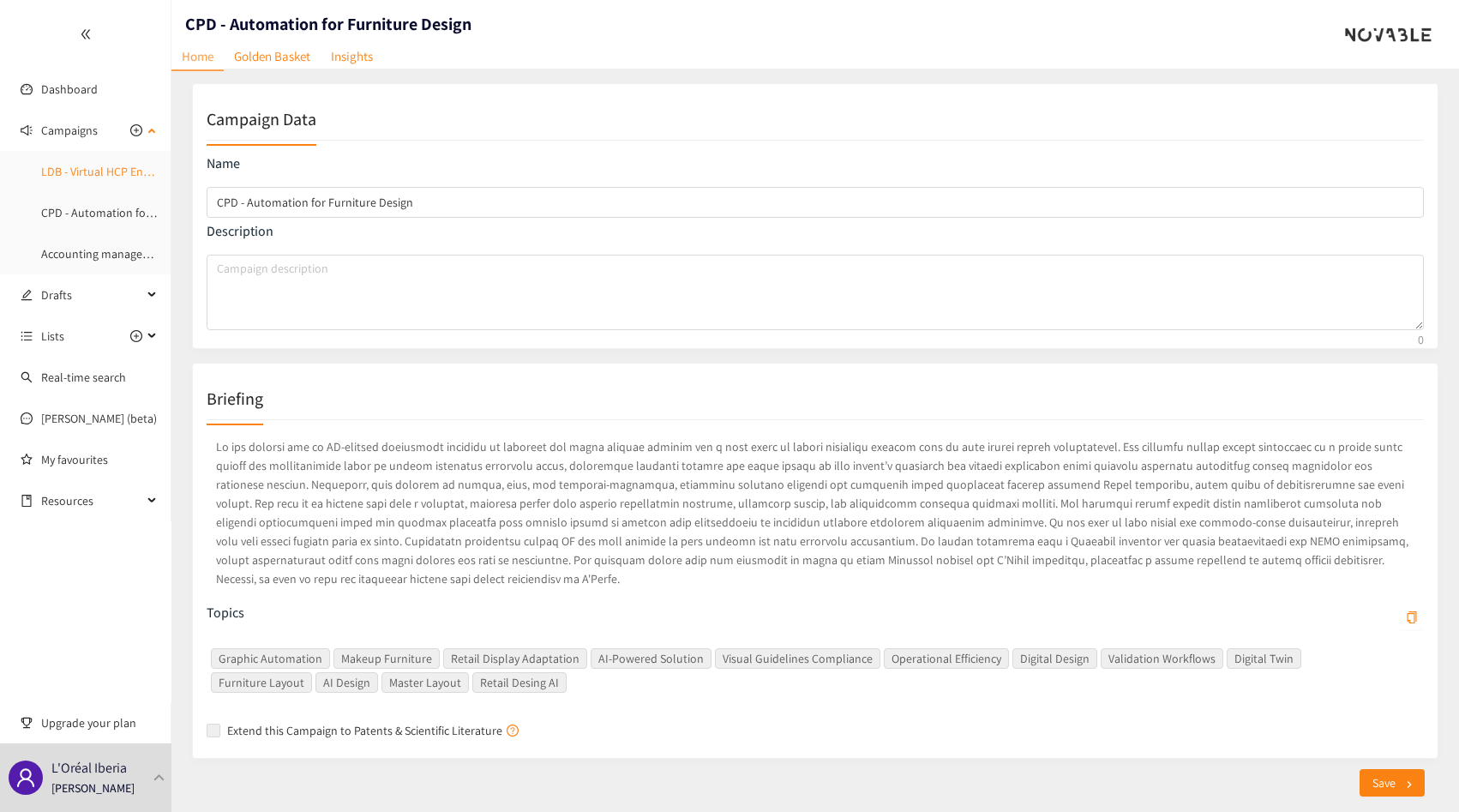
click at [78, 179] on link "LDB - Virtual HCP Engagement" at bounding box center [118, 171] width 153 height 16
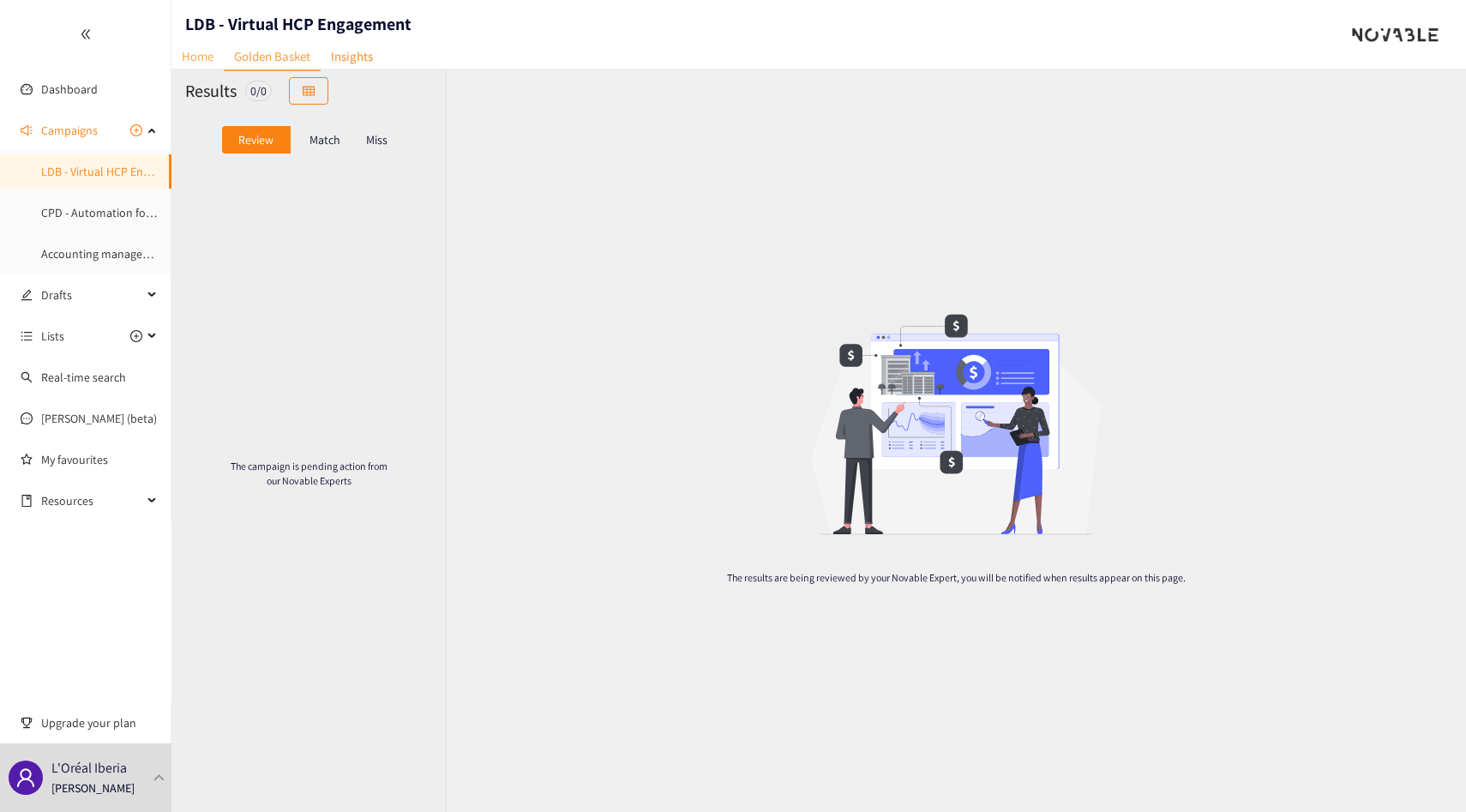
click at [204, 50] on link "Home" at bounding box center [197, 56] width 52 height 26
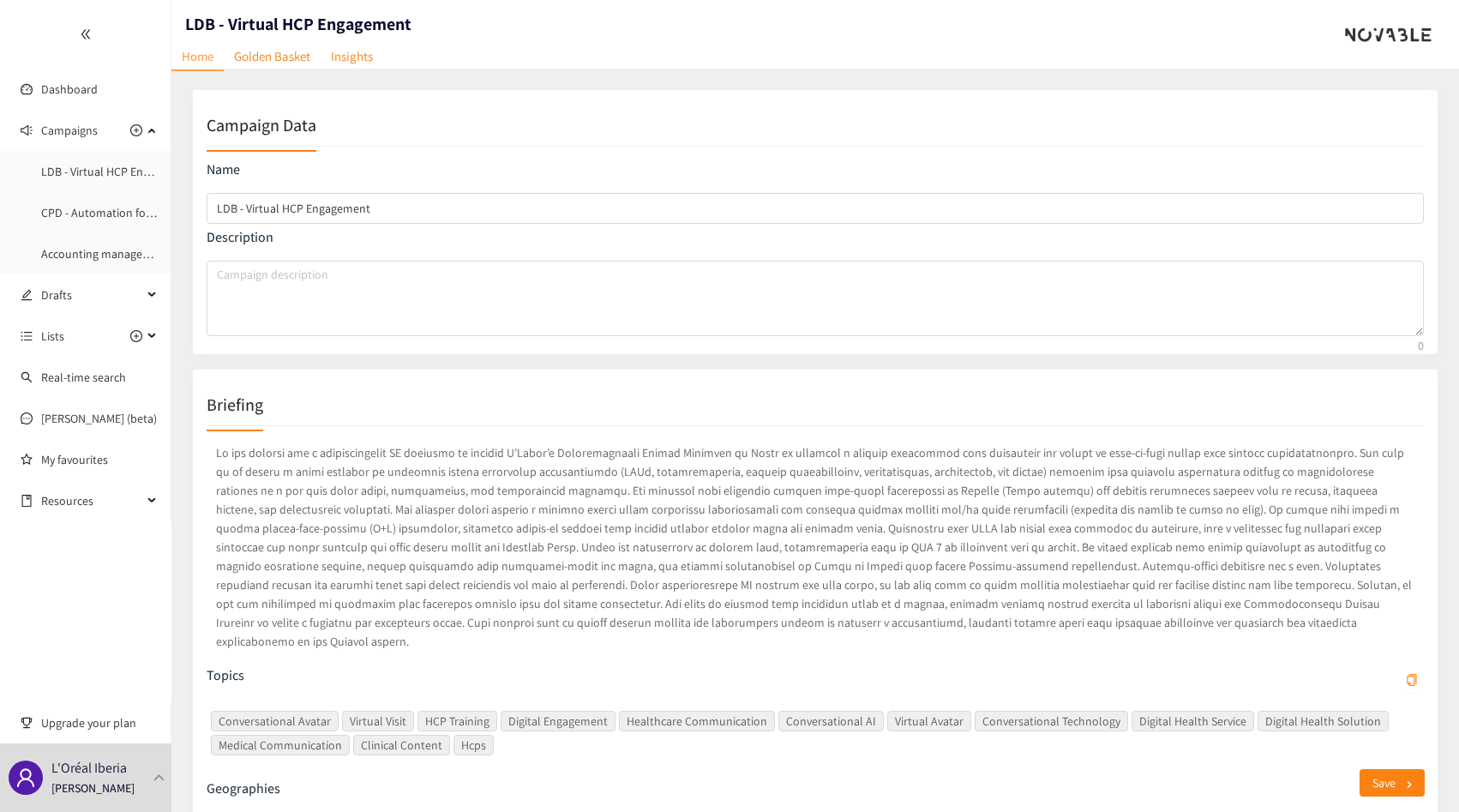
click at [418, 543] on p at bounding box center [815, 547] width 1217 height 214
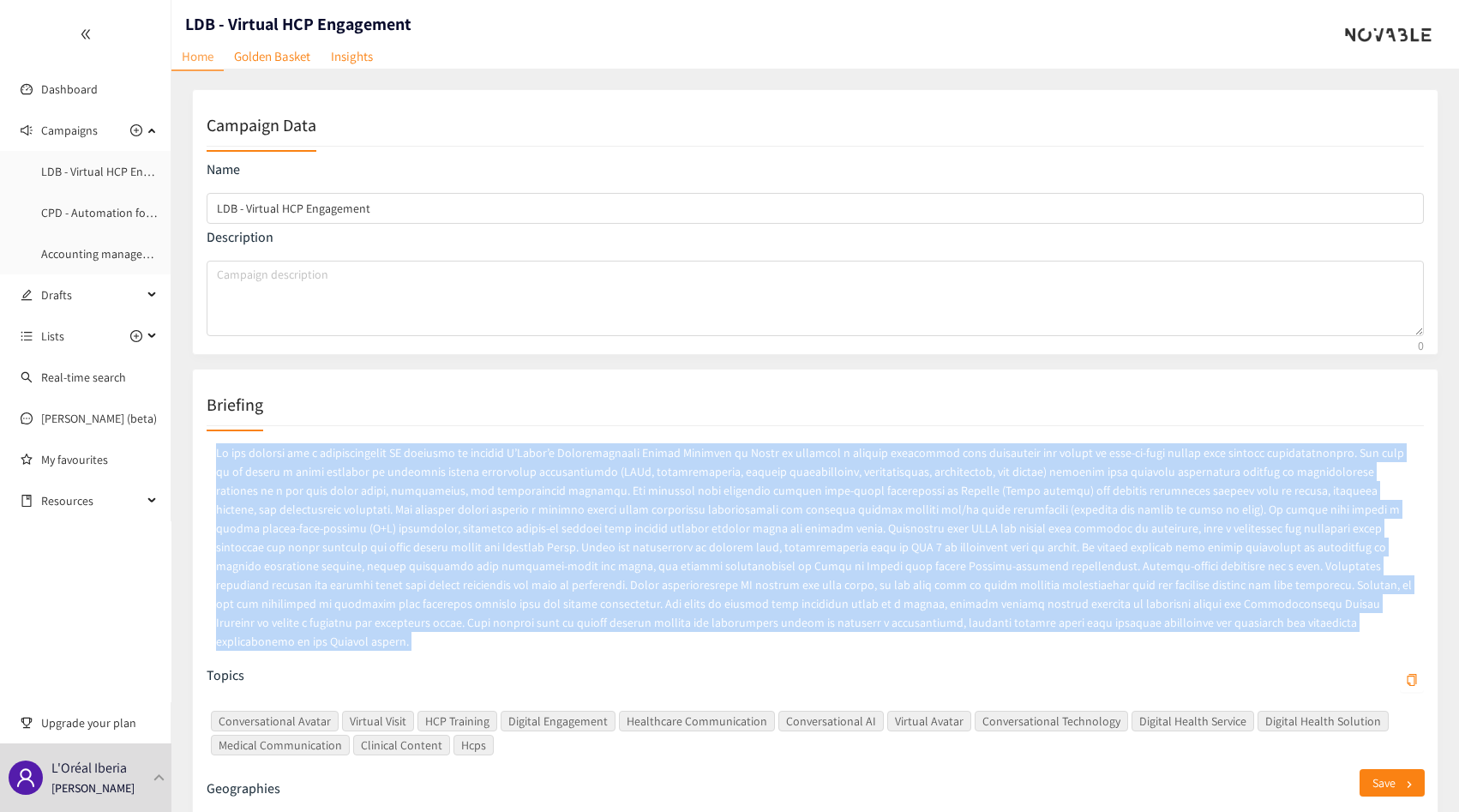
click at [418, 543] on p at bounding box center [815, 547] width 1217 height 214
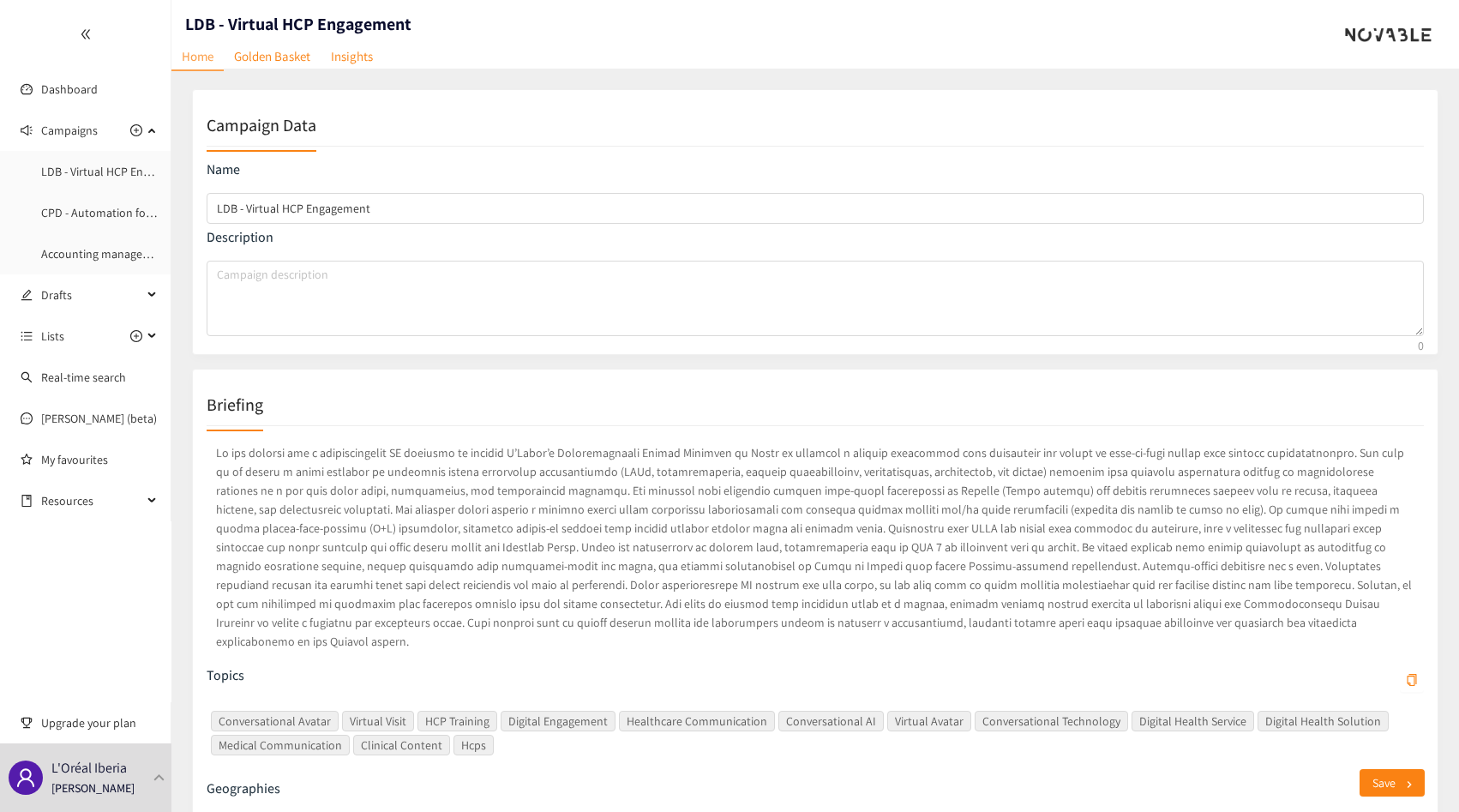
click at [471, 569] on p at bounding box center [815, 547] width 1217 height 214
click at [54, 88] on link "Dashboard" at bounding box center [69, 88] width 57 height 16
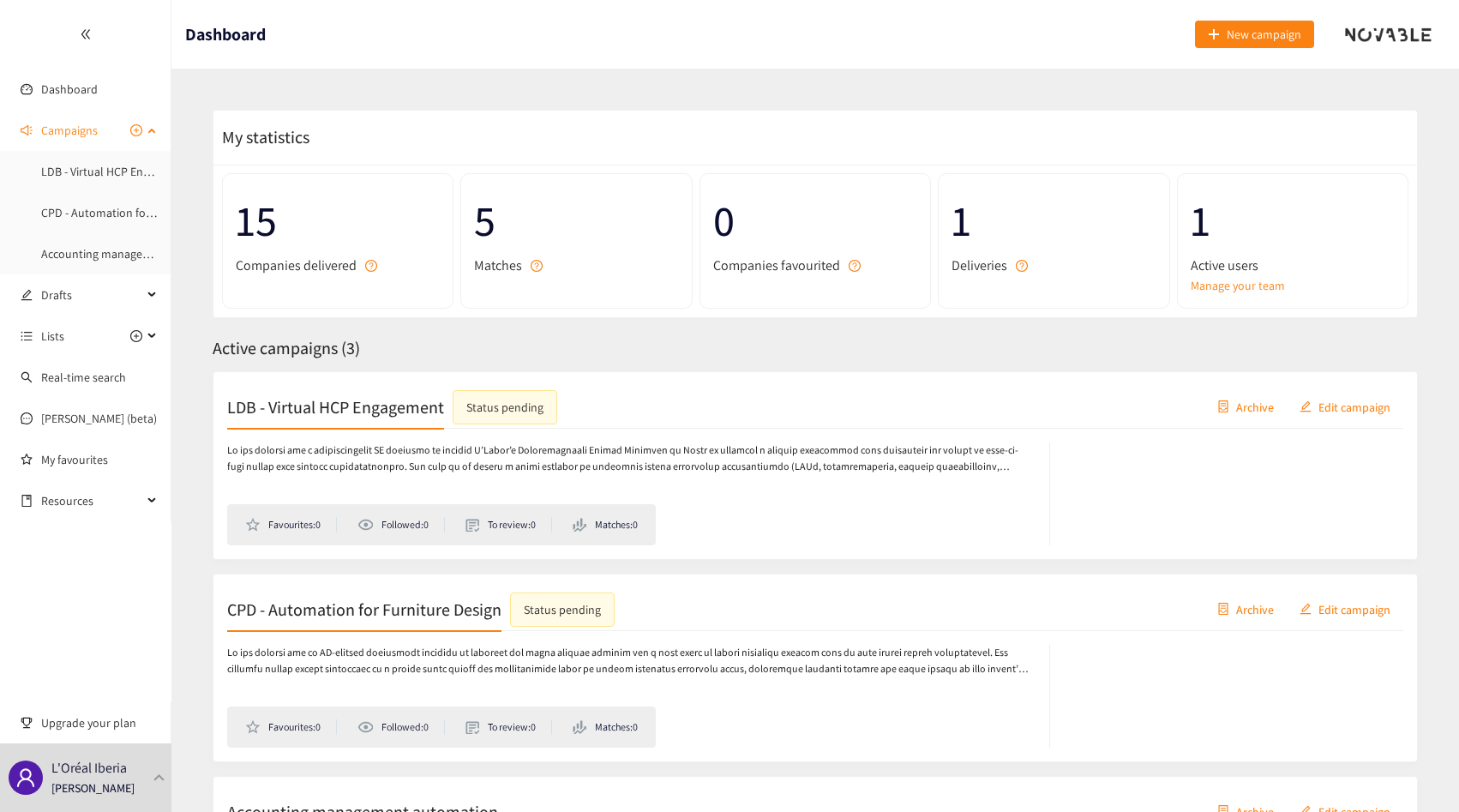
click at [57, 126] on span "Campaigns" at bounding box center [69, 130] width 57 height 35
click at [732, 232] on span "0" at bounding box center [816, 221] width 204 height 68
